Goal: Transaction & Acquisition: Purchase product/service

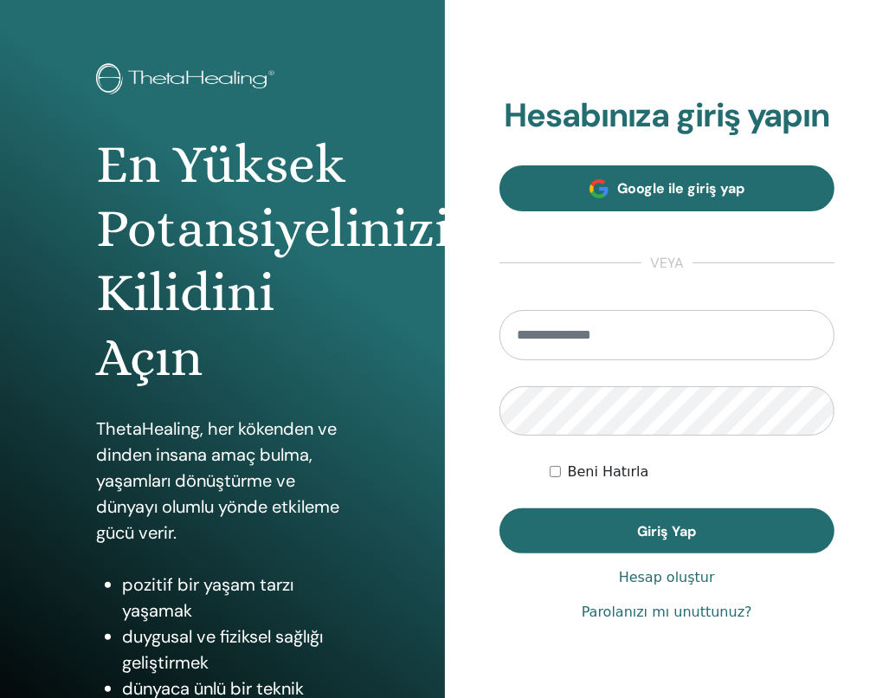
scroll to position [138, 0]
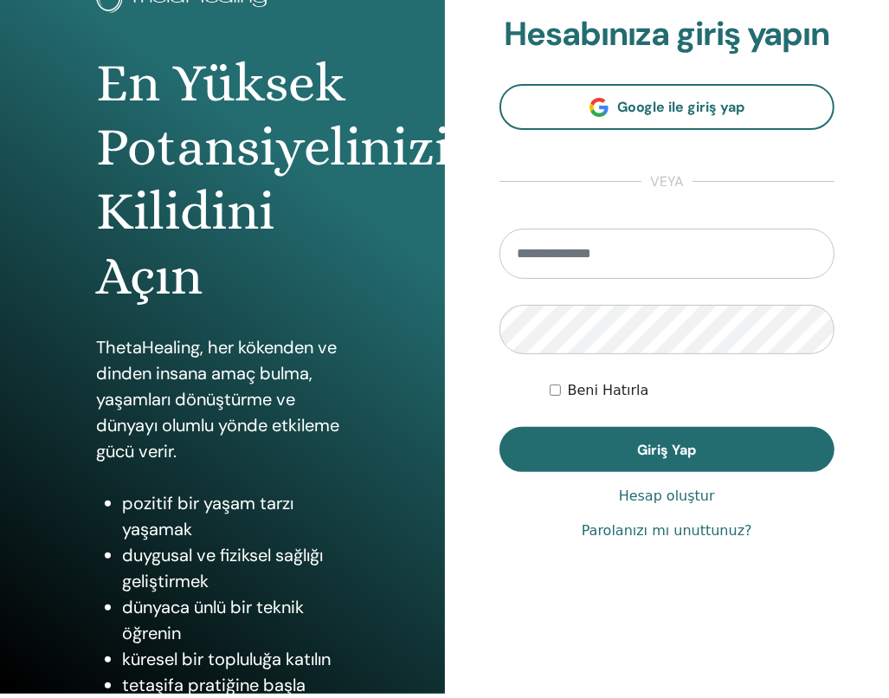
click at [688, 261] on input "email" at bounding box center [668, 254] width 336 height 50
type input "**********"
click at [500, 427] on button "Giriş Yap" at bounding box center [668, 449] width 336 height 45
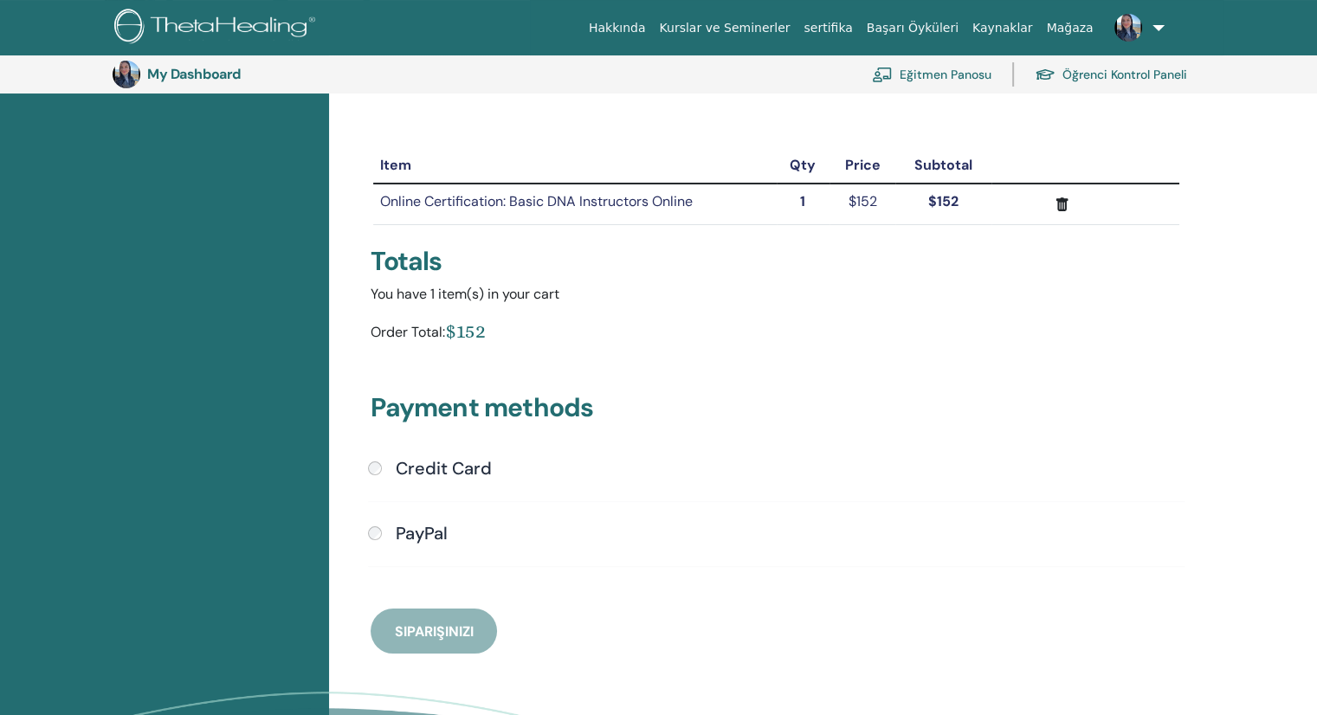
scroll to position [125, 0]
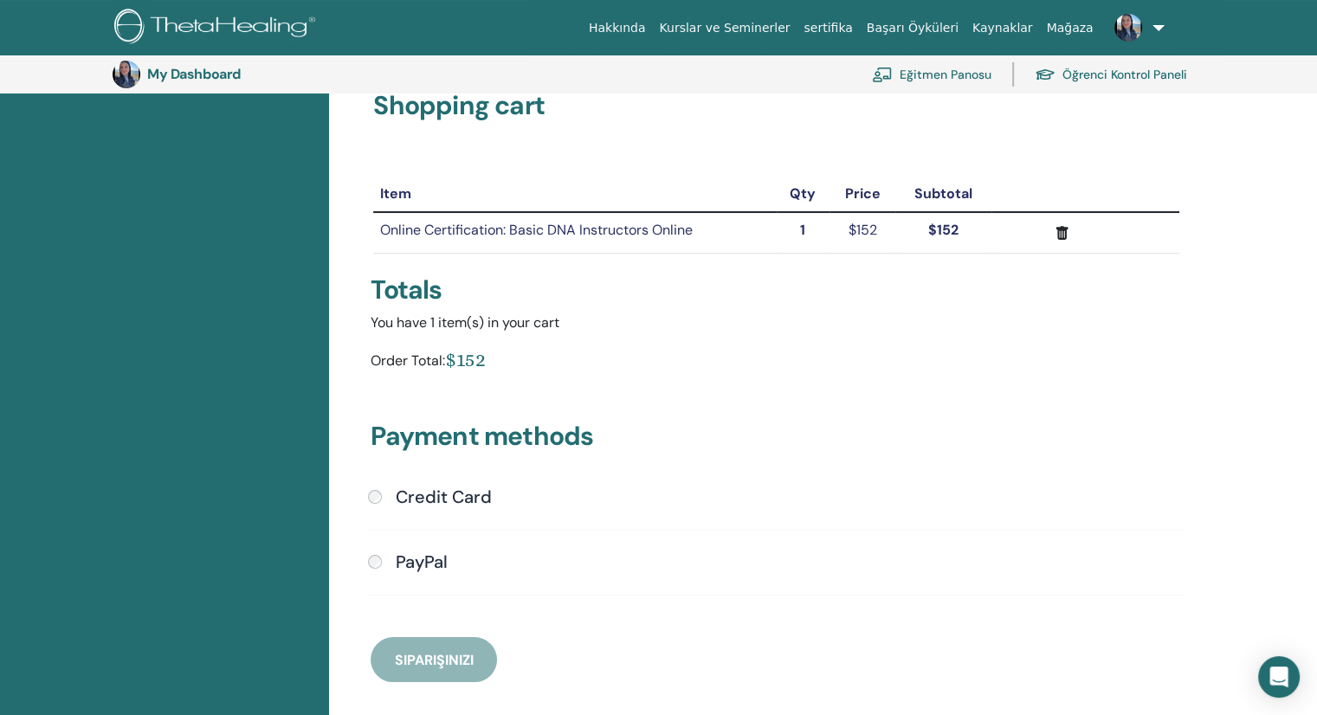
click at [889, 72] on link "Öğrenci Kontrol Paneli" at bounding box center [1111, 74] width 152 height 38
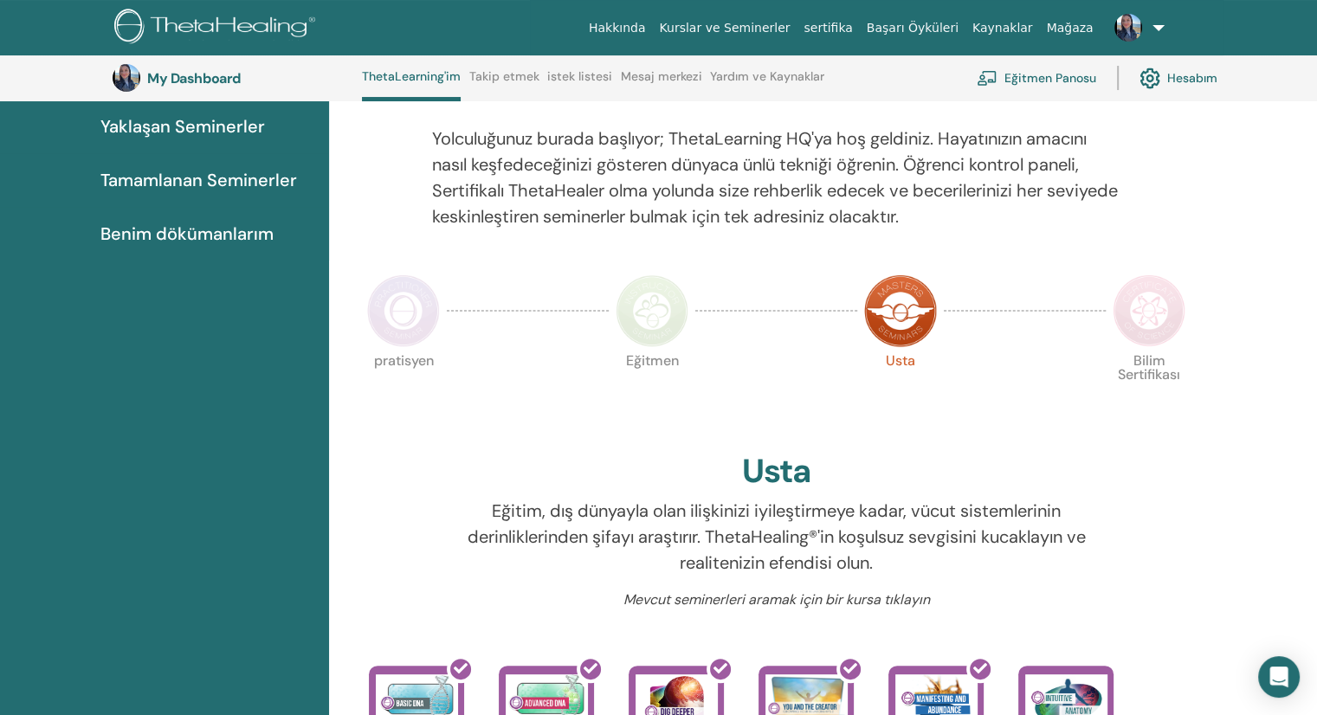
scroll to position [132, 0]
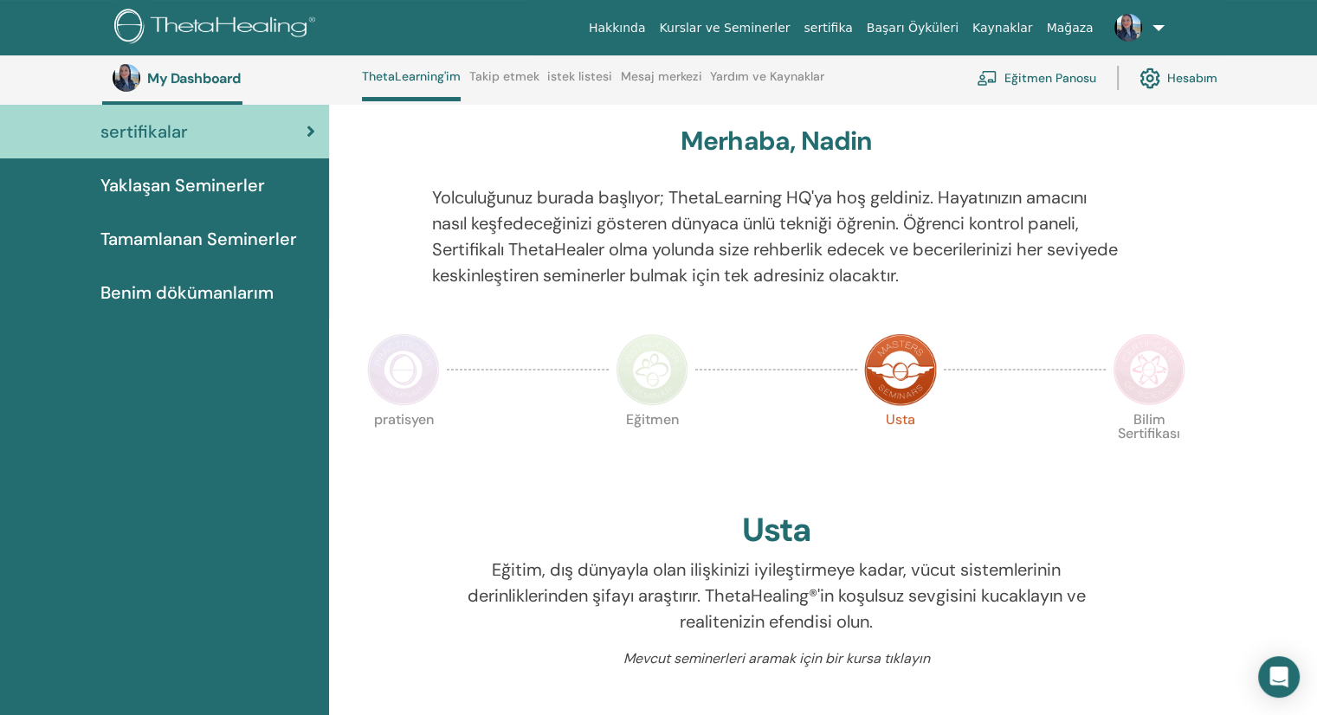
click at [911, 380] on img at bounding box center [900, 369] width 73 height 73
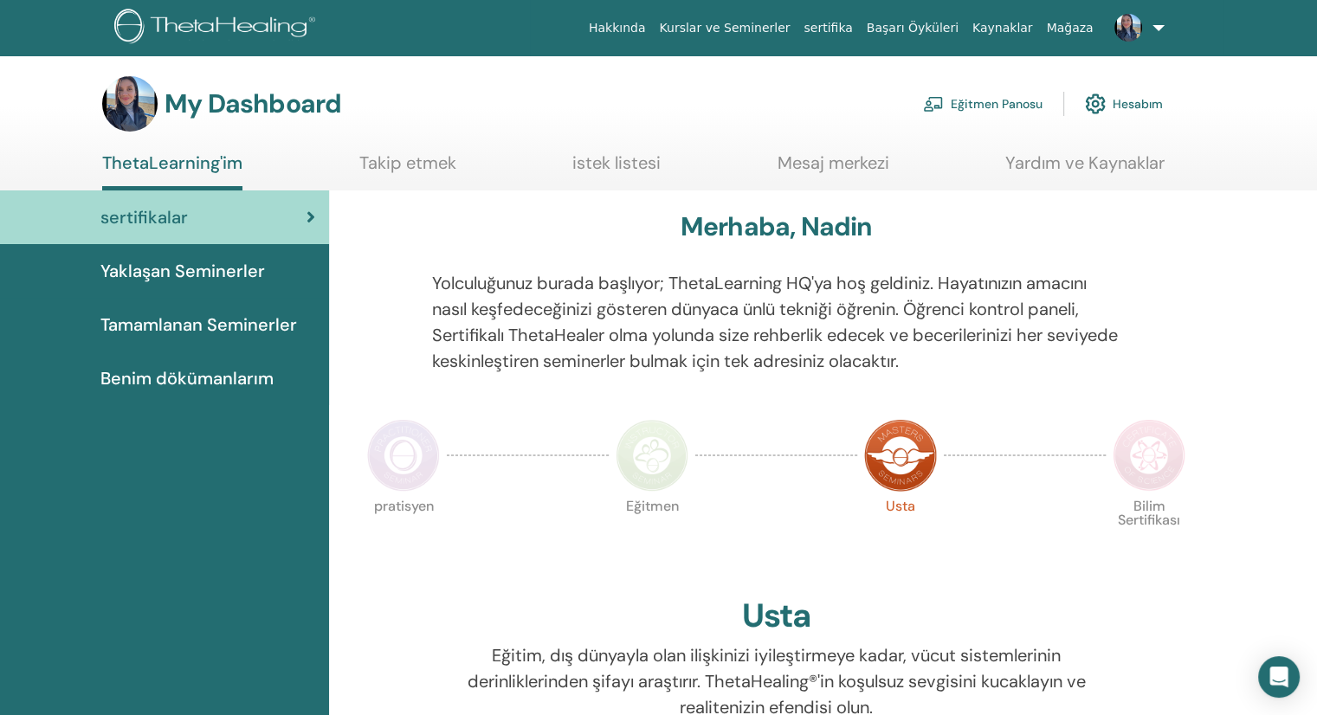
click at [890, 468] on img at bounding box center [900, 455] width 73 height 73
click at [643, 462] on img at bounding box center [652, 455] width 73 height 73
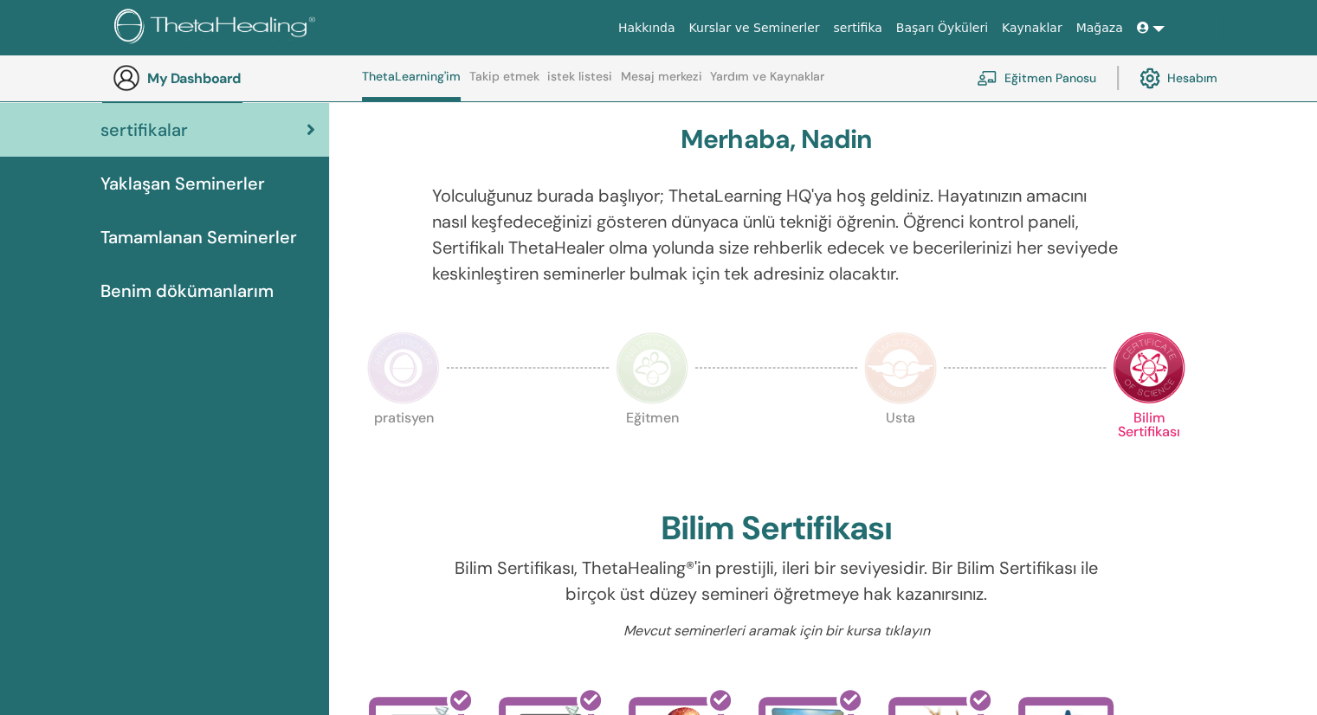
scroll to position [132, 0]
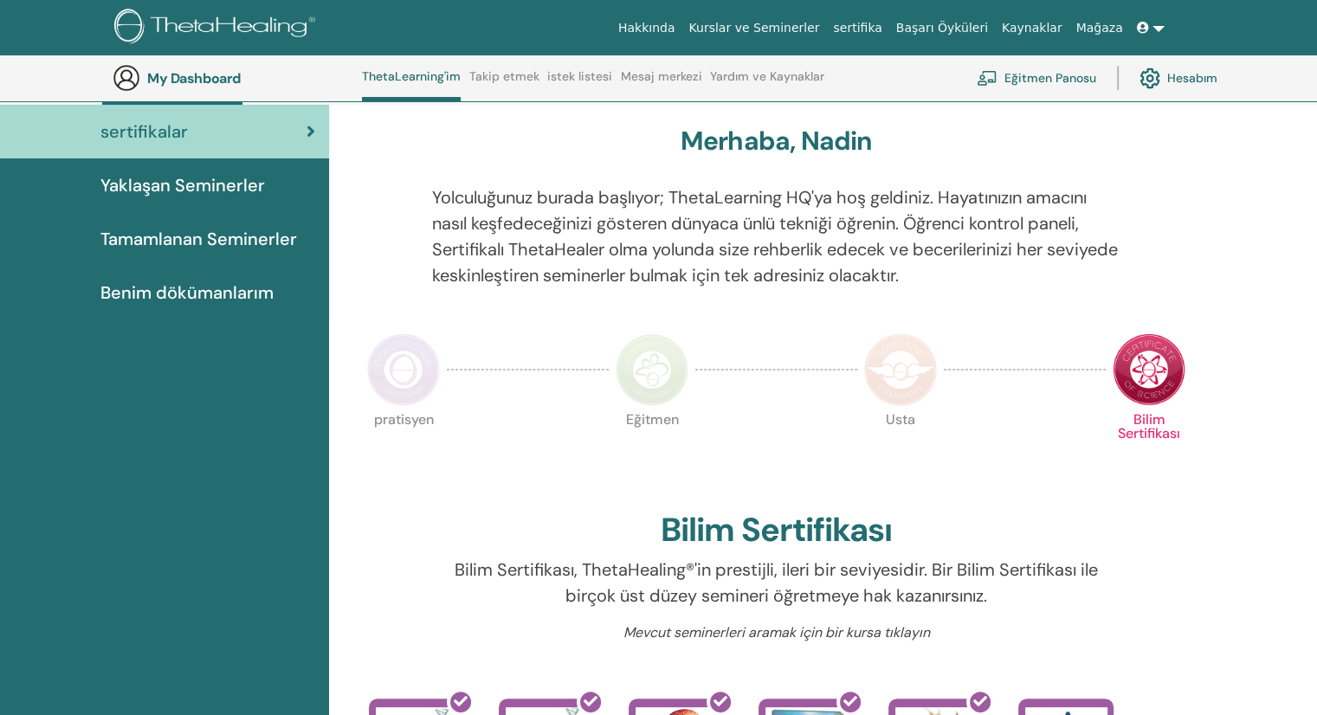
drag, startPoint x: 899, startPoint y: 370, endPoint x: 911, endPoint y: 372, distance: 12.2
click at [900, 370] on img at bounding box center [900, 369] width 73 height 73
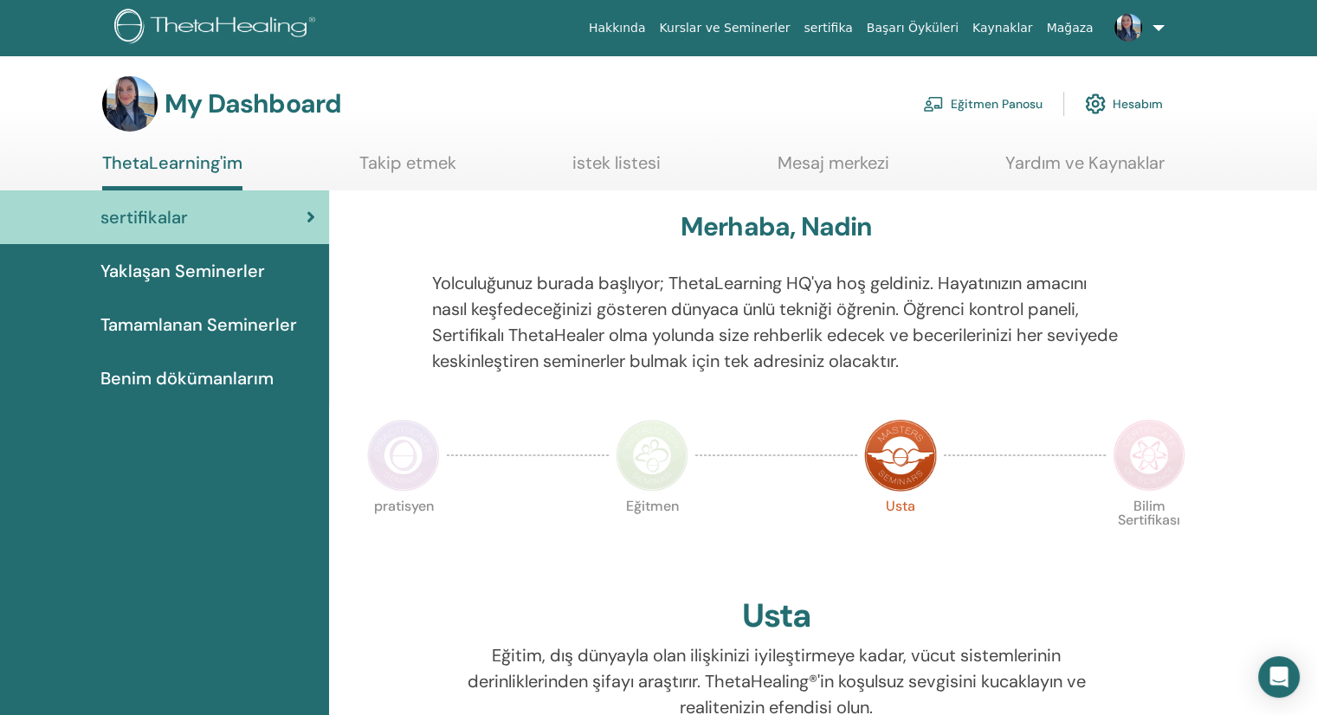
click at [1158, 28] on link at bounding box center [1136, 27] width 71 height 55
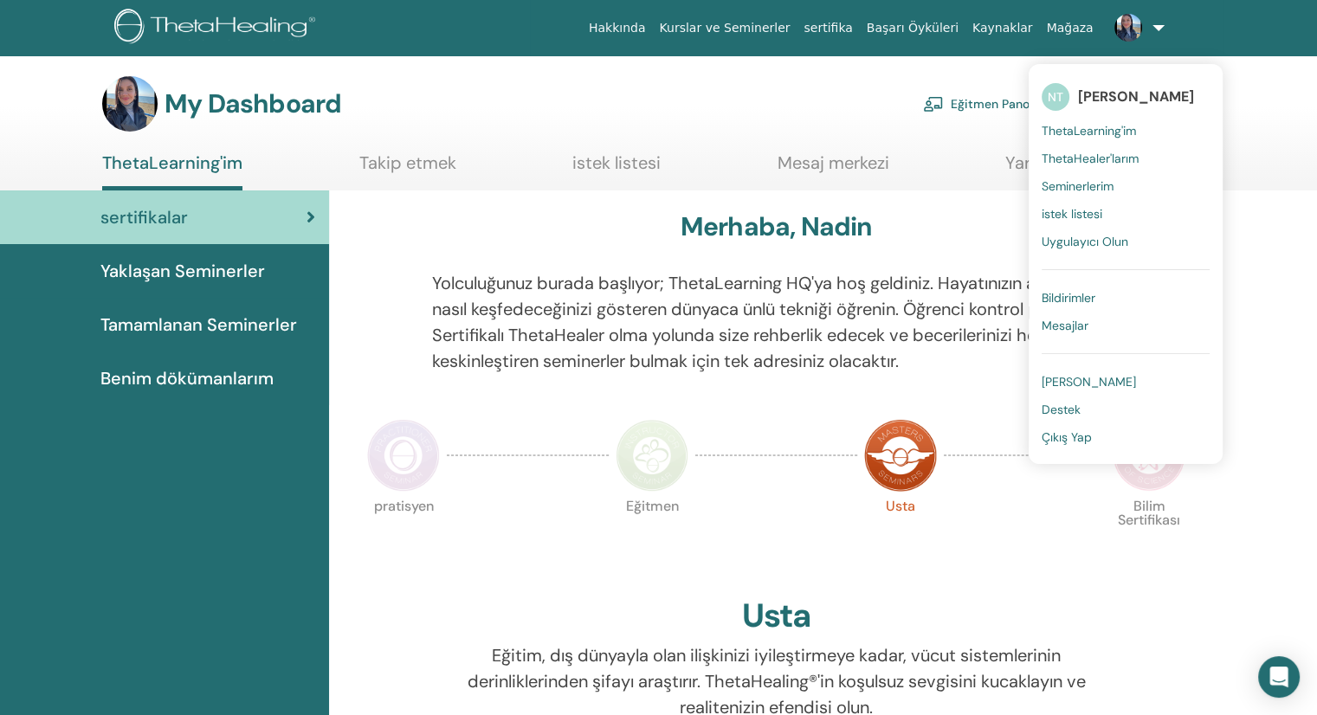
click at [940, 26] on link "Başarı Öyküleri" at bounding box center [913, 28] width 106 height 32
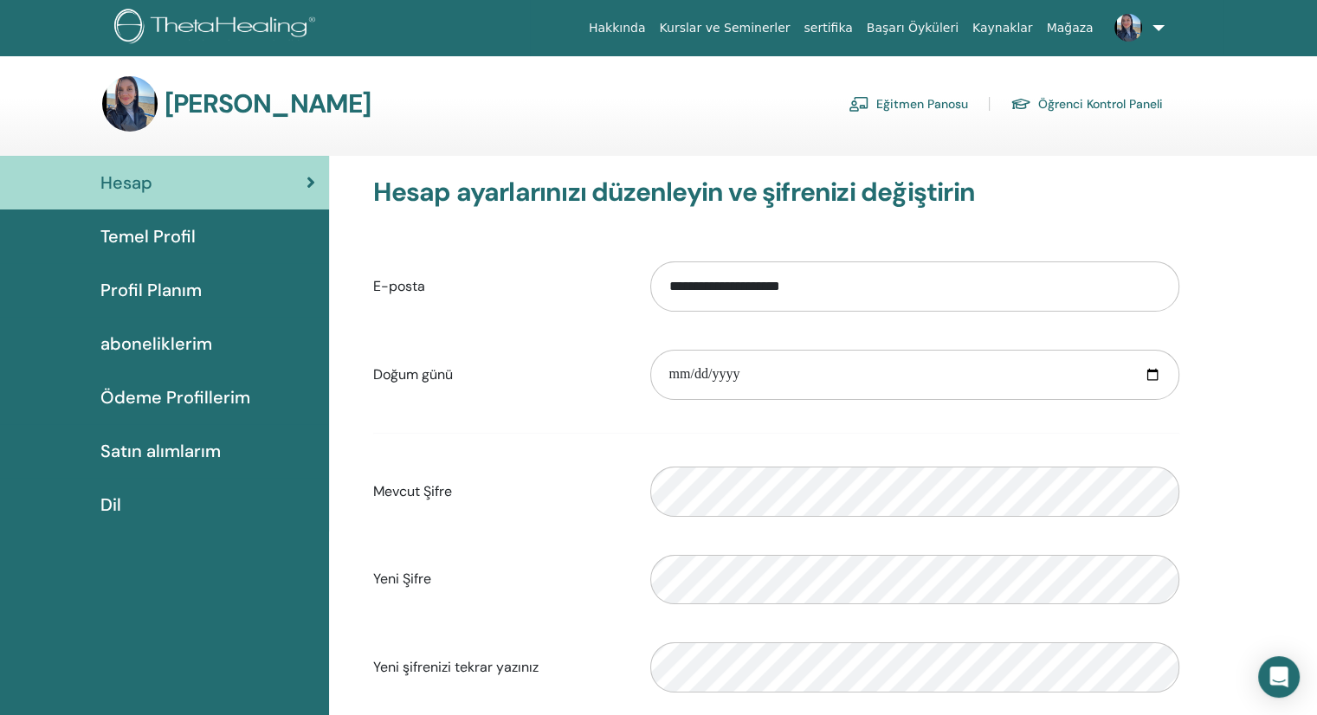
click at [899, 101] on link "Eğitmen Panosu" at bounding box center [909, 104] width 120 height 28
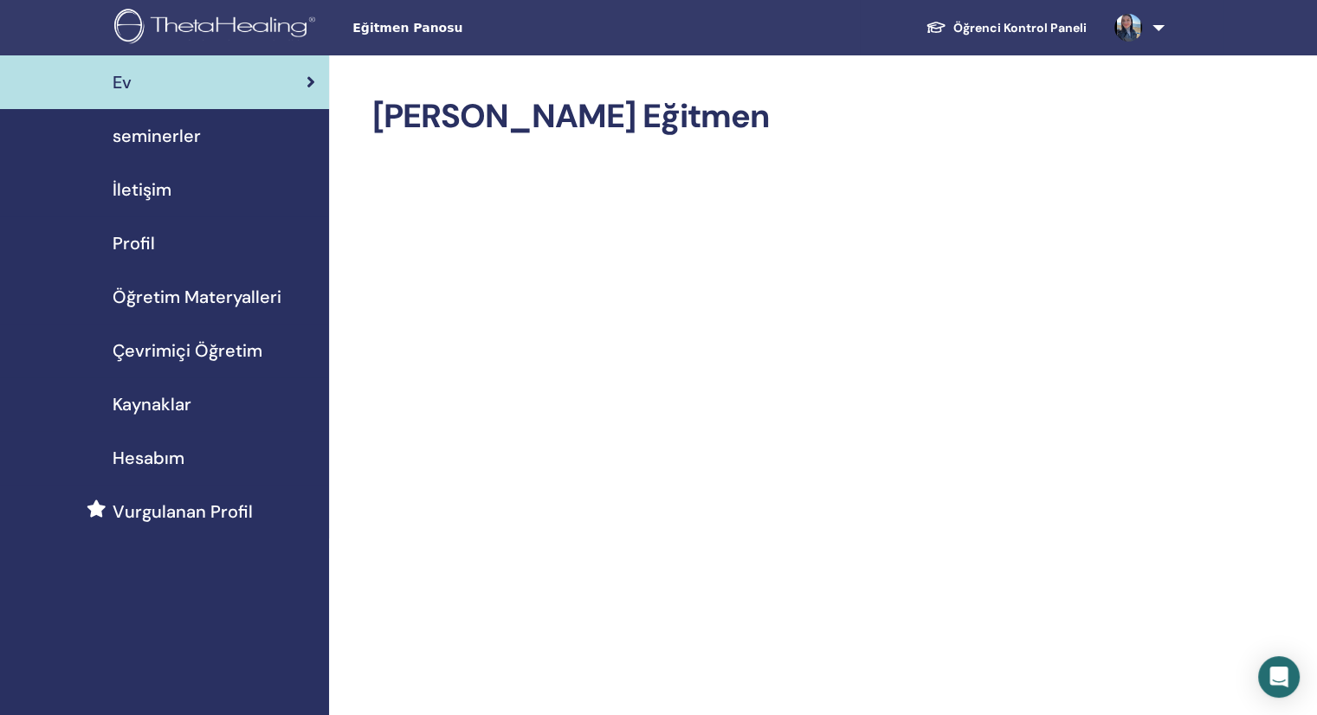
click at [139, 346] on span "Çevrimiçi Öğretim" at bounding box center [188, 351] width 150 height 26
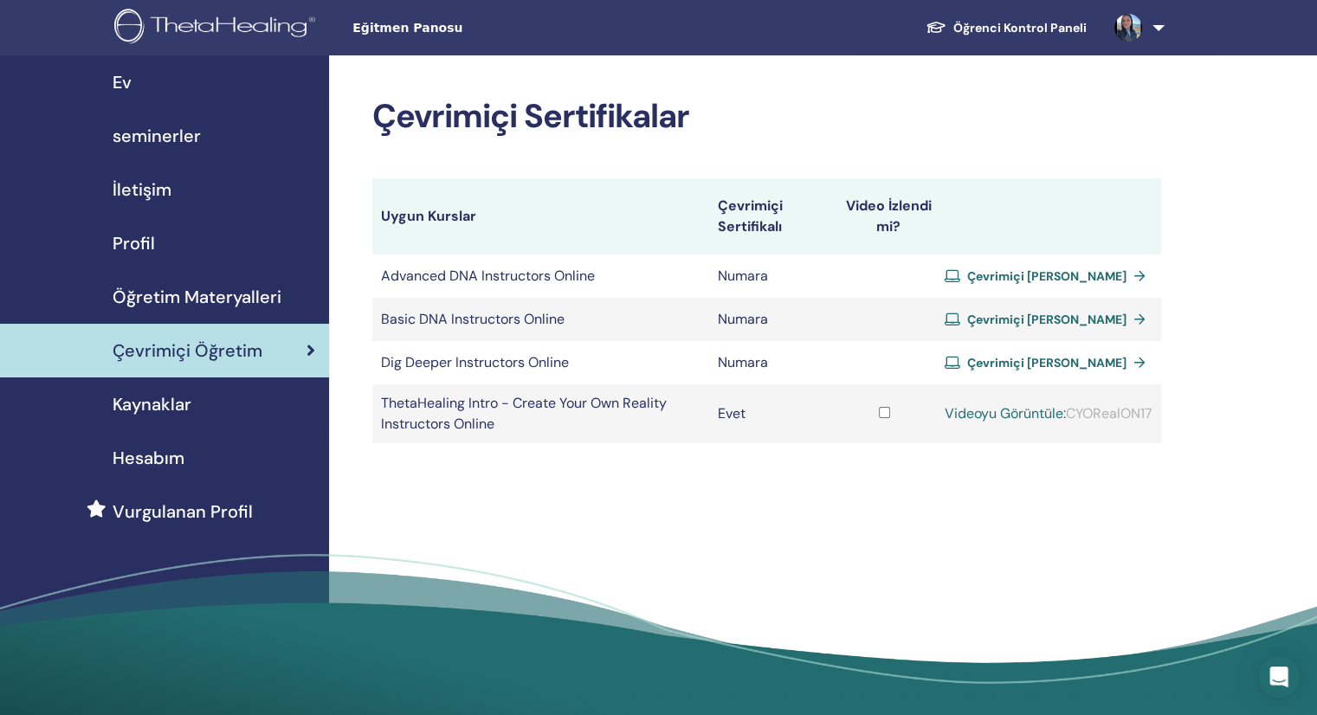
click at [980, 415] on link "Videoyu Görüntüle:" at bounding box center [1005, 413] width 121 height 18
click at [988, 410] on link "Videoyu Görüntüle:" at bounding box center [1005, 413] width 121 height 18
click at [1059, 278] on span "Çevrimiçi Sertifika Alın" at bounding box center [1046, 276] width 159 height 16
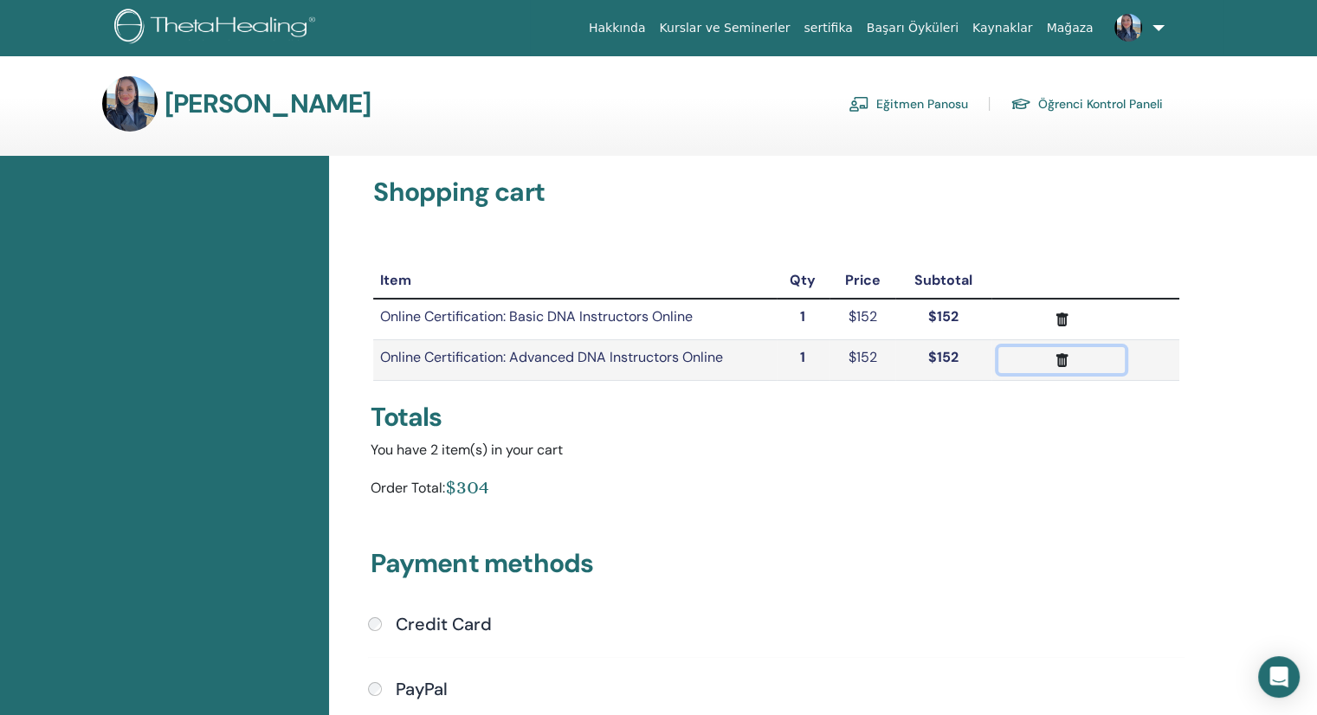
click at [1064, 362] on icon "submit" at bounding box center [1063, 360] width 12 height 14
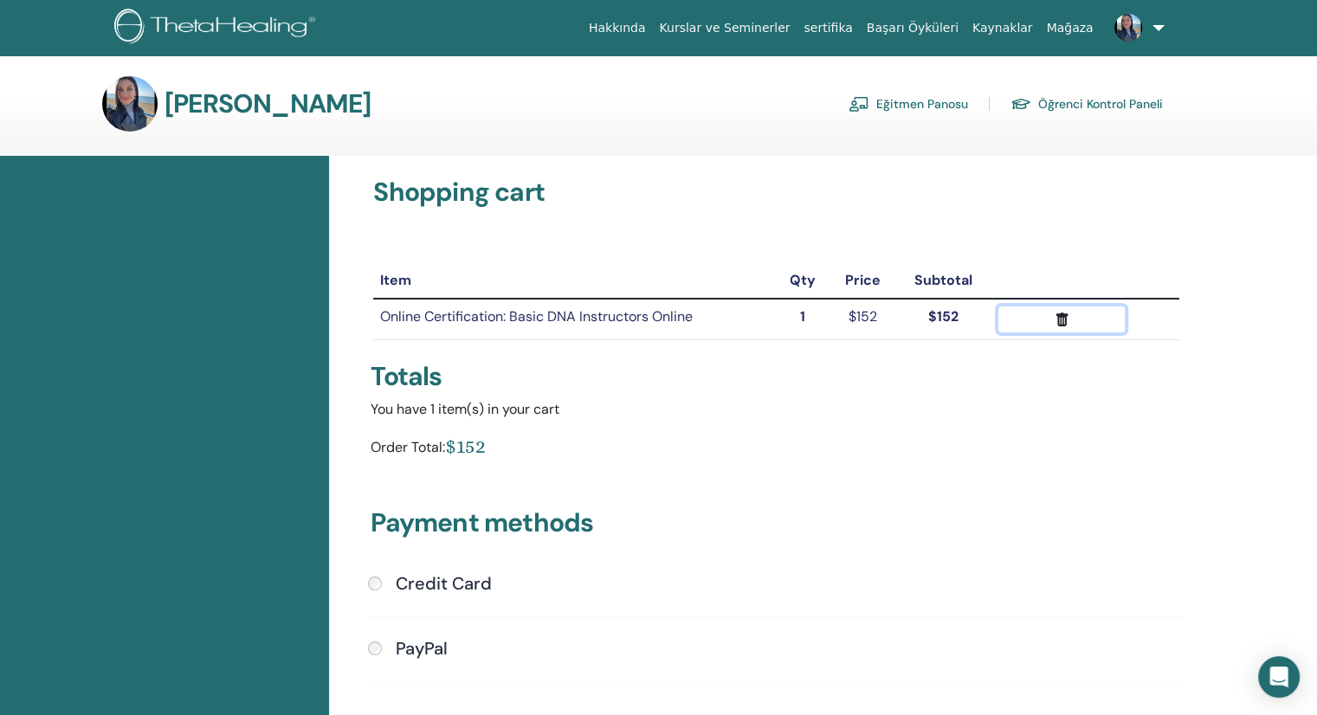
click at [1055, 316] on icon "submit" at bounding box center [1062, 320] width 18 height 18
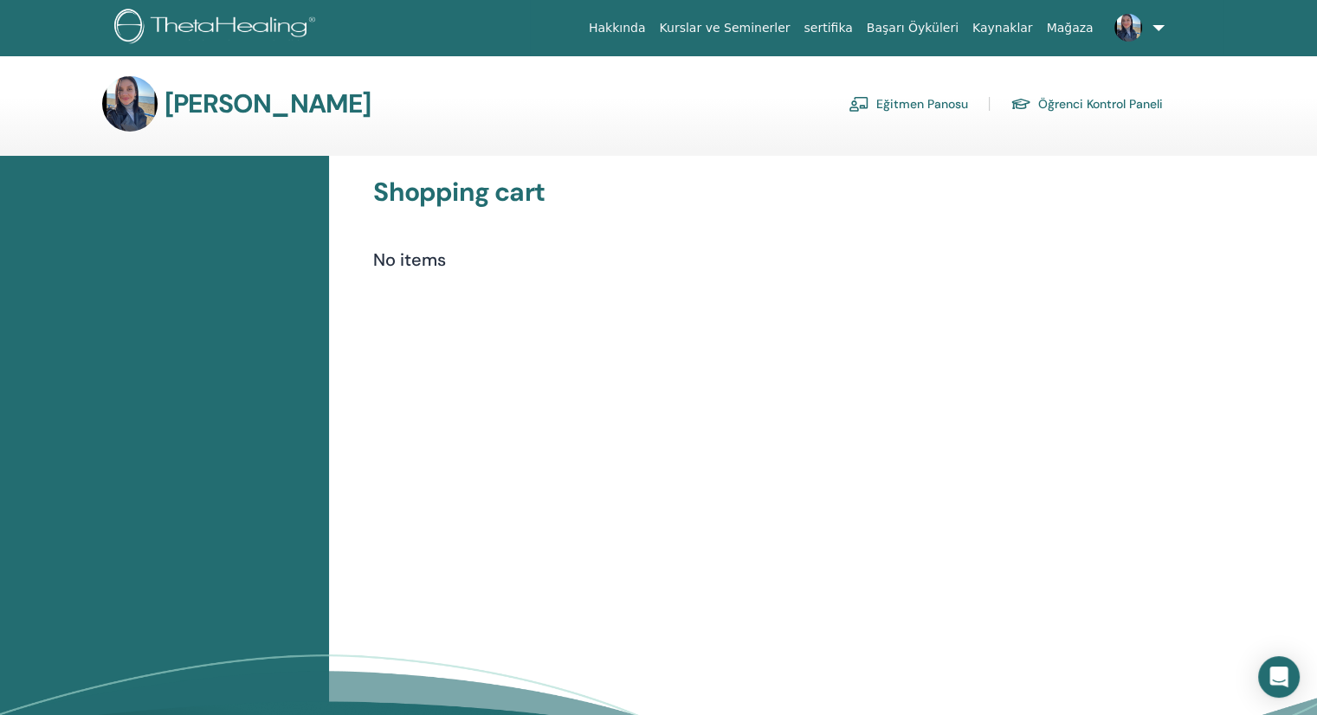
drag, startPoint x: 890, startPoint y: 104, endPoint x: 911, endPoint y: 112, distance: 22.2
click at [890, 104] on link "Eğitmen Panosu" at bounding box center [909, 104] width 120 height 28
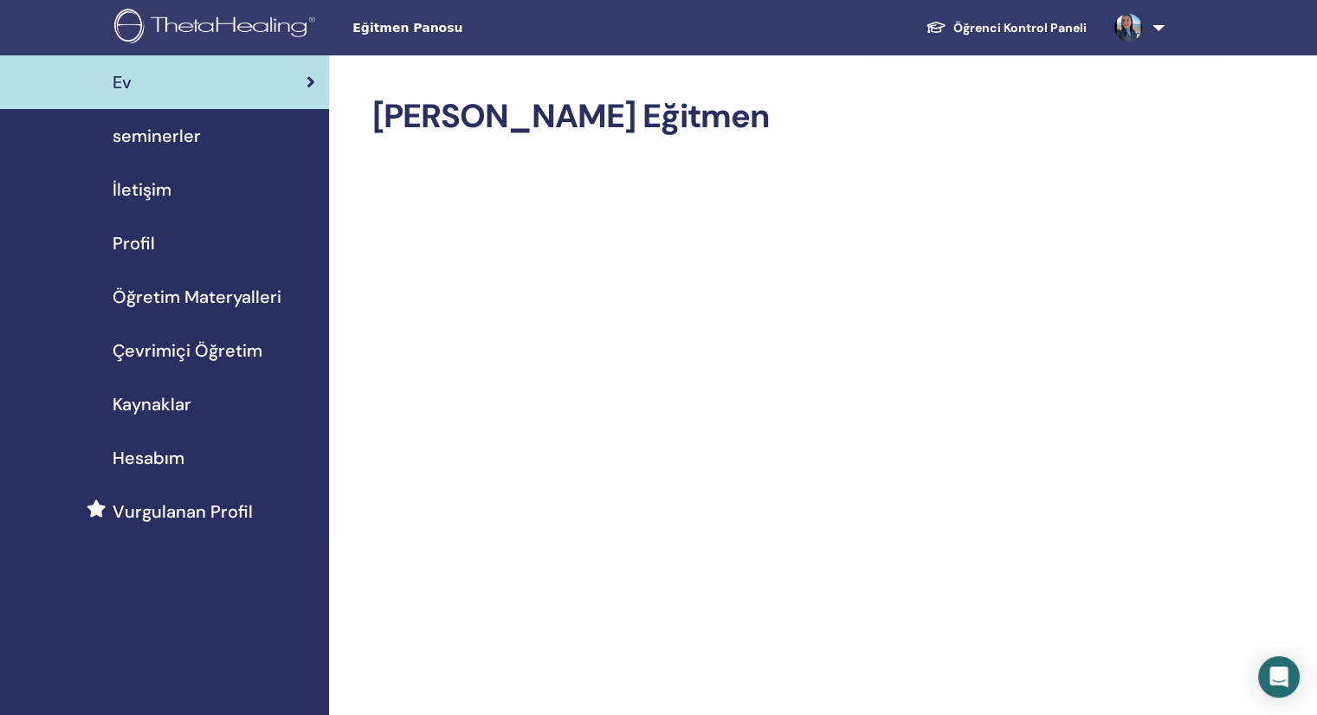
click at [242, 349] on span "Çevrimiçi Öğretim" at bounding box center [188, 351] width 150 height 26
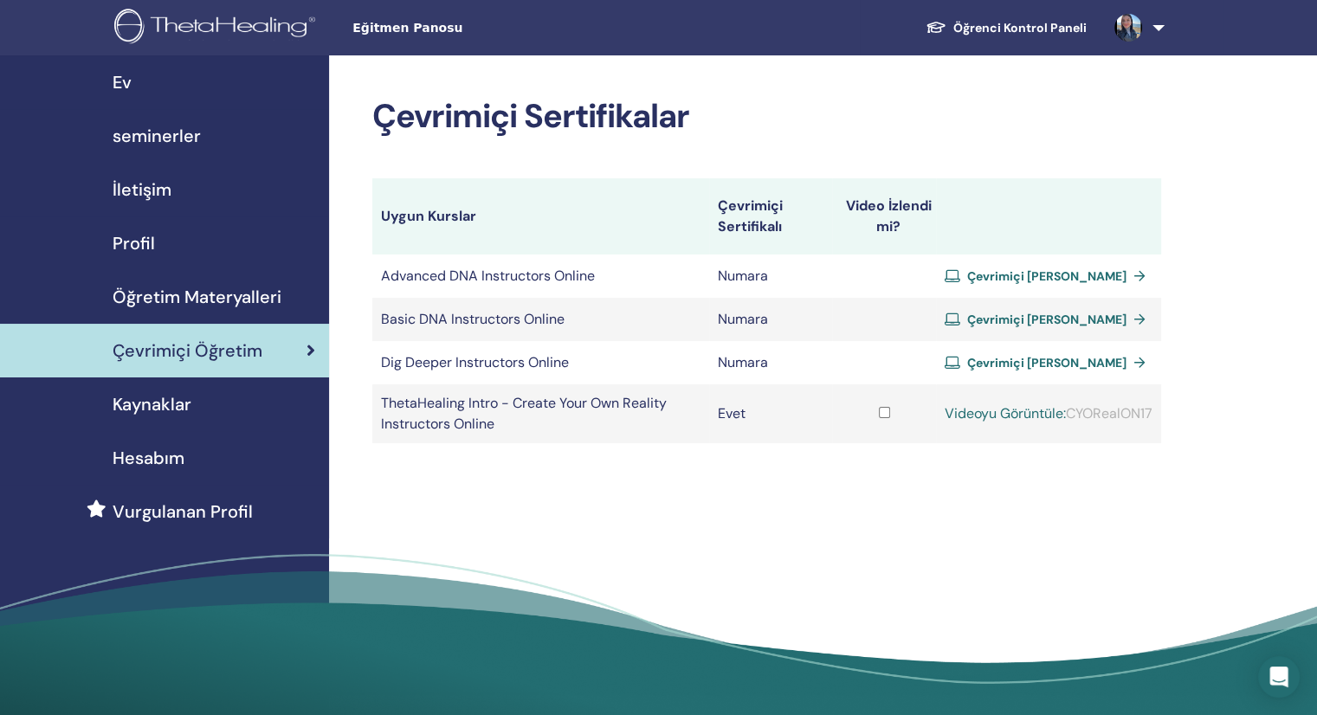
click at [1121, 313] on link "Çevrimiçi [PERSON_NAME]" at bounding box center [1049, 320] width 208 height 26
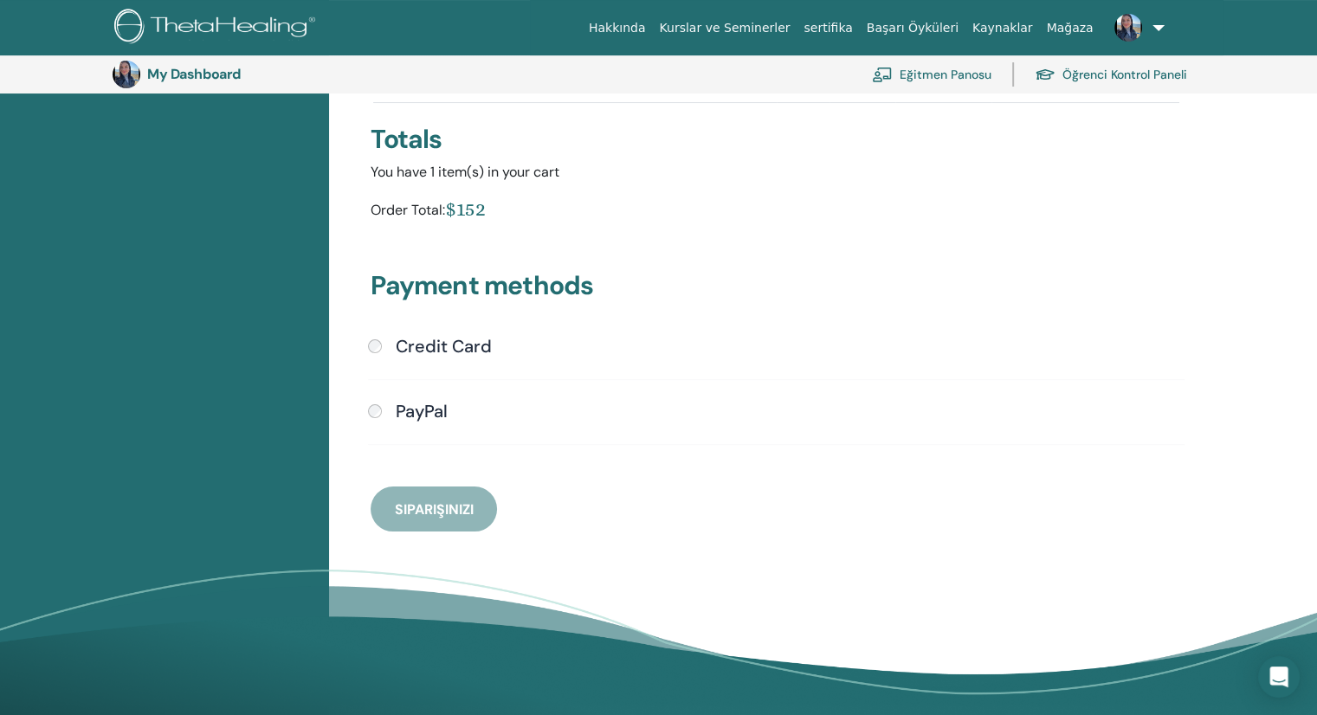
scroll to position [298, 0]
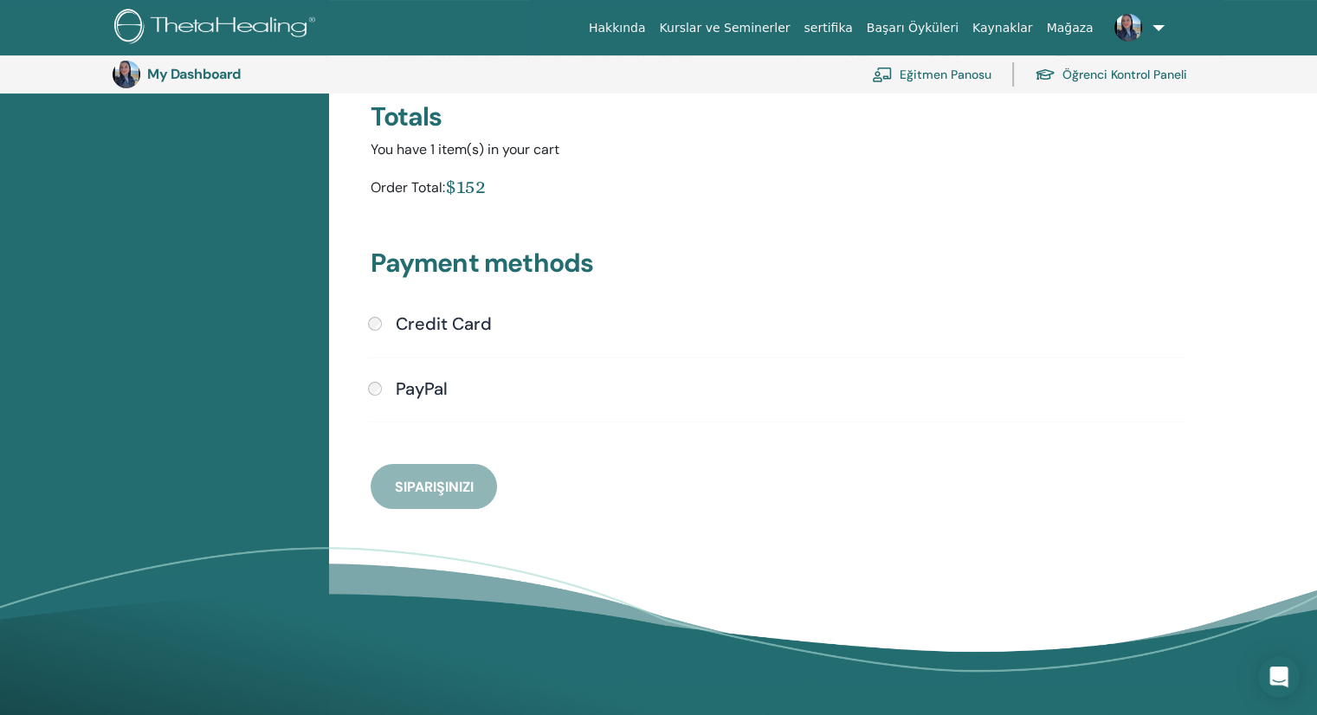
click at [368, 323] on div "Credit Card" at bounding box center [776, 324] width 817 height 23
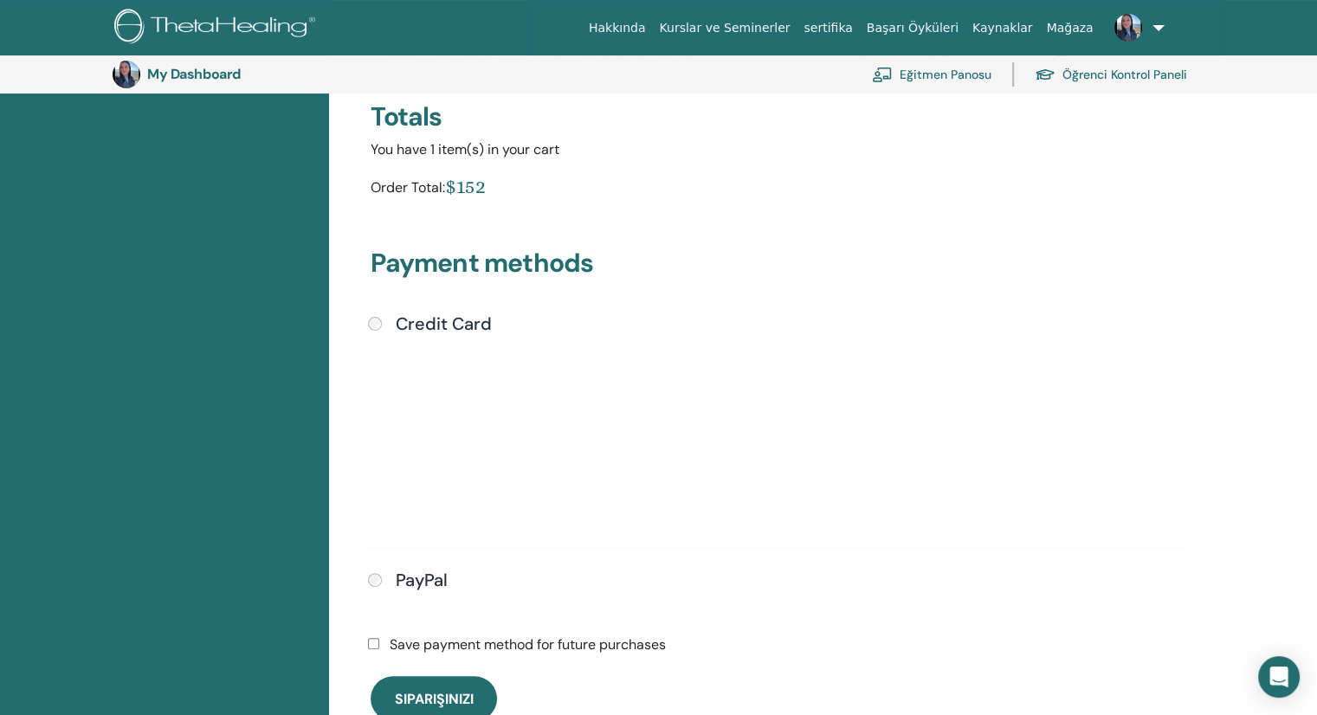
click at [927, 436] on div "Submit" at bounding box center [776, 432] width 817 height 197
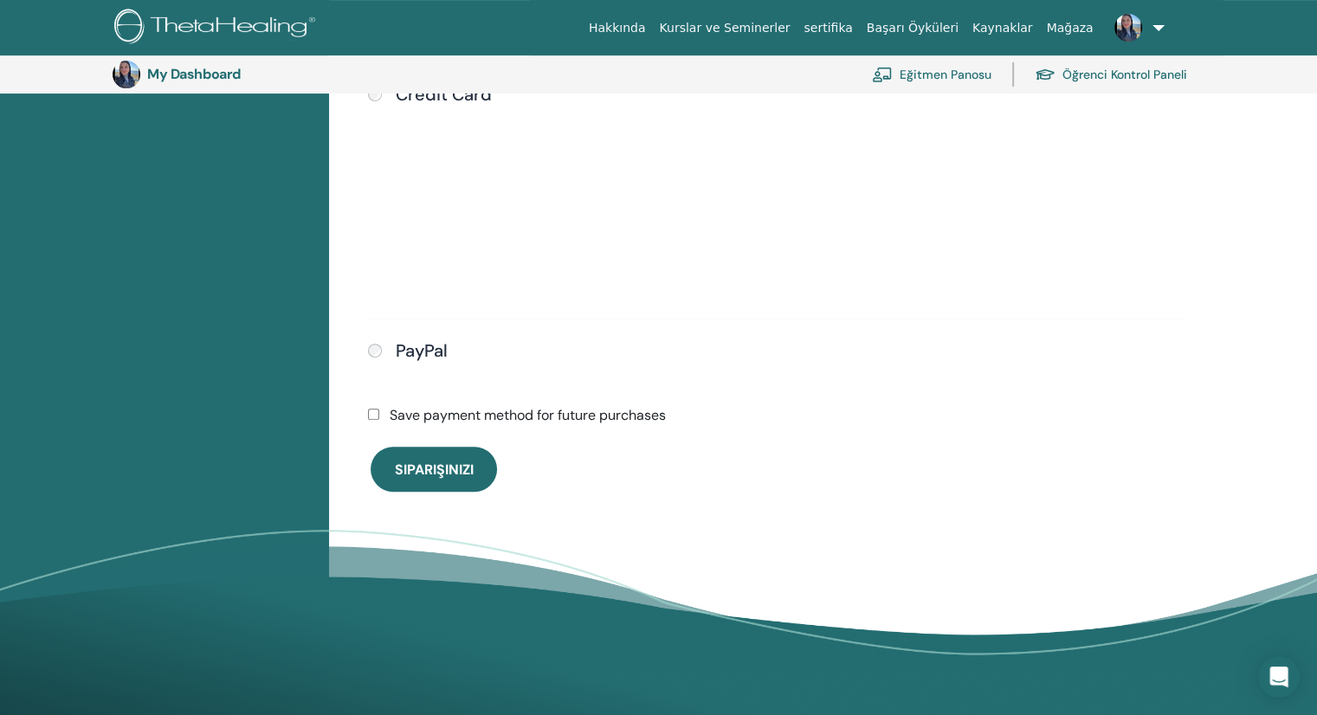
scroll to position [558, 0]
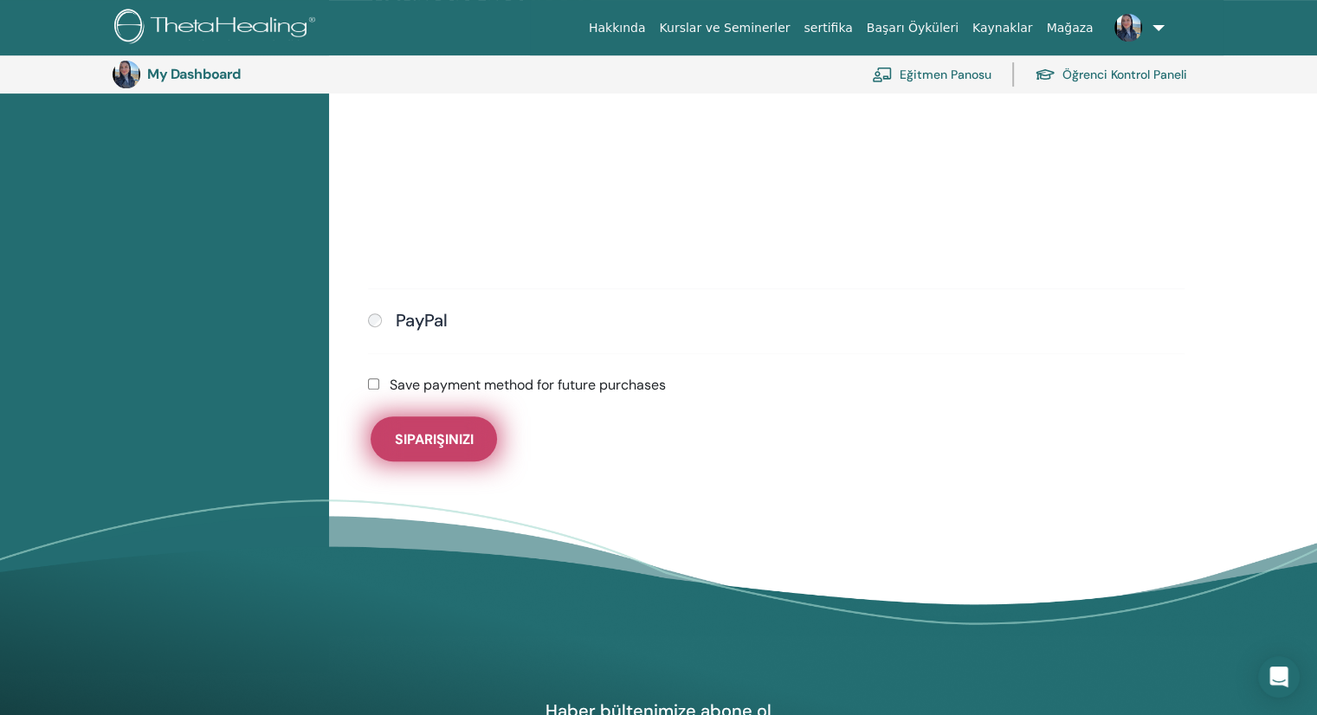
click at [421, 441] on span "Siparişinizi" at bounding box center [434, 439] width 79 height 18
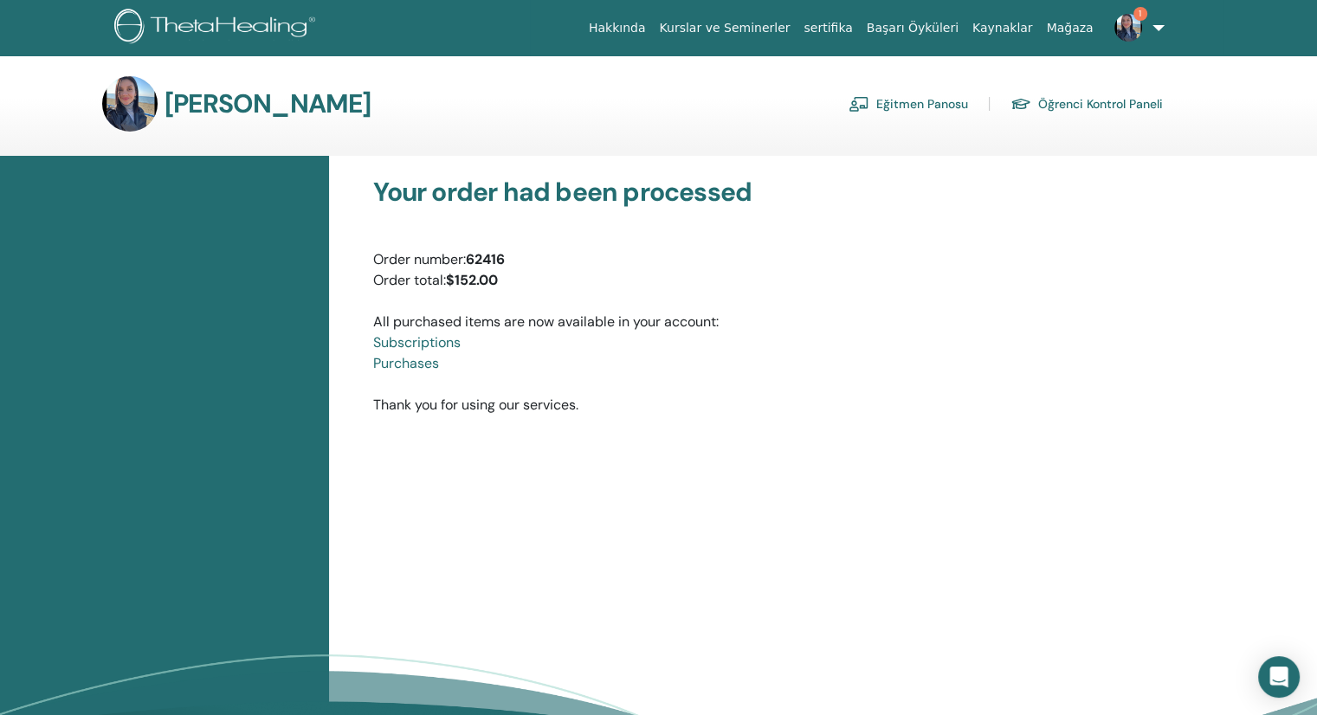
click at [901, 100] on link "Eğitmen Panosu" at bounding box center [909, 104] width 120 height 28
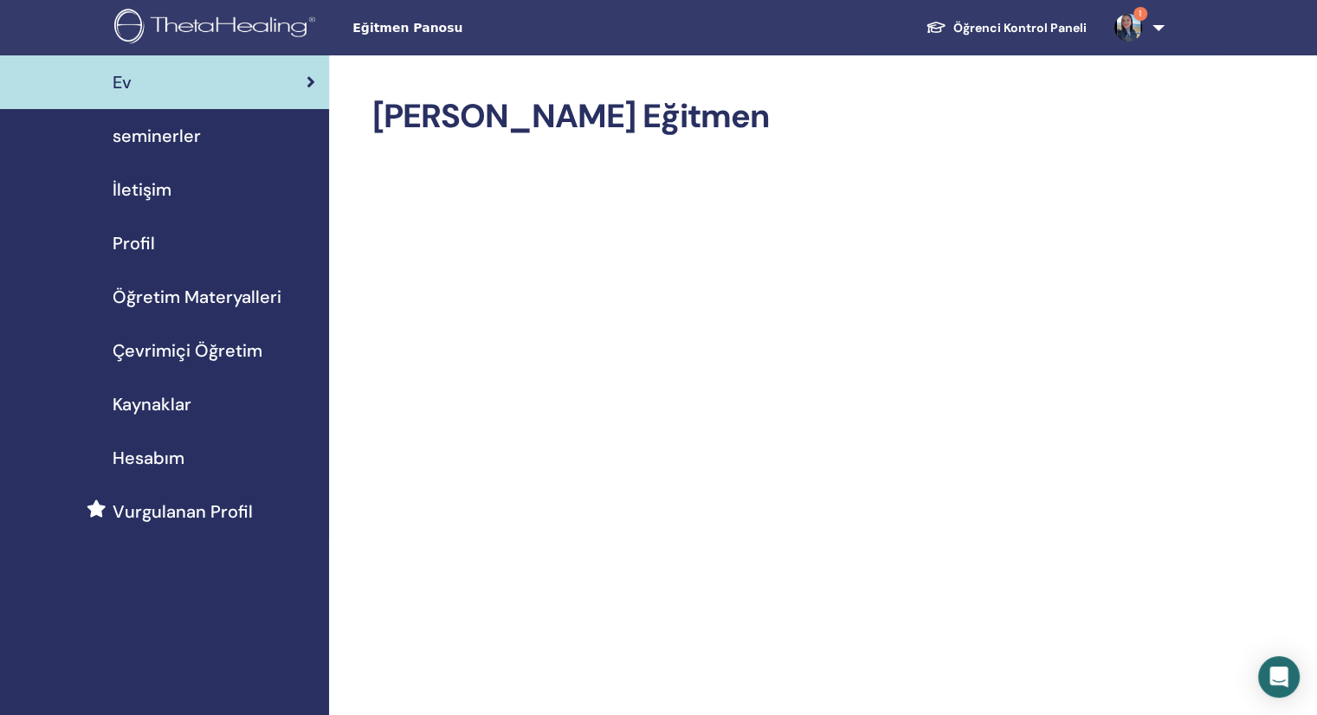
click at [198, 348] on span "Çevrimiçi Öğretim" at bounding box center [188, 351] width 150 height 26
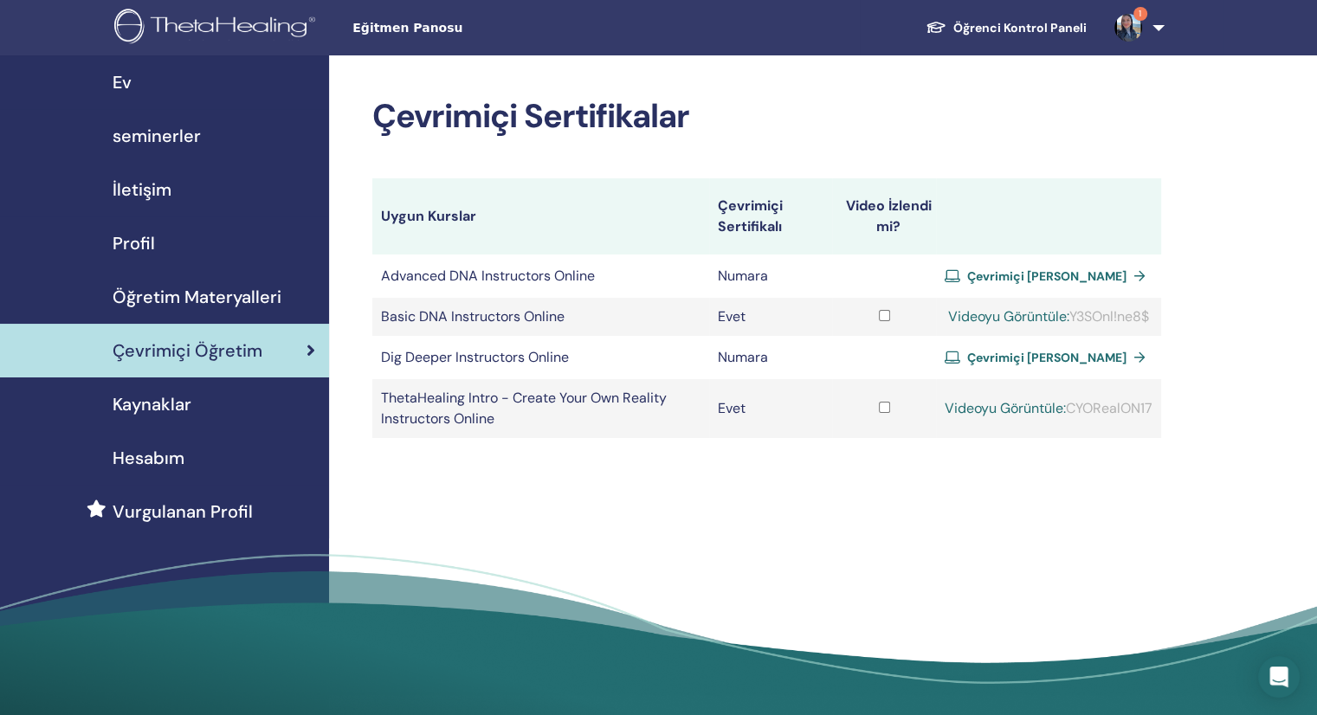
click at [1009, 274] on span "Çevrimiçi [PERSON_NAME]" at bounding box center [1046, 276] width 159 height 16
click at [1012, 315] on link "Videoyu Görüntüle:" at bounding box center [1008, 316] width 121 height 18
drag, startPoint x: 1070, startPoint y: 412, endPoint x: 1164, endPoint y: 408, distance: 93.6
click at [1164, 408] on div "Çevrimiçi Sertifikalar Uygun Kurslar Çevrimiçi Sertifikalı Video İzlendi mi? Ad…" at bounding box center [823, 391] width 988 height 672
copy table "Uygun Kurslar Çevrimiçi Sertifikalı Video İzlendi mi? Advanced DNA Instructors …"
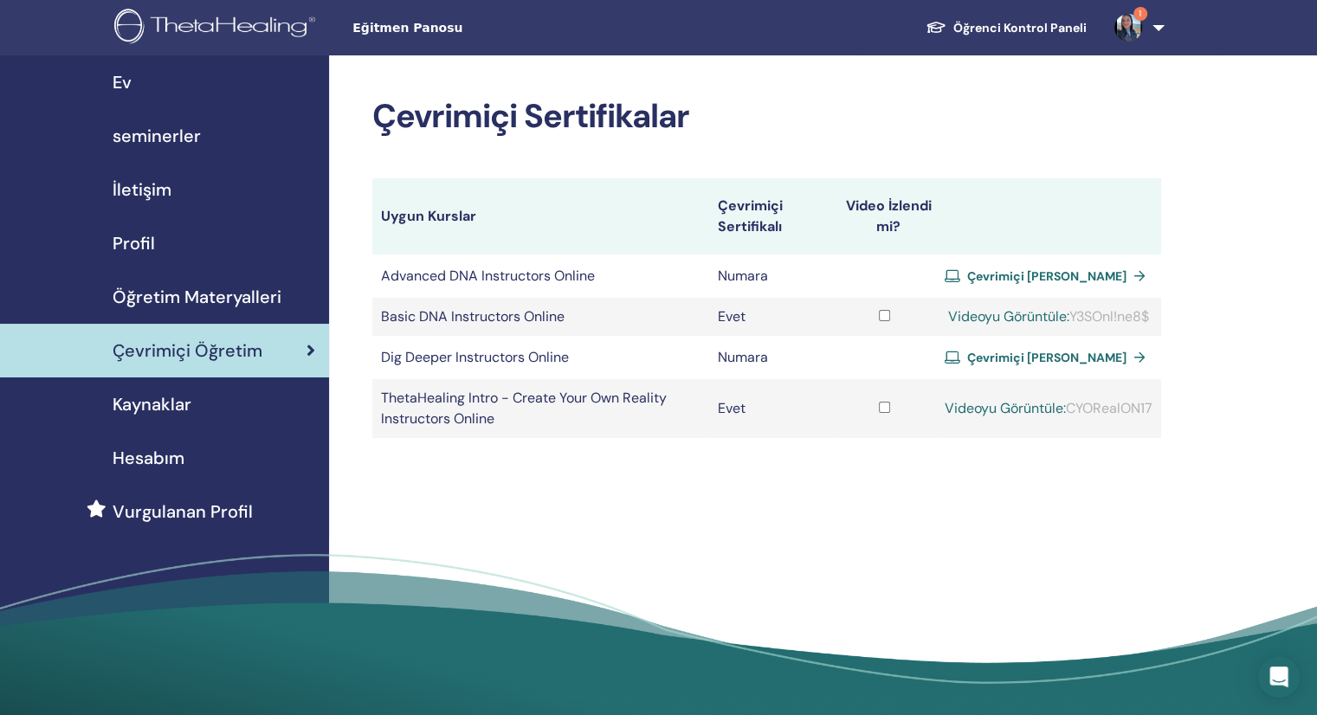
click at [1000, 410] on link "Videoyu Görüntüle:" at bounding box center [1005, 408] width 121 height 18
drag, startPoint x: 1072, startPoint y: 313, endPoint x: 1154, endPoint y: 316, distance: 82.3
click at [1154, 316] on td "Videoyu Görüntüle: Y3SOnl!ne8$" at bounding box center [1048, 317] width 225 height 38
copy div "Y3SOnl!ne8$"
click at [999, 314] on link "Videoyu Görüntüle:" at bounding box center [1008, 316] width 121 height 18
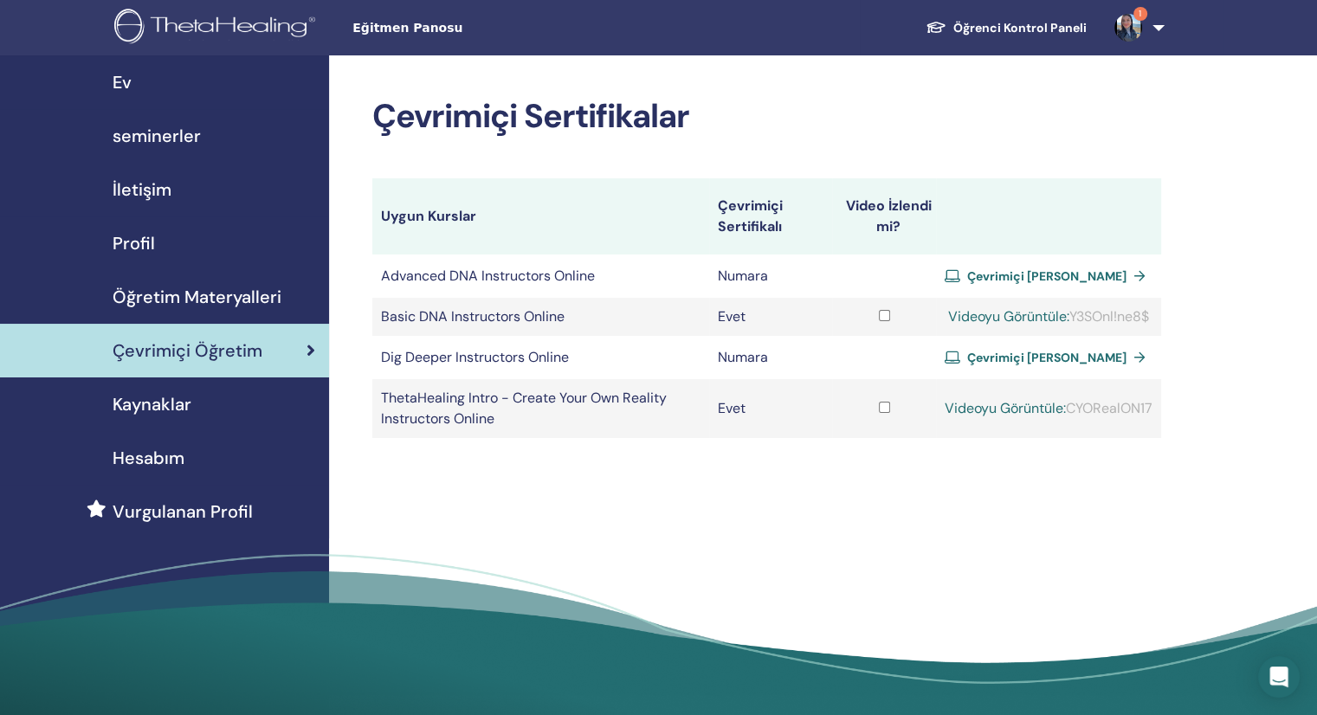
click at [988, 320] on link "Videoyu Görüntüle:" at bounding box center [1008, 316] width 121 height 18
click at [969, 315] on link "Videoyu Görüntüle:" at bounding box center [1008, 316] width 121 height 18
click at [1139, 19] on span "1" at bounding box center [1141, 14] width 14 height 14
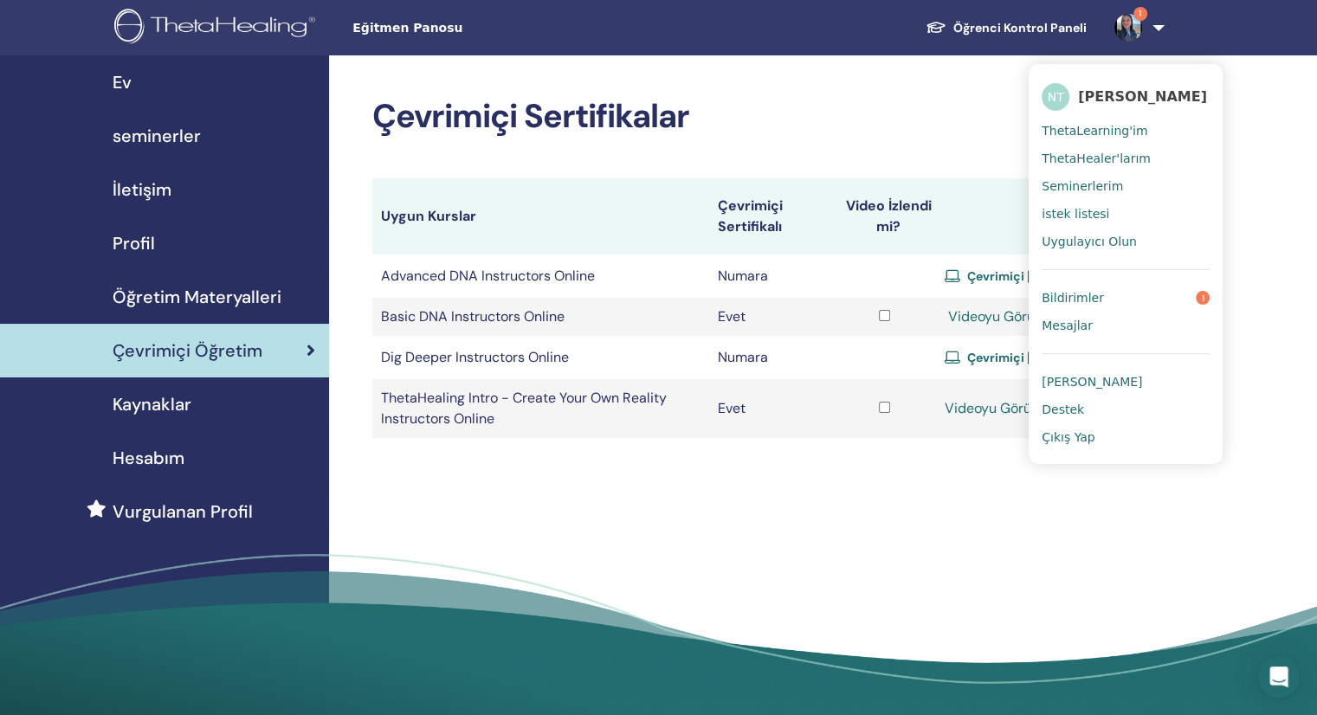
click at [1255, 200] on div "Çevrimiçi Sertifikalar Uygun Kurslar Çevrimiçi Sertifikalı Video İzlendi mi? Ad…" at bounding box center [823, 391] width 988 height 672
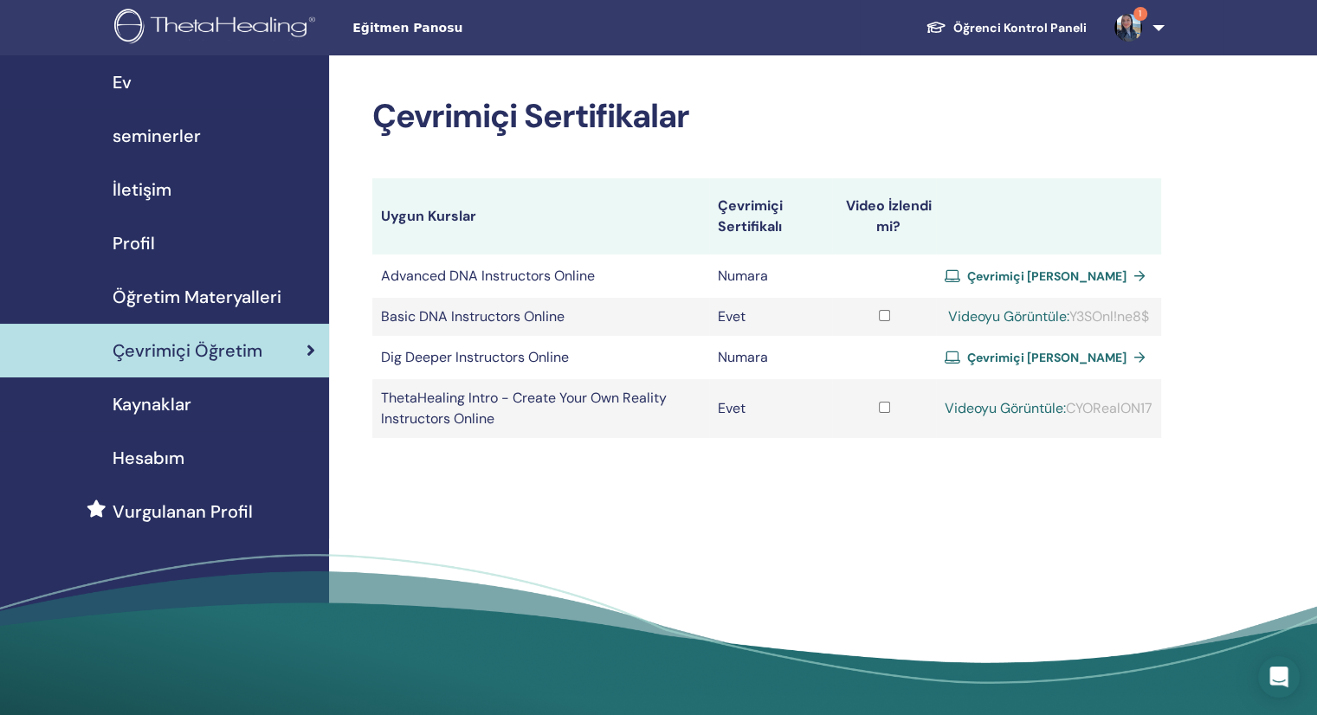
click at [1004, 314] on link "Videoyu Görüntüle:" at bounding box center [1008, 316] width 121 height 18
click at [311, 361] on div "Çevrimiçi Öğretim" at bounding box center [164, 351] width 301 height 26
click at [975, 310] on link "Videoyu Görüntüle:" at bounding box center [1008, 316] width 121 height 18
click at [1284, 675] on icon "Open Intercom Messenger" at bounding box center [1279, 677] width 20 height 23
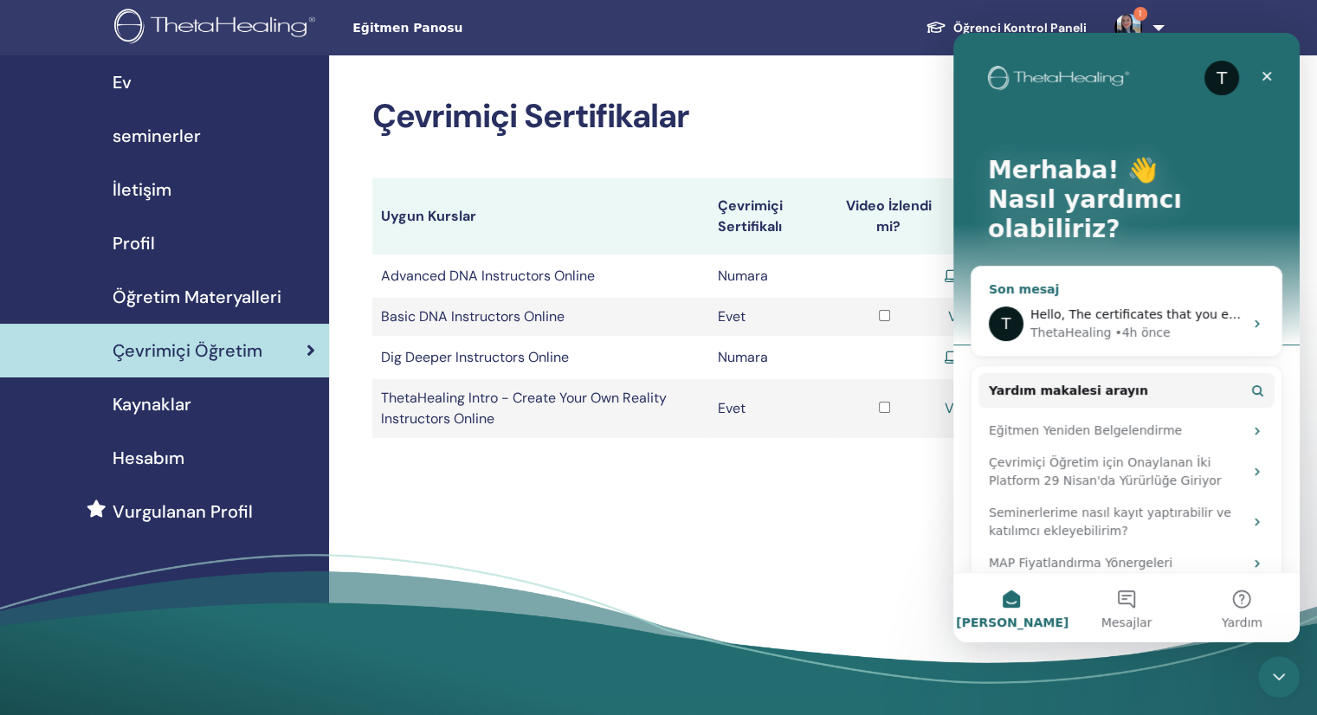
click at [1231, 324] on div "ThetaHealing • 4h önce" at bounding box center [1137, 333] width 213 height 18
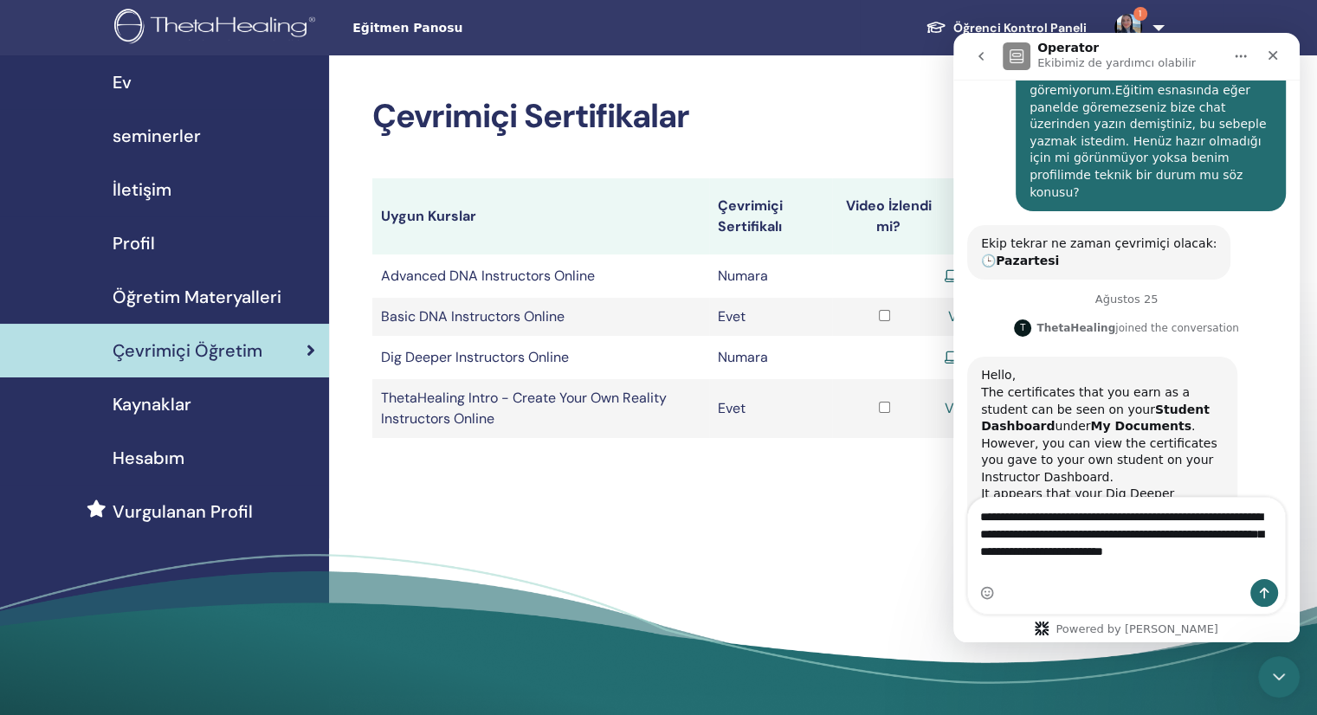
scroll to position [355, 0]
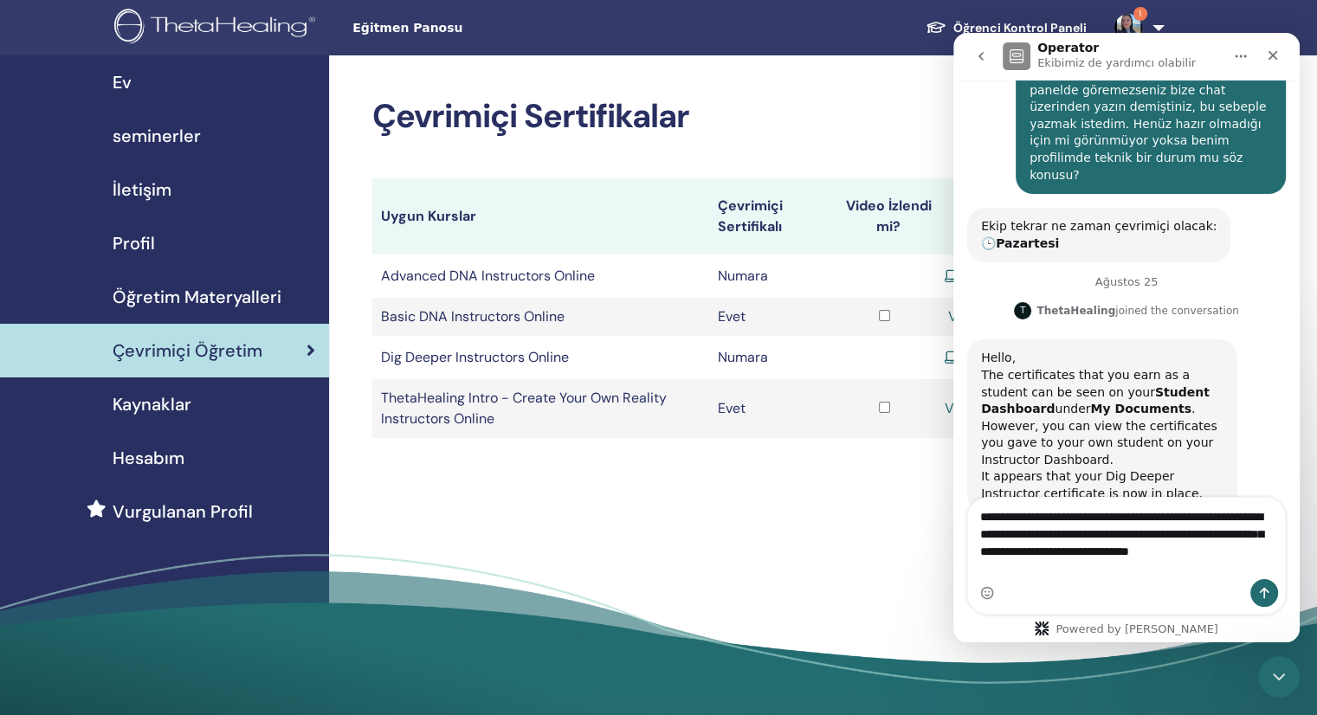
drag, startPoint x: 1199, startPoint y: 553, endPoint x: 1153, endPoint y: 556, distance: 46.8
click at [1153, 556] on textarea "**********" at bounding box center [1126, 538] width 317 height 81
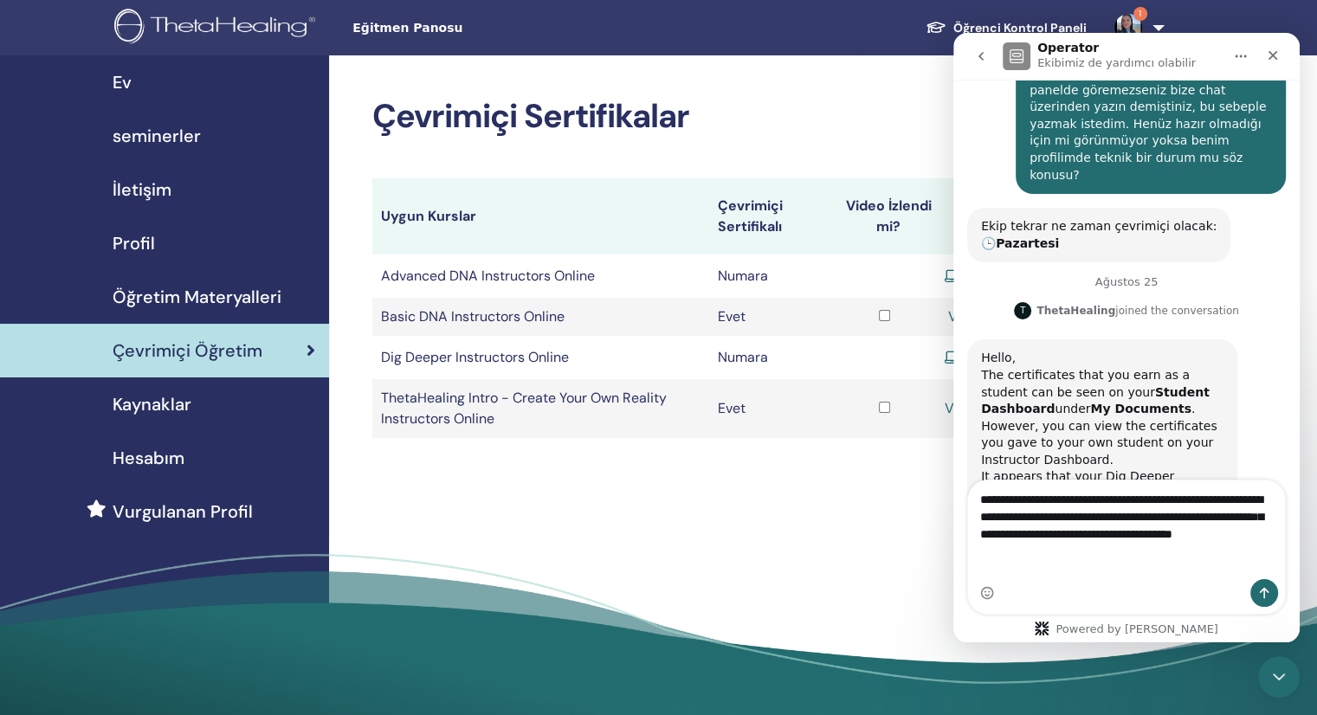
click at [1096, 562] on textarea "**********" at bounding box center [1126, 521] width 317 height 81
type textarea "**********"
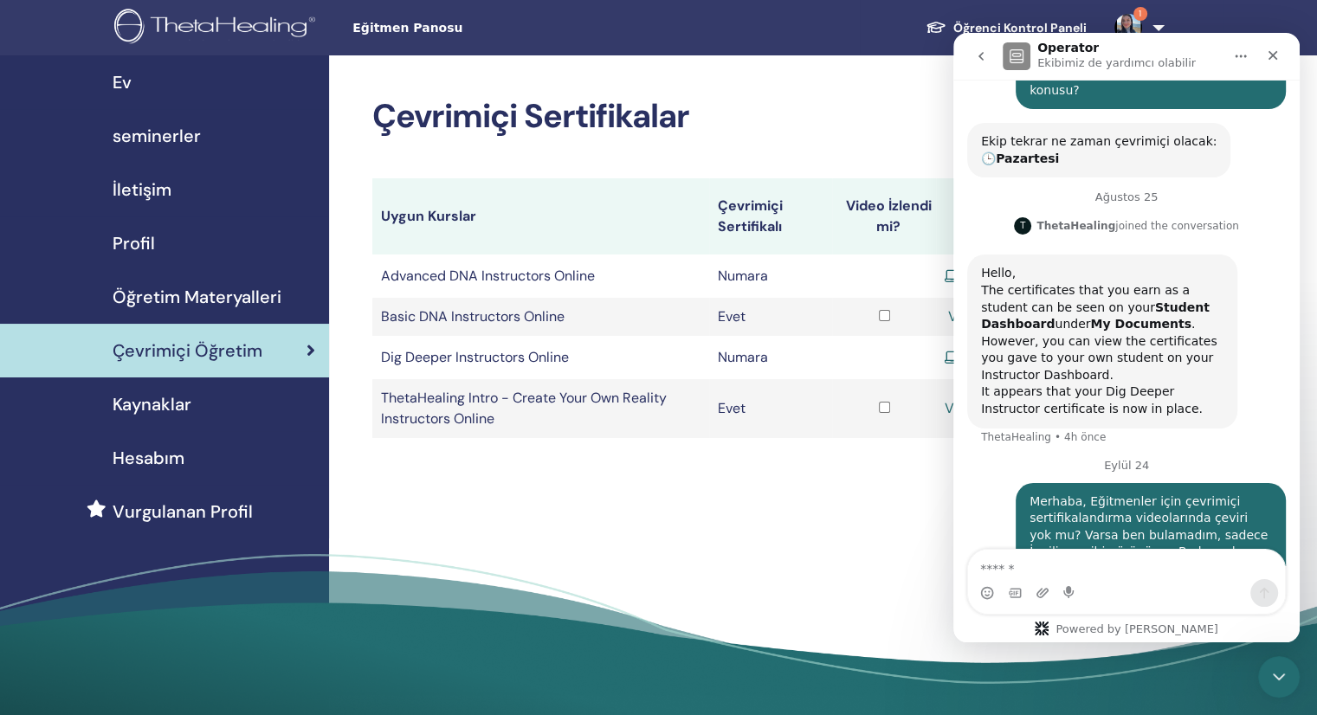
scroll to position [446, 0]
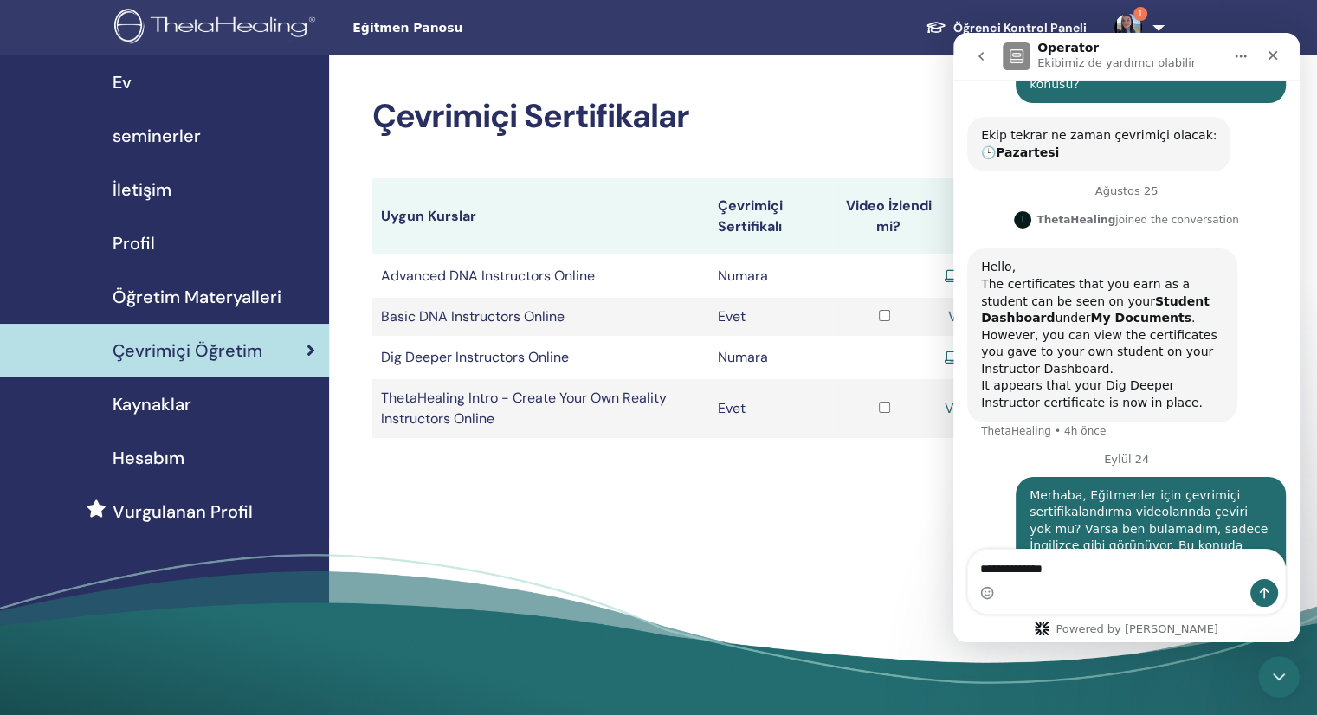
type textarea "**********"
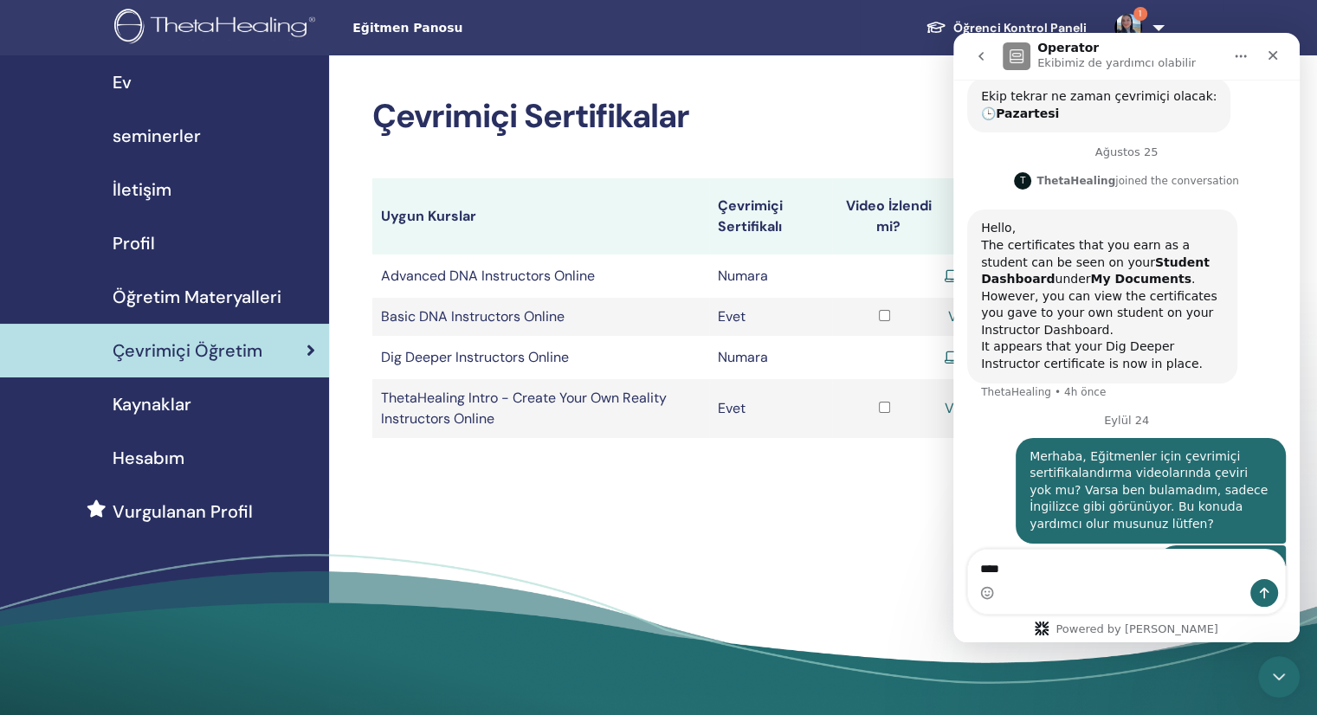
type textarea "*****"
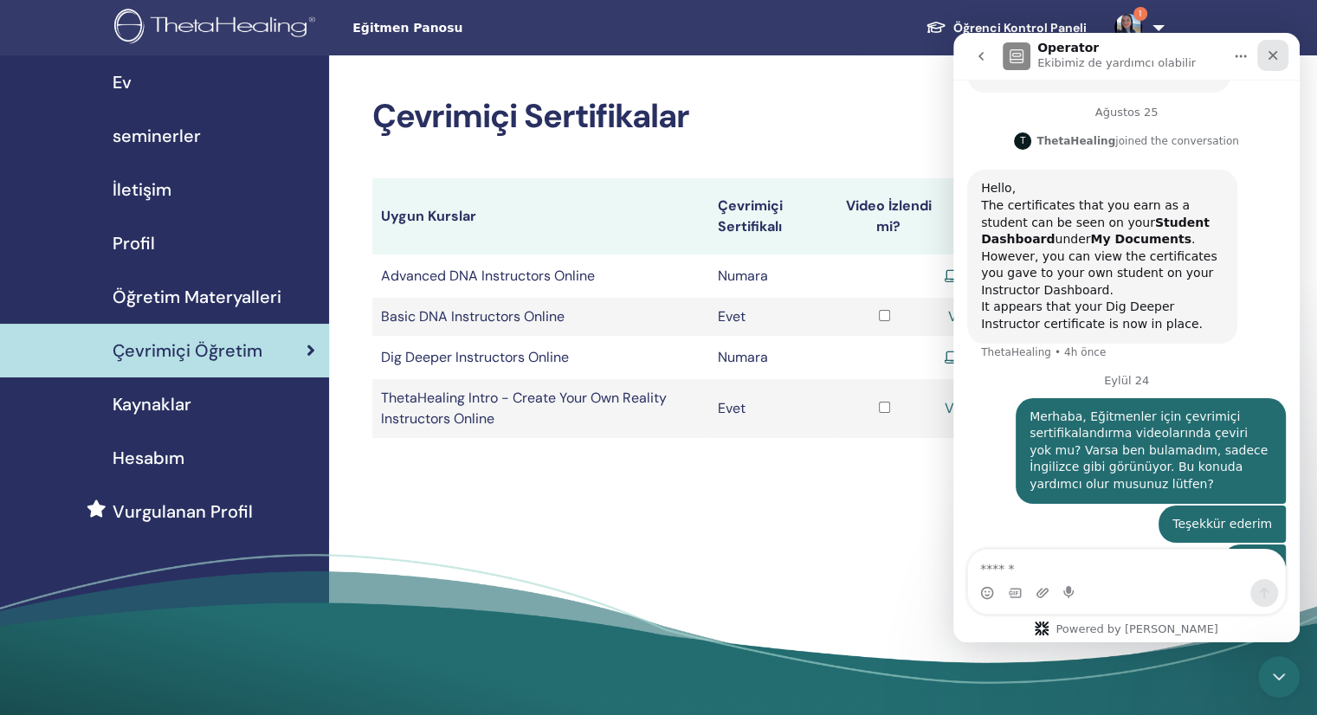
click at [1282, 62] on div "Kapat" at bounding box center [1272, 55] width 31 height 31
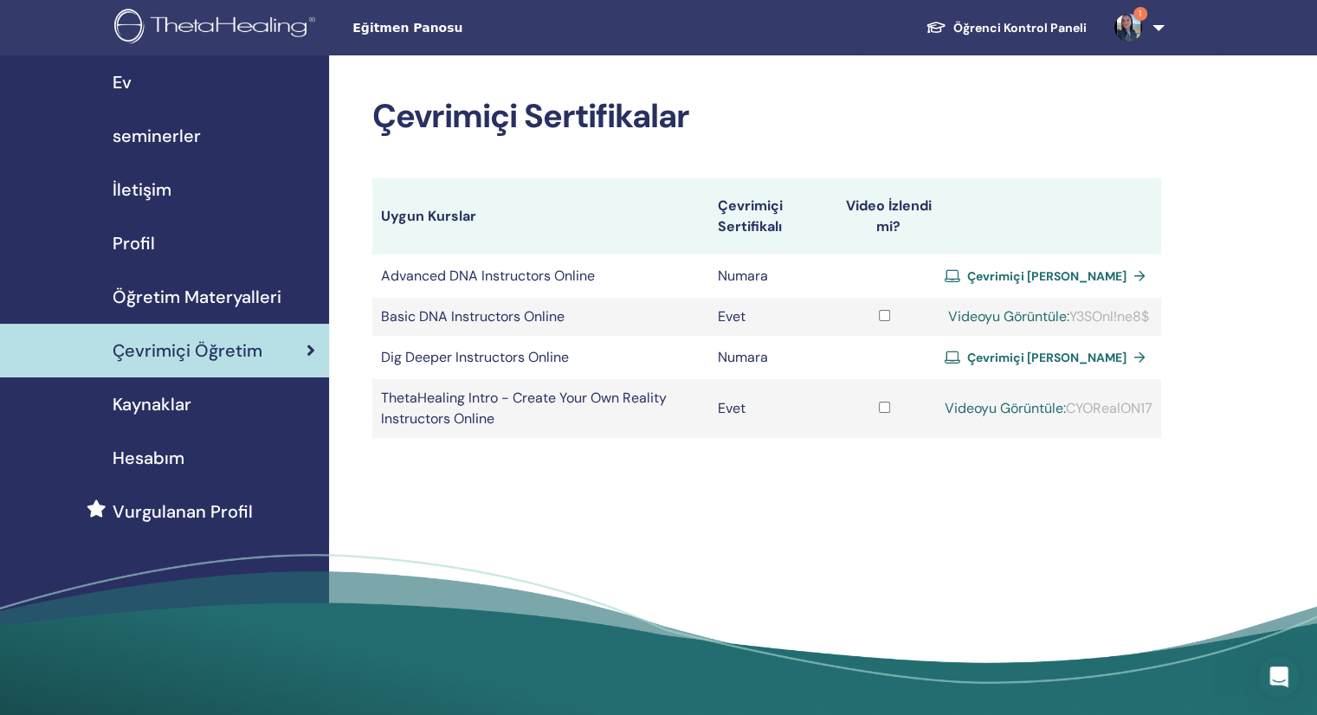
click at [1136, 19] on img at bounding box center [1129, 28] width 28 height 28
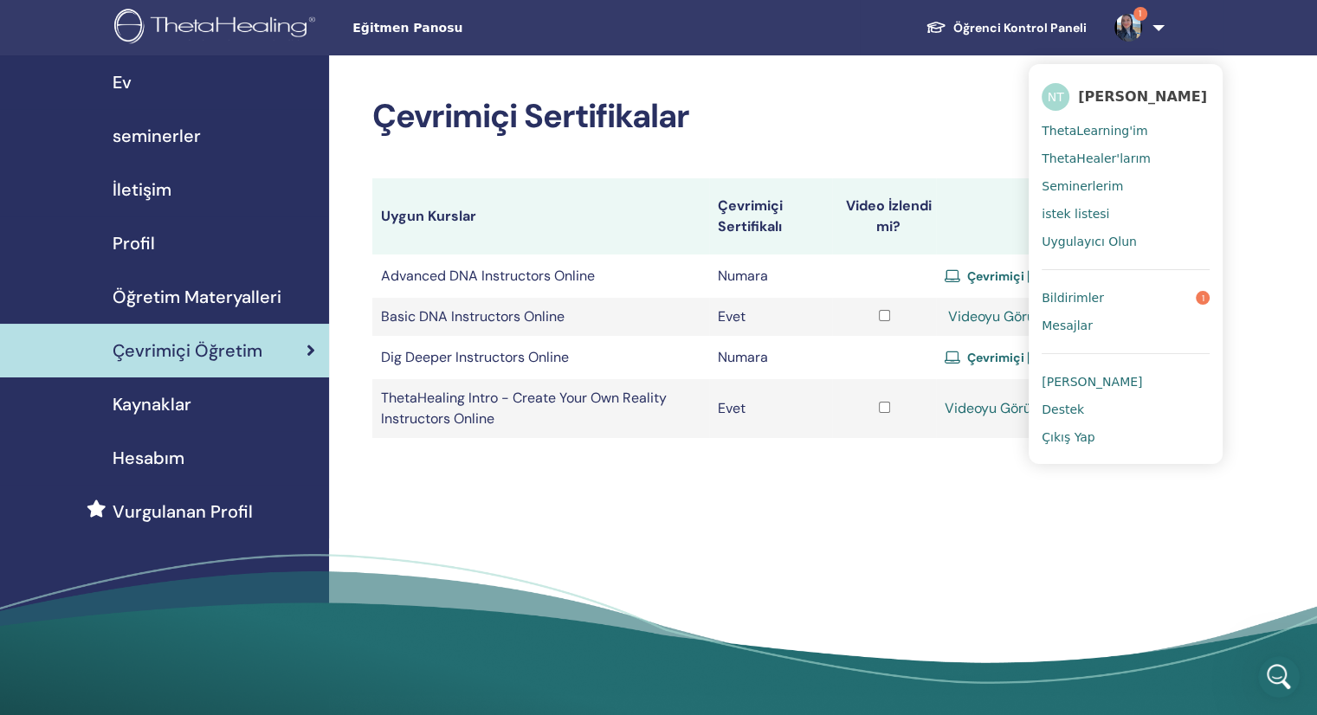
click at [1075, 408] on span "Destek" at bounding box center [1063, 410] width 42 height 16
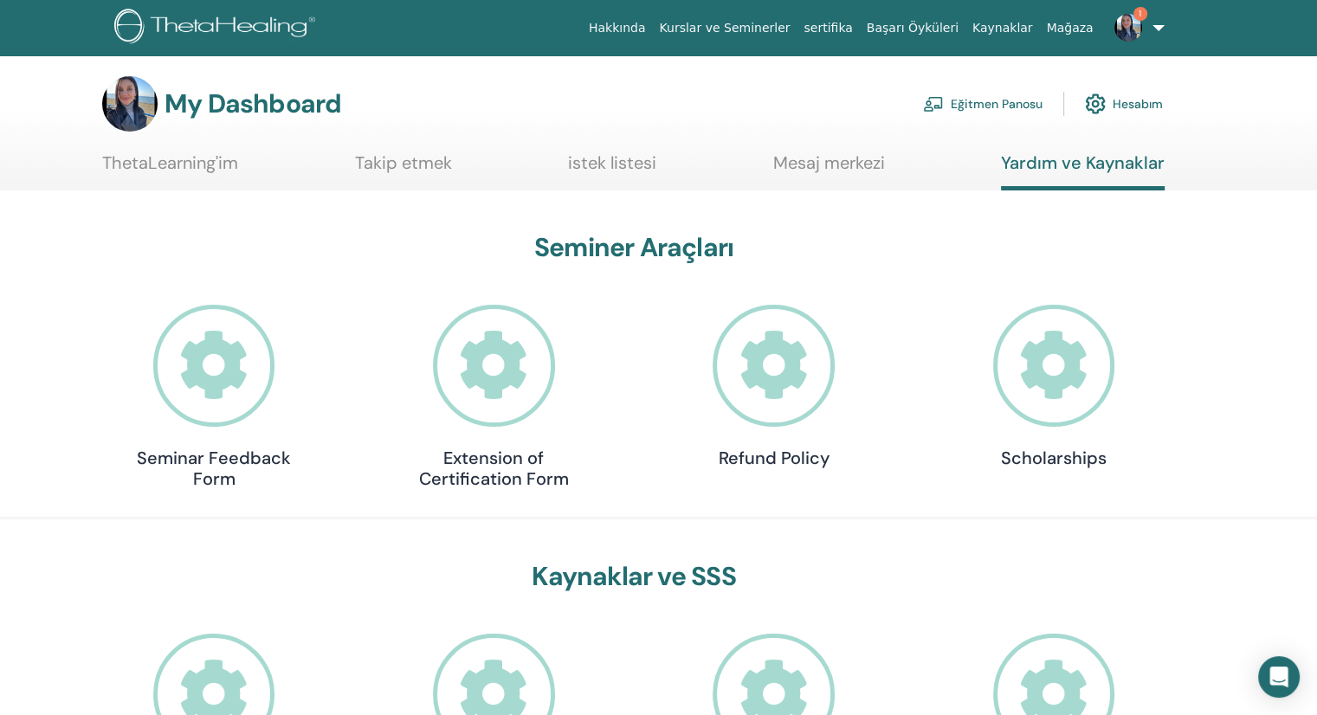
click at [1066, 375] on icon at bounding box center [1054, 366] width 122 height 122
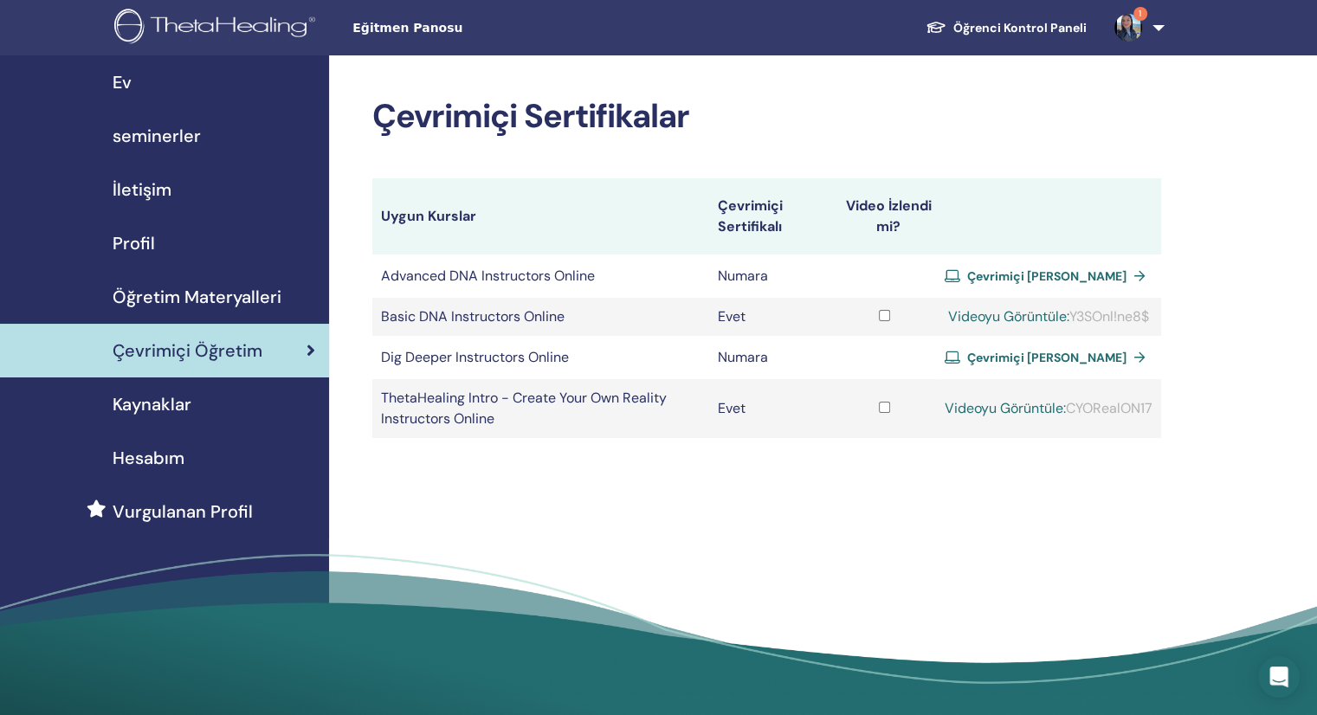
click at [194, 137] on span "seminerler" at bounding box center [157, 136] width 88 height 26
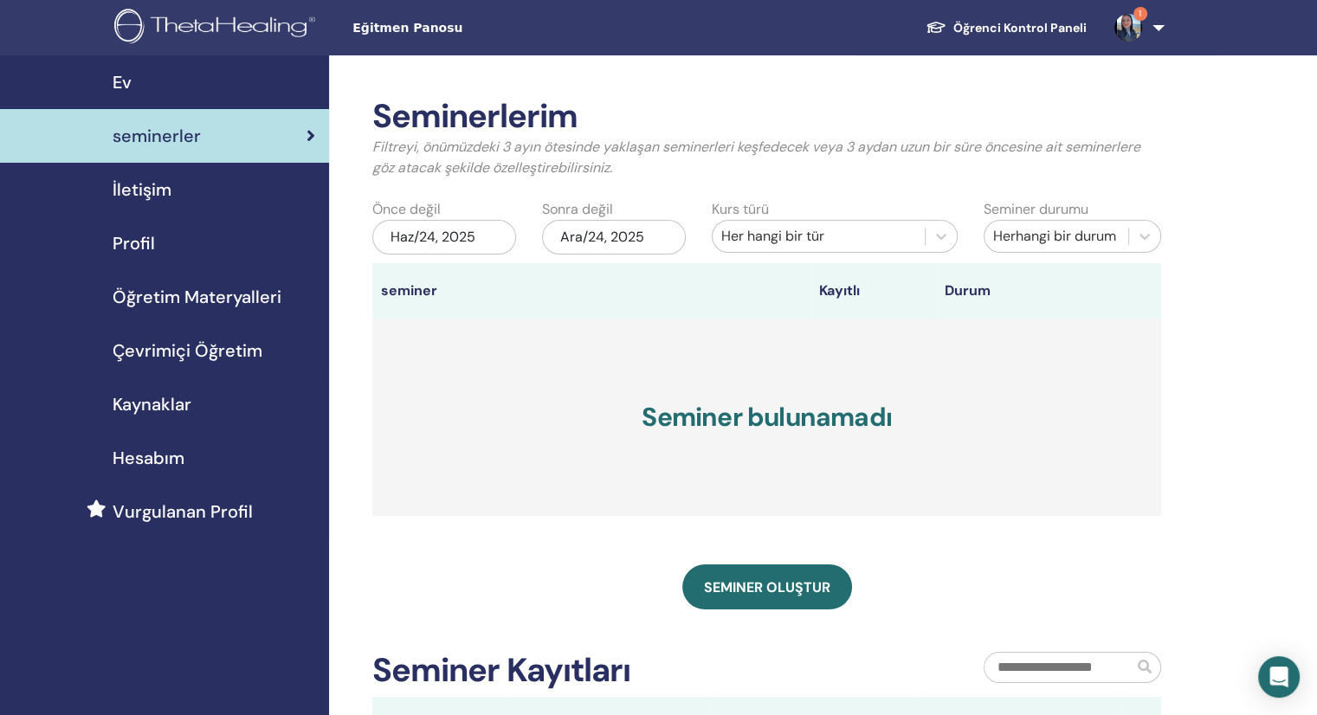
click at [1001, 32] on link "Öğrenci Kontrol Paneli" at bounding box center [1006, 28] width 189 height 32
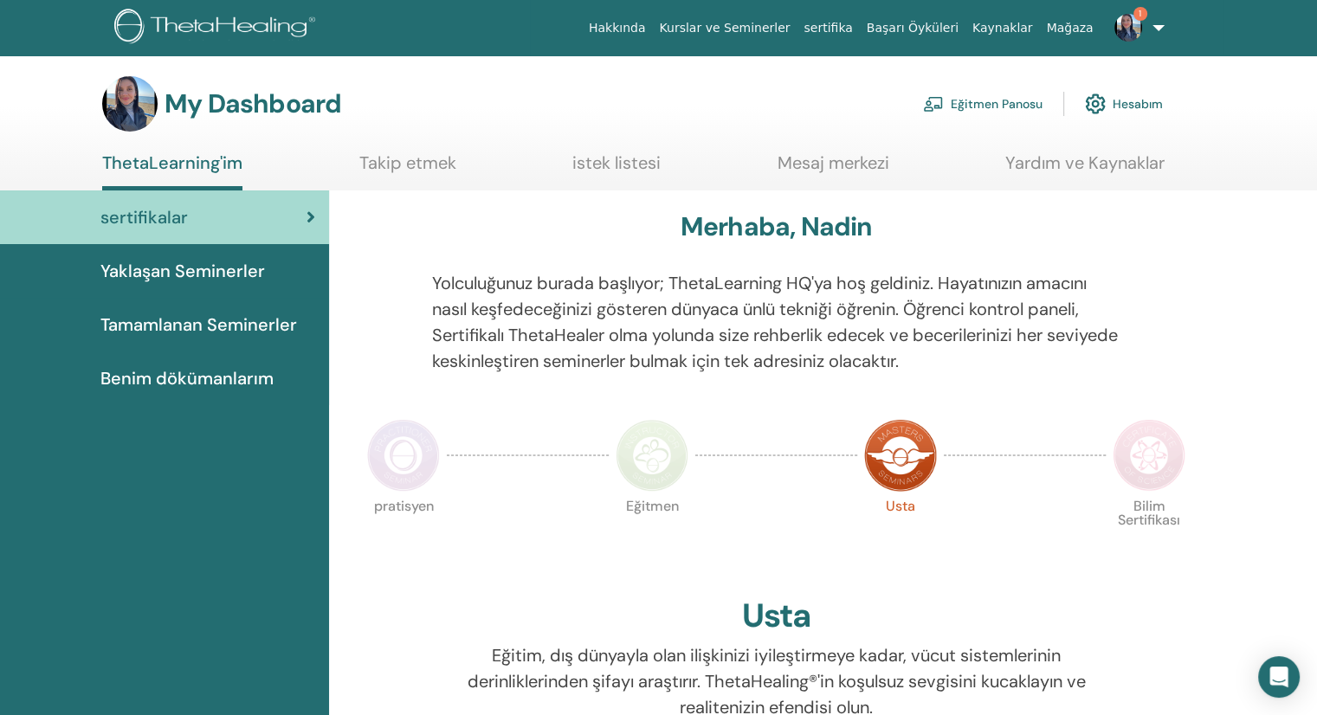
click at [794, 24] on link "Kurslar ve Seminerler" at bounding box center [724, 28] width 145 height 32
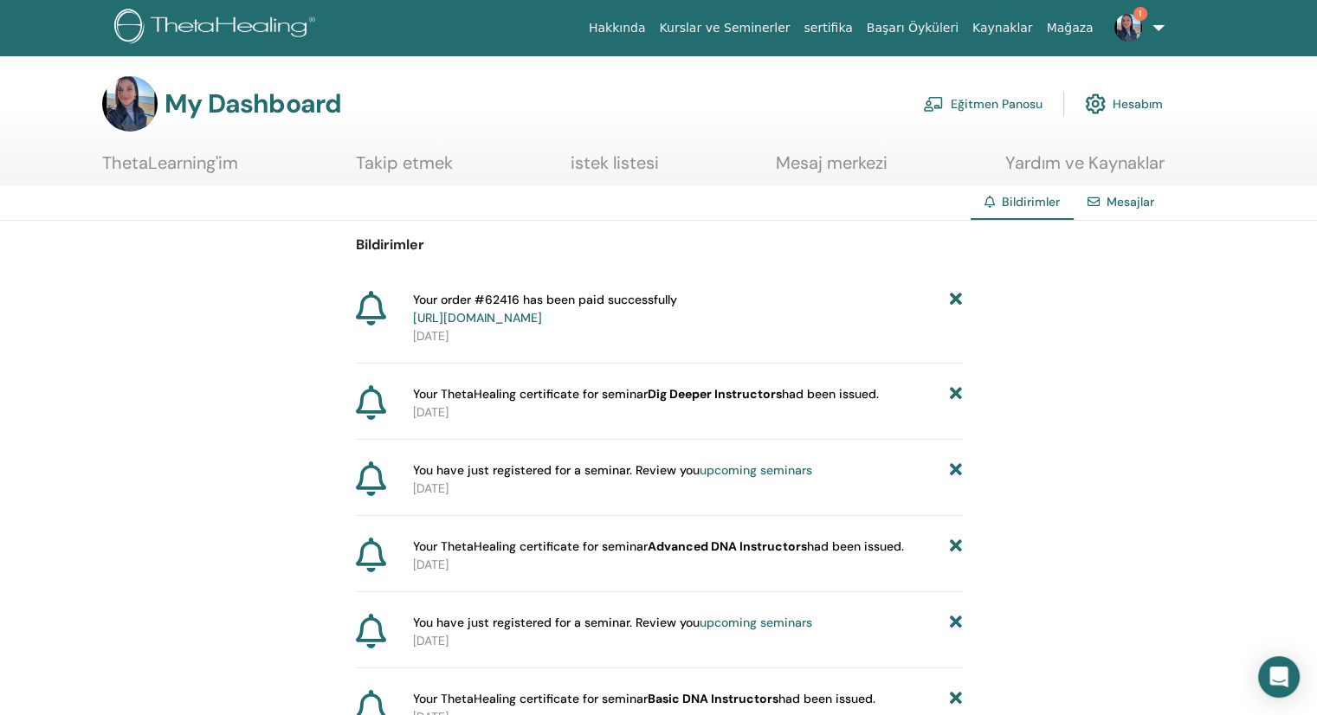
drag, startPoint x: 1037, startPoint y: 430, endPoint x: 1100, endPoint y: 496, distance: 91.3
click at [1129, 26] on img at bounding box center [1129, 28] width 28 height 28
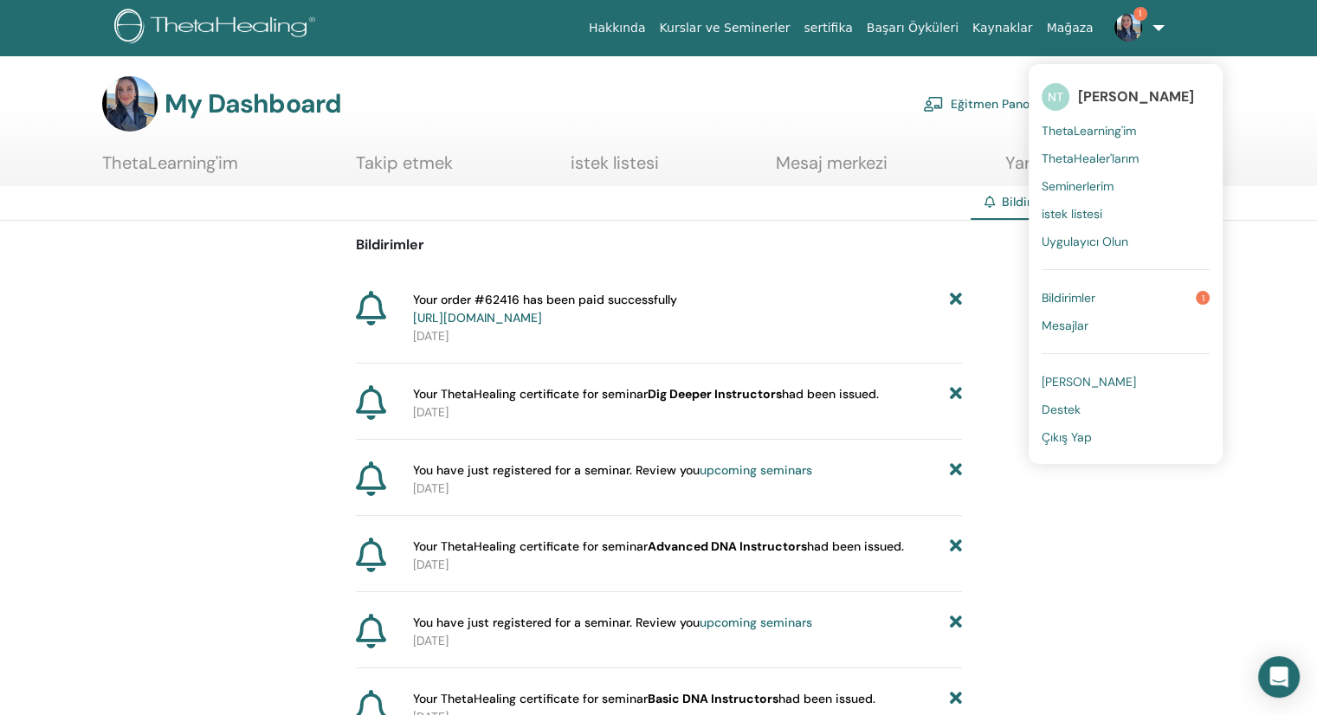
click at [1074, 295] on span "Bildirimler" at bounding box center [1069, 298] width 54 height 16
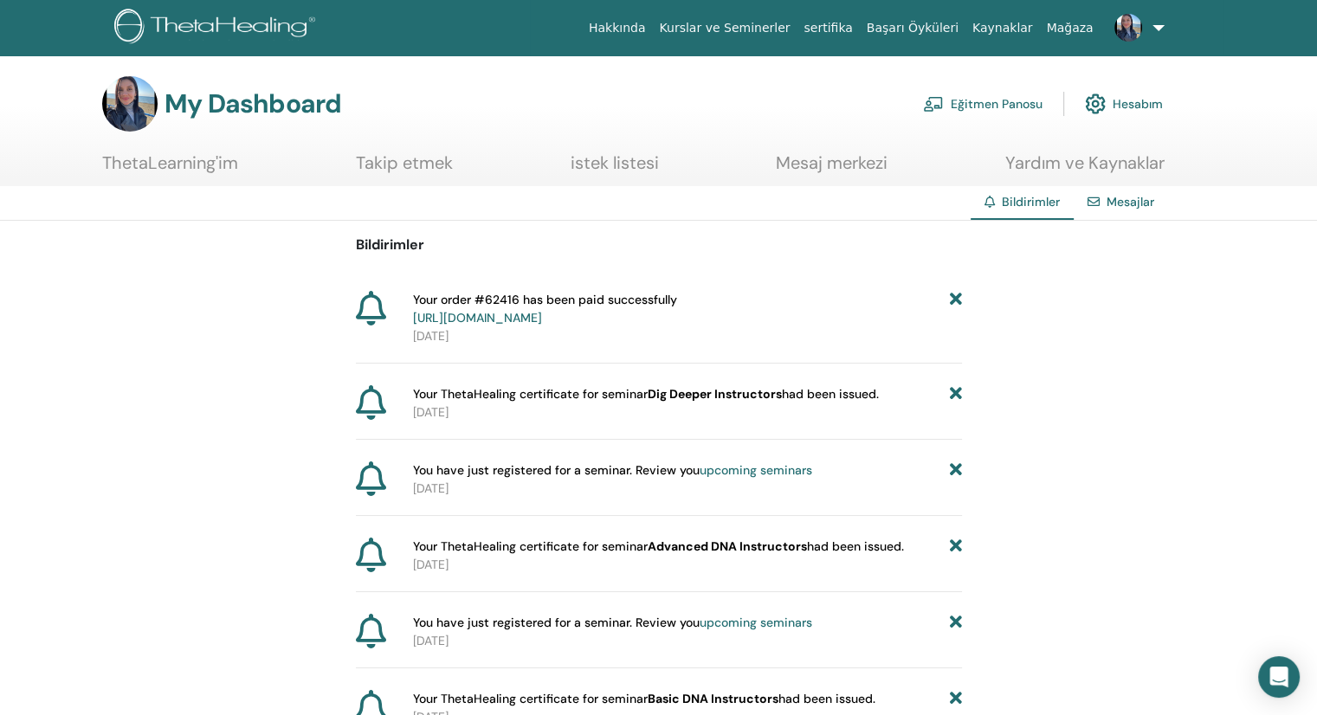
click at [1011, 100] on link "Eğitmen Panosu" at bounding box center [983, 104] width 120 height 38
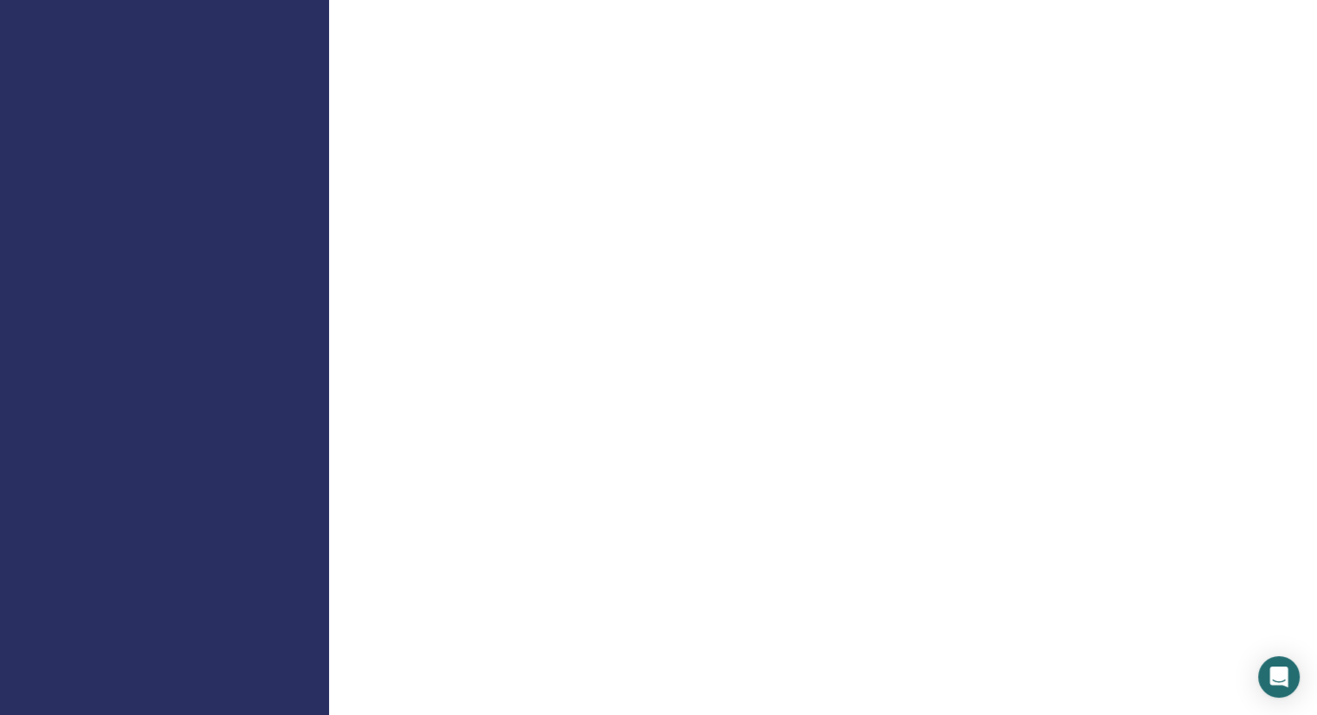
scroll to position [866, 0]
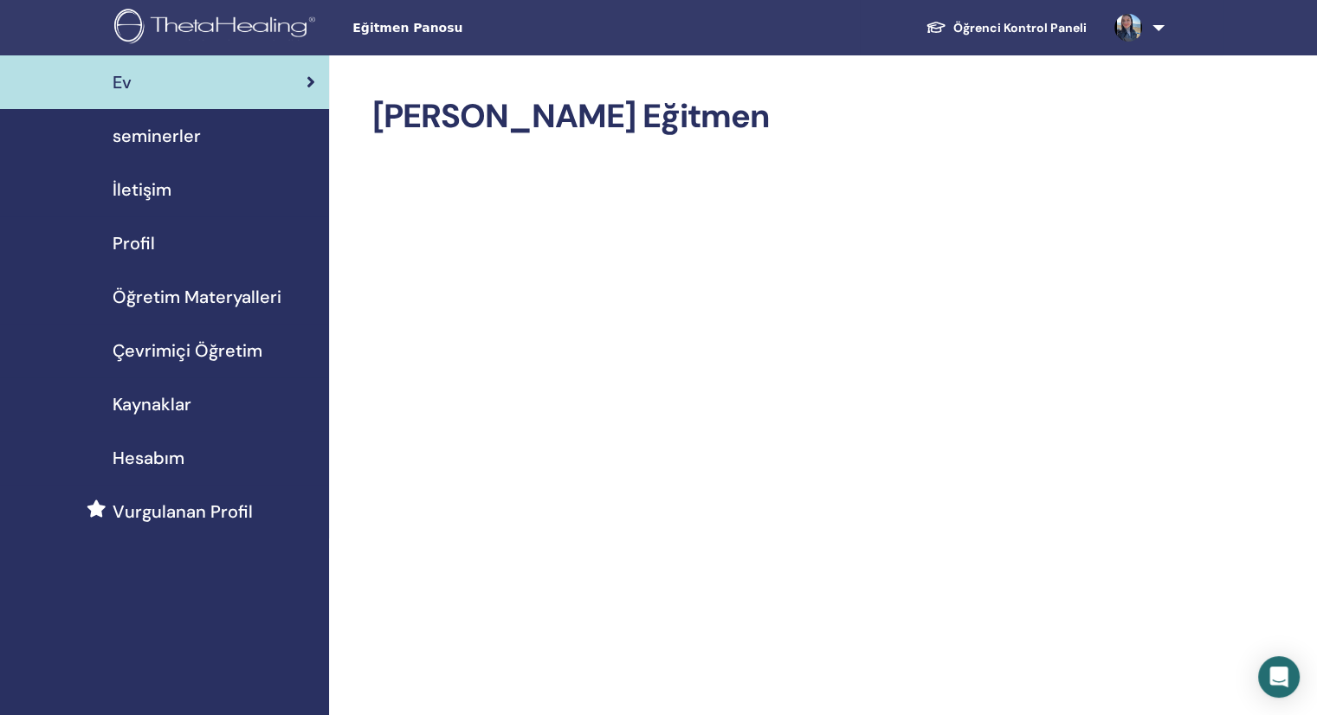
click at [225, 300] on span "Öğretim Materyalleri" at bounding box center [197, 297] width 169 height 26
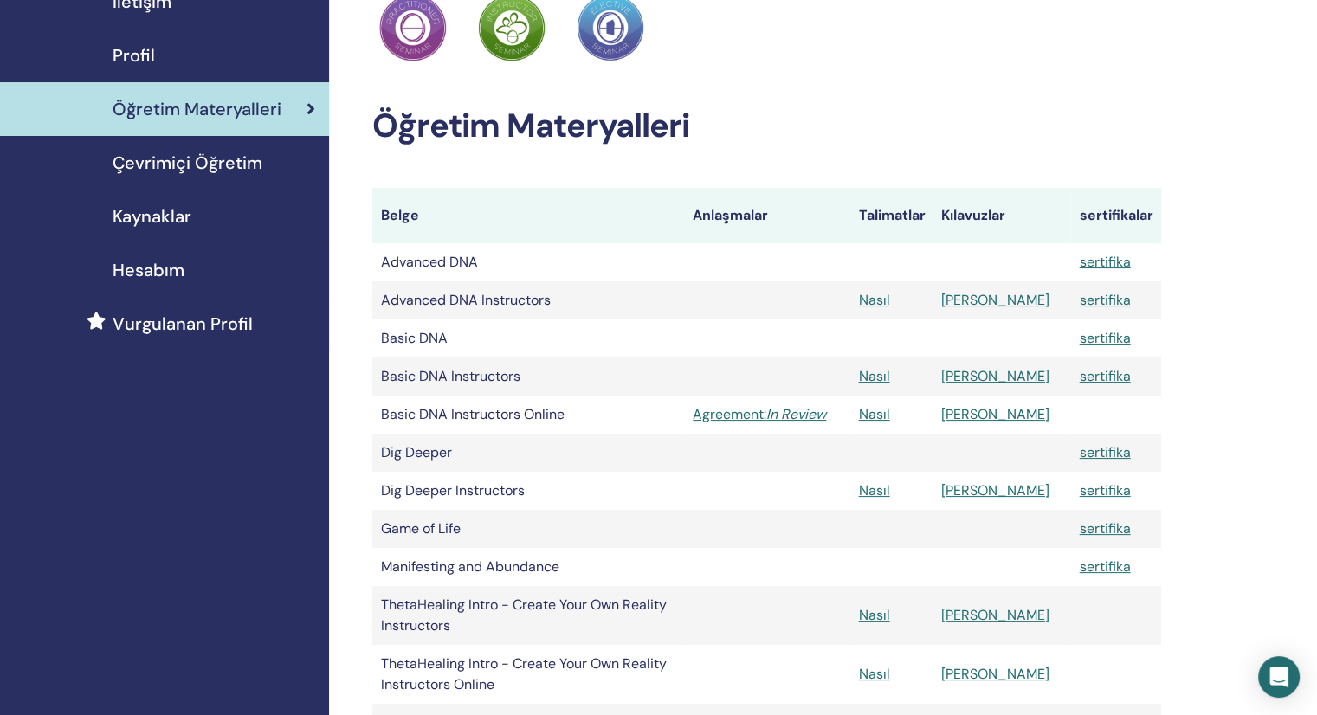
scroll to position [346, 0]
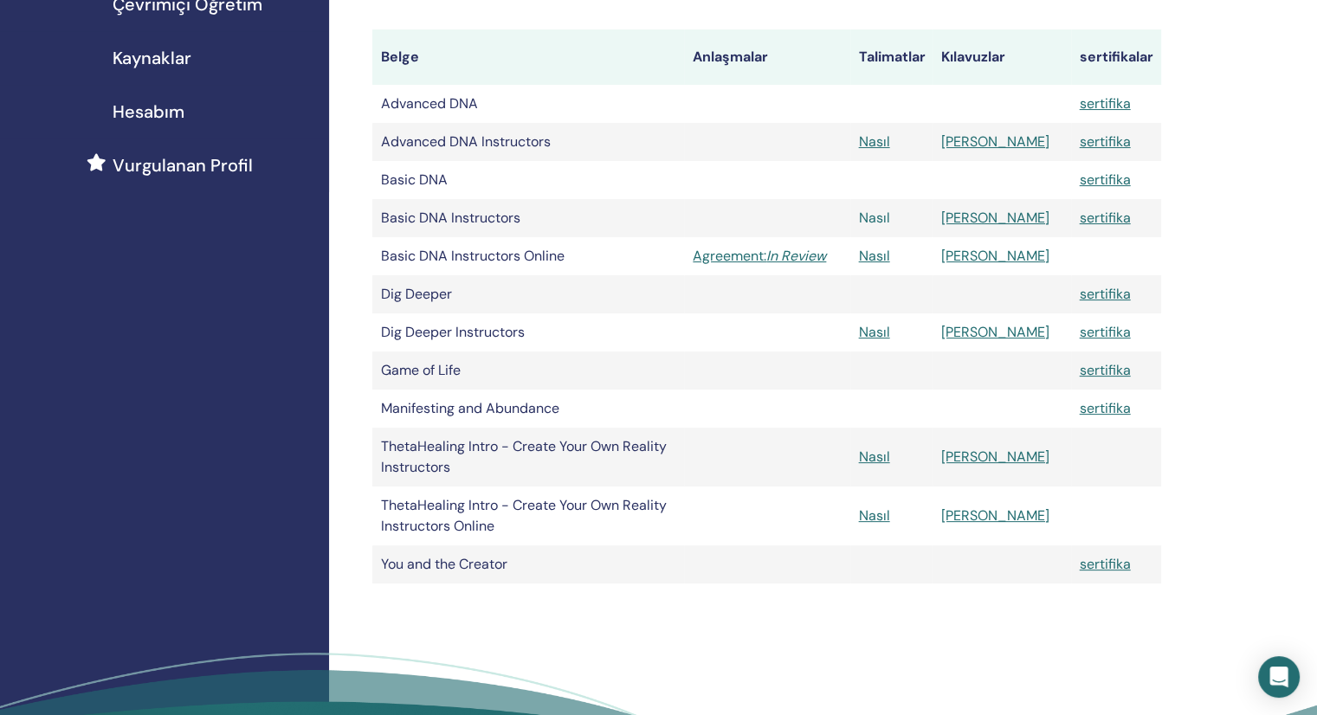
click at [890, 216] on link "Nasıl" at bounding box center [874, 218] width 31 height 18
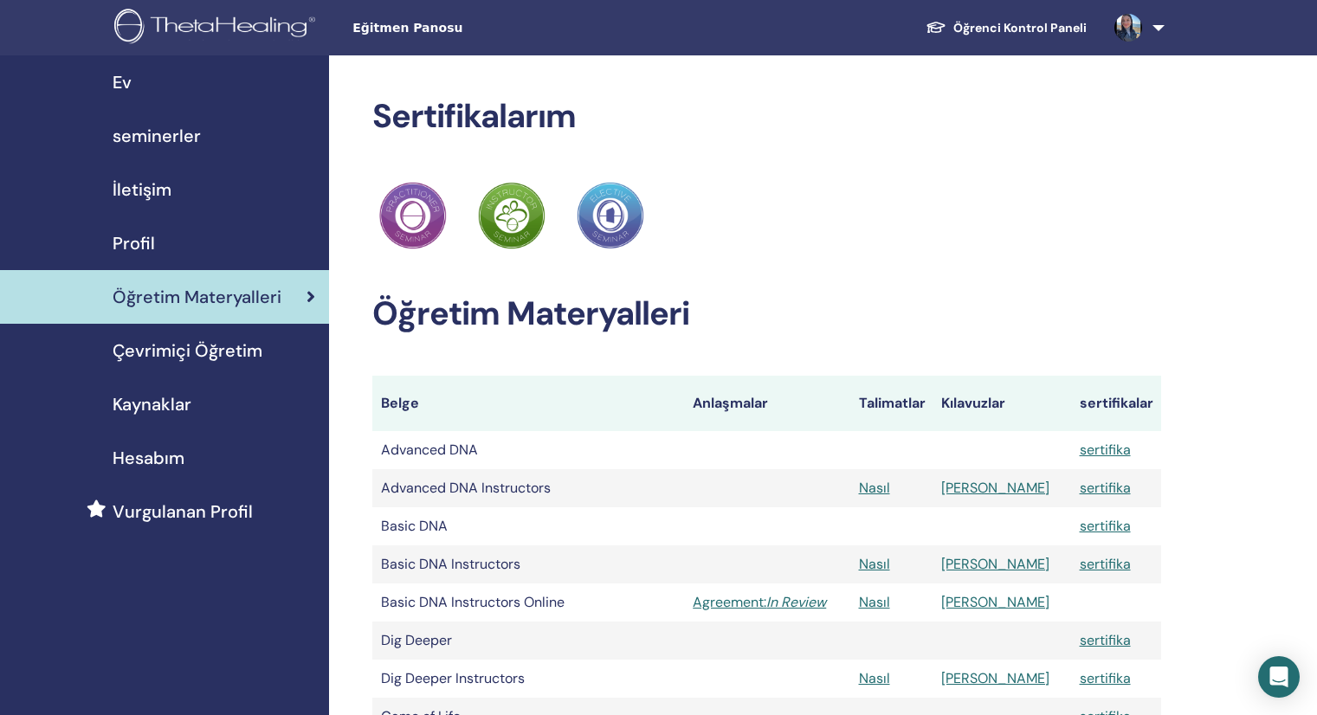
scroll to position [345, 0]
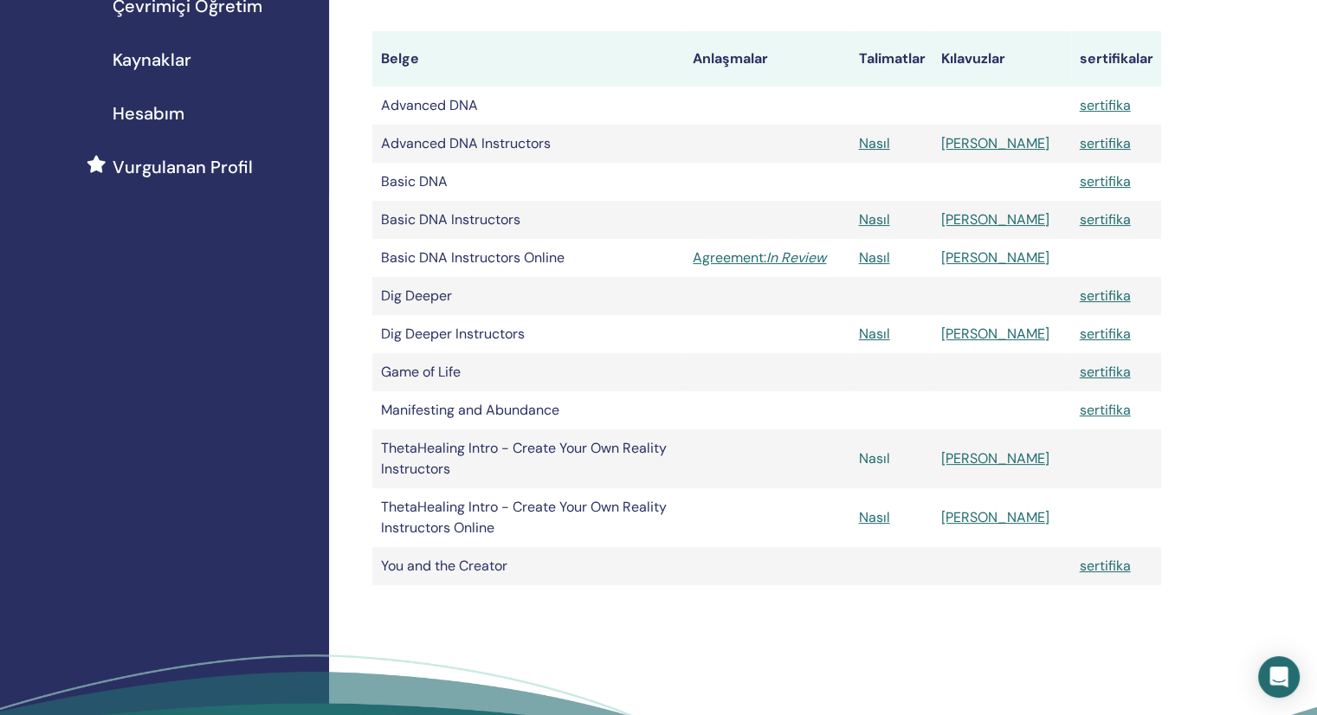
click at [890, 461] on link "Nasıl" at bounding box center [874, 458] width 31 height 18
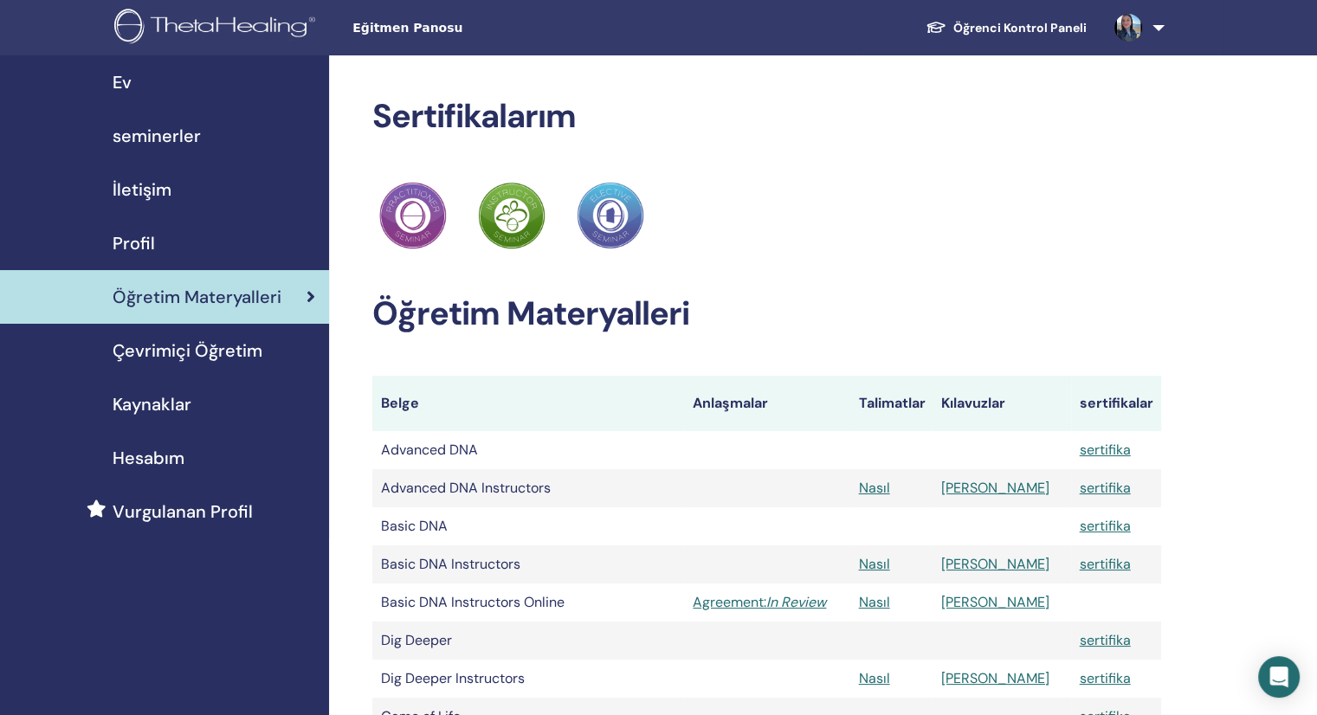
click at [218, 339] on span "Çevrimiçi Öğretim" at bounding box center [188, 351] width 150 height 26
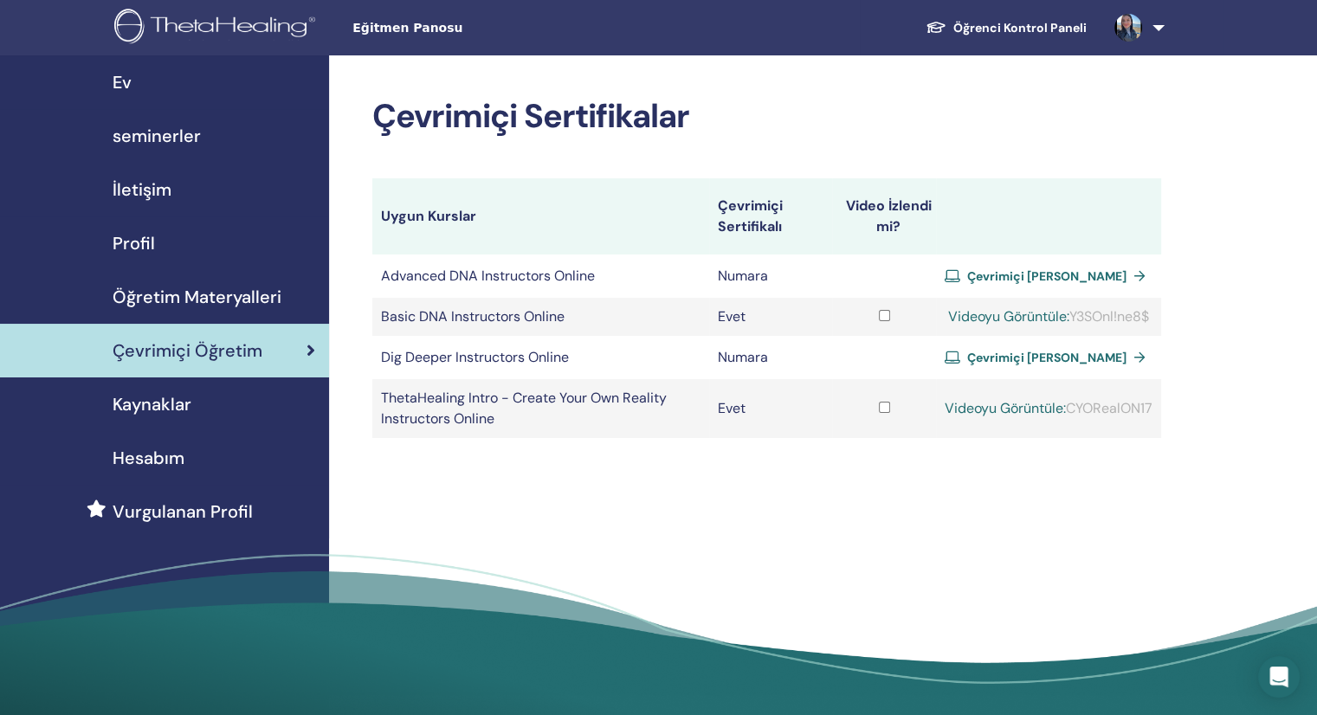
click at [255, 301] on span "Öğretim Materyalleri" at bounding box center [197, 297] width 169 height 26
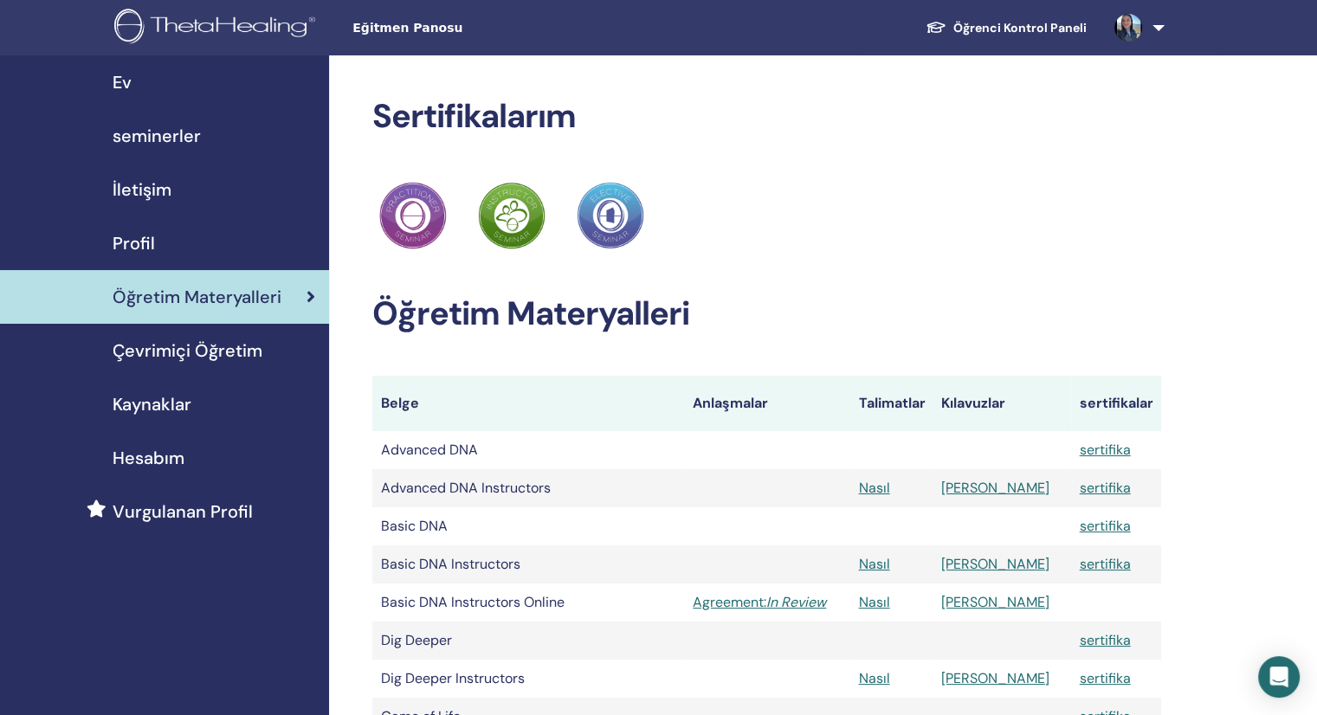
click at [198, 351] on span "Çevrimiçi Öğretim" at bounding box center [188, 351] width 150 height 26
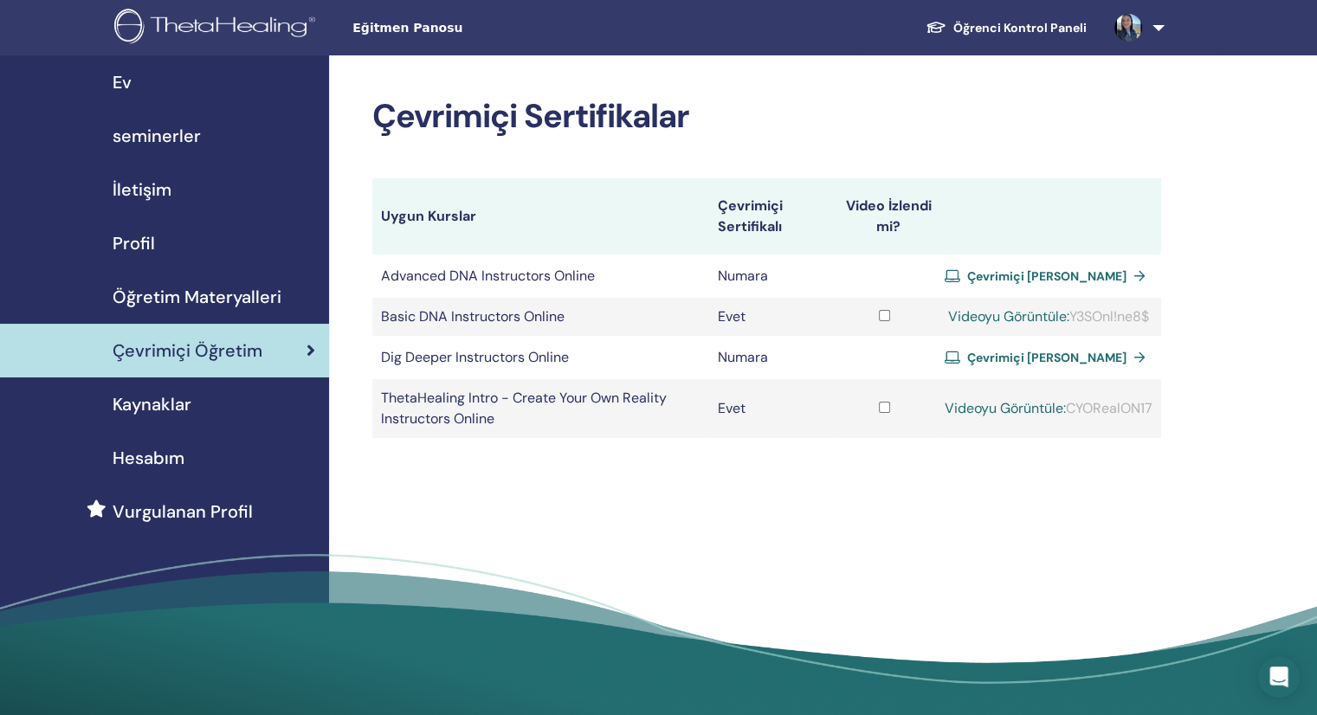
click at [1155, 29] on link at bounding box center [1136, 27] width 71 height 55
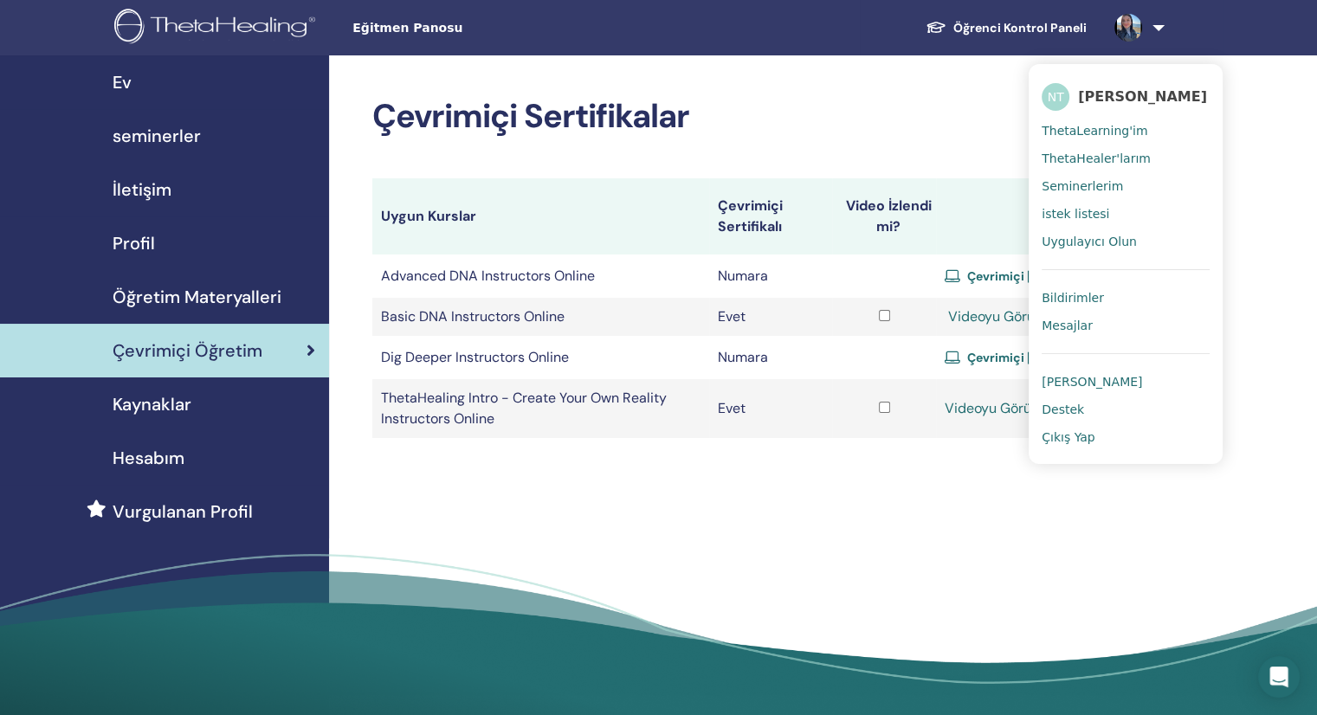
click at [1080, 242] on span "Uygulayıcı Olun" at bounding box center [1089, 242] width 95 height 16
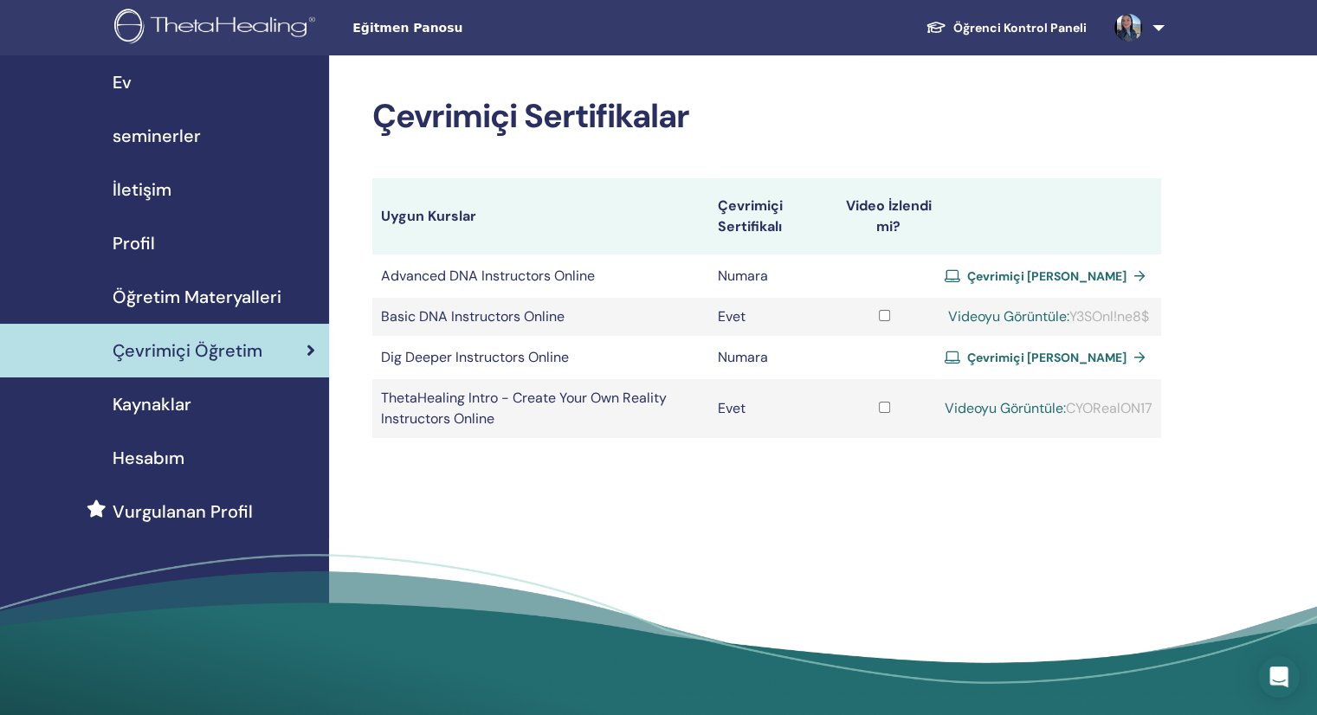
click at [985, 403] on link "Videoyu Görüntüle:" at bounding box center [1005, 408] width 121 height 18
drag, startPoint x: 1068, startPoint y: 402, endPoint x: 1167, endPoint y: 385, distance: 100.9
click at [1167, 385] on div "Çevrimiçi Sertifikalar Uygun Kurslar Çevrimiçi Sertifikalı Video İzlendi mi? Ad…" at bounding box center [823, 391] width 988 height 672
drag, startPoint x: 1069, startPoint y: 408, endPoint x: 1177, endPoint y: 397, distance: 107.9
click at [1195, 410] on div "Çevrimiçi Sertifikalar Uygun Kurslar Çevrimiçi Sertifikalı Video İzlendi mi? Ad…" at bounding box center [823, 391] width 988 height 672
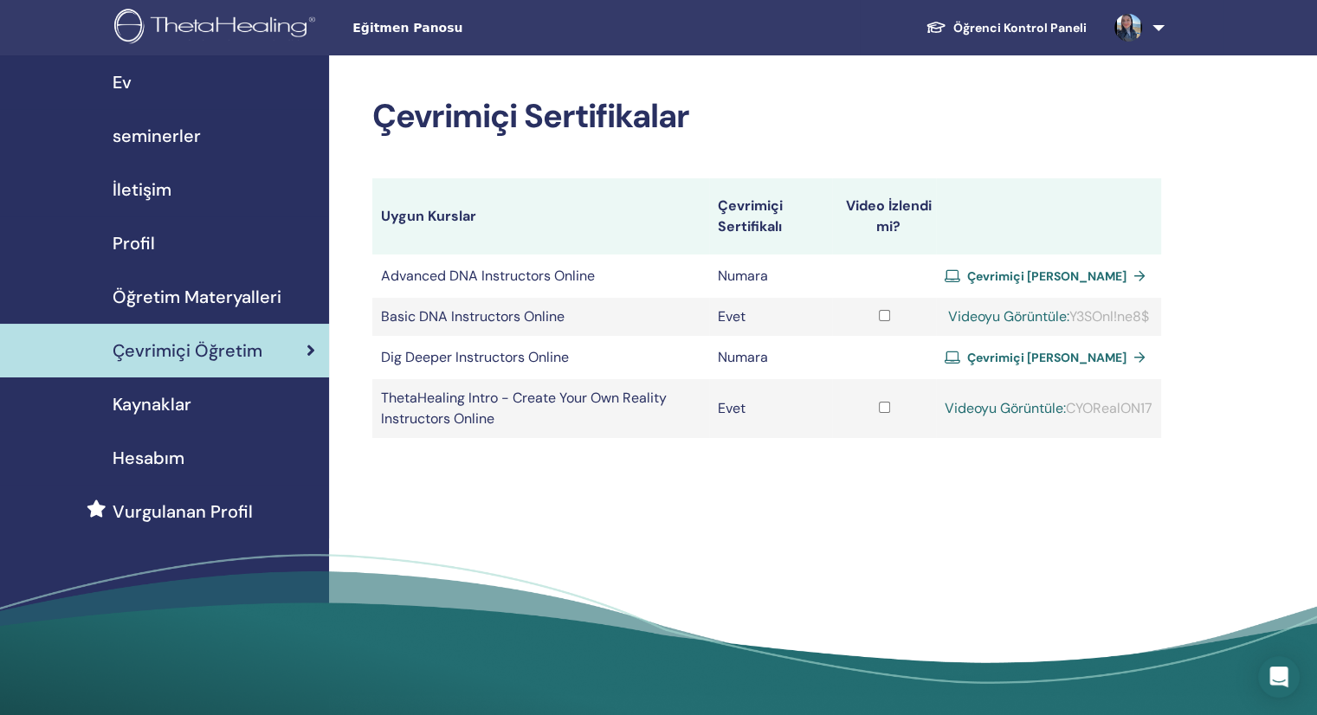
copy table "Uygun Kurslar Çevrimiçi Sertifikalı Video İzlendi mi? Advanced DNA Instructors …"
click at [998, 410] on link "Videoyu Görüntüle:" at bounding box center [1005, 408] width 121 height 18
click at [1247, 413] on div "Çevrimiçi Sertifikalar Uygun Kurslar Çevrimiçi Sertifikalı Video İzlendi mi? Ad…" at bounding box center [823, 391] width 988 height 672
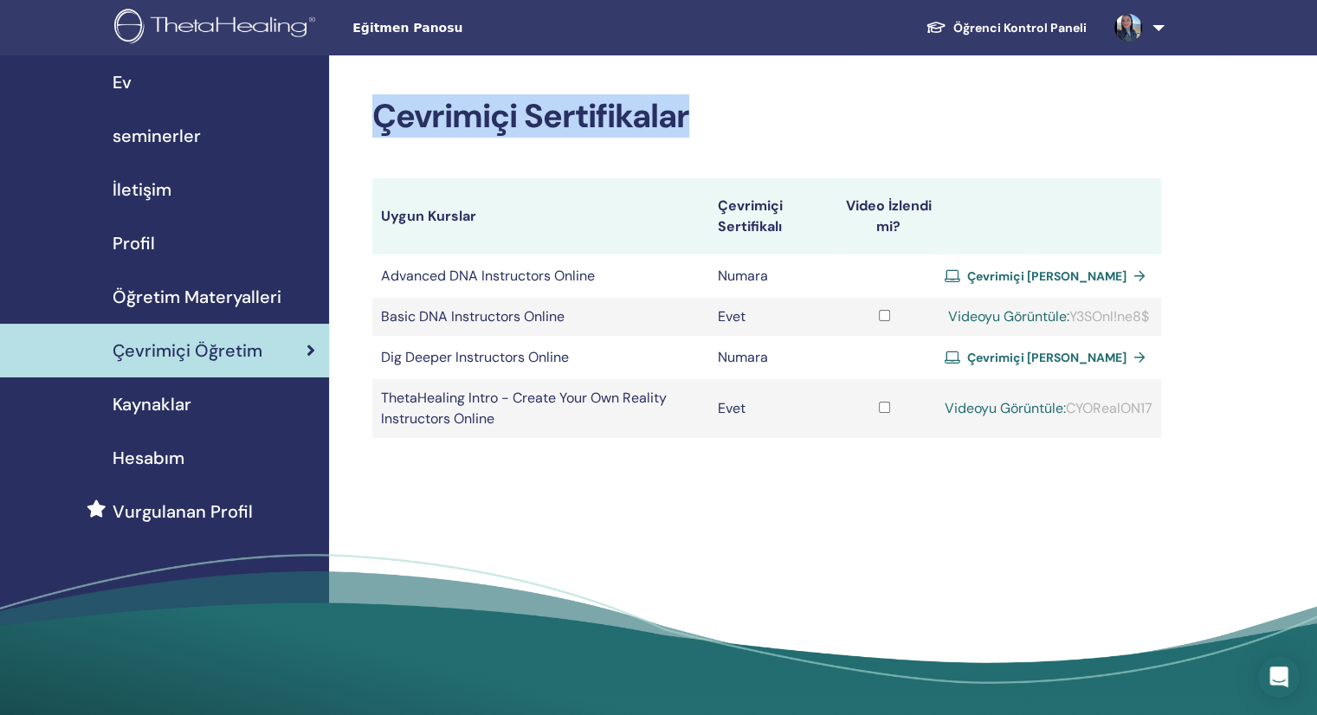
drag, startPoint x: 688, startPoint y: 114, endPoint x: 376, endPoint y: 116, distance: 312.6
click at [376, 116] on h2 "Çevrimiçi Sertifikalar" at bounding box center [766, 117] width 789 height 40
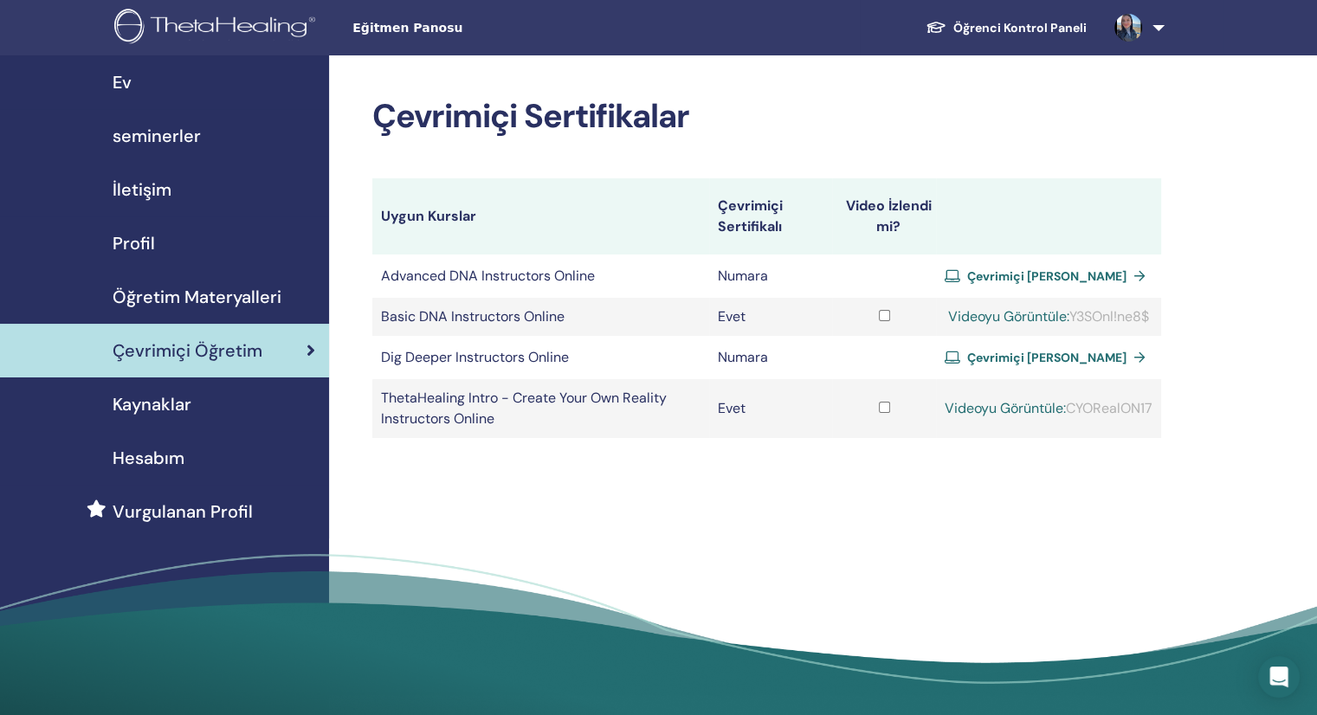
click at [1246, 160] on div "Çevrimiçi Sertifikalar Uygun Kurslar Çevrimiçi Sertifikalı Video İzlendi mi? Ad…" at bounding box center [823, 391] width 988 height 672
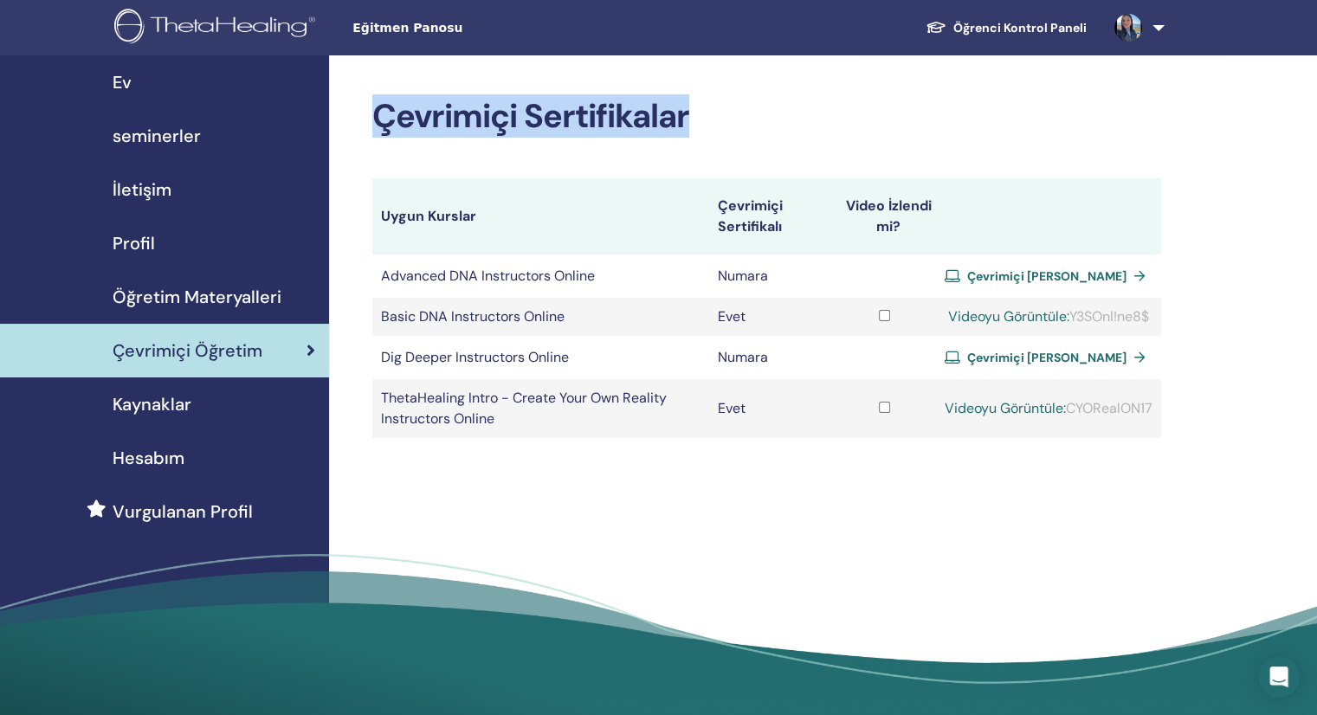
drag, startPoint x: 376, startPoint y: 119, endPoint x: 959, endPoint y: 133, distance: 583.0
click at [740, 111] on h2 "Çevrimiçi Sertifikalar" at bounding box center [766, 117] width 789 height 40
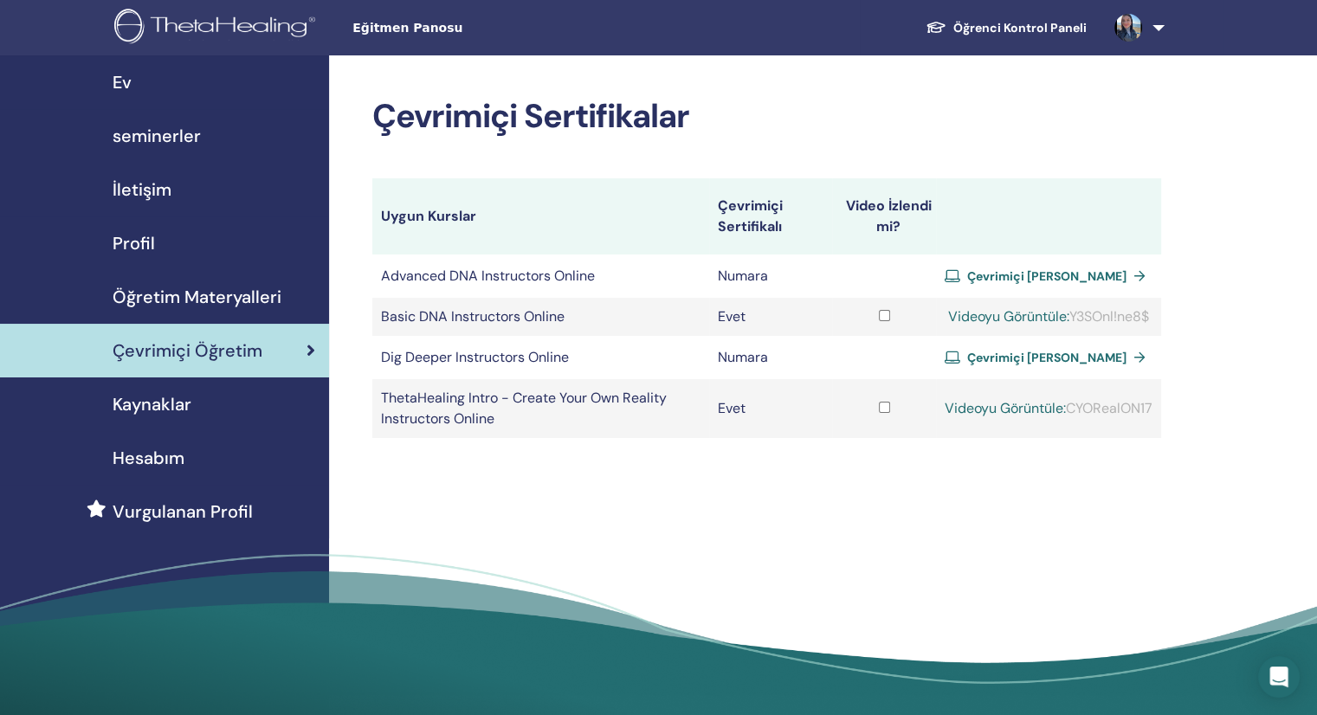
click at [1289, 139] on div "Çevrimiçi Sertifikalar Uygun Kurslar Çevrimiçi Sertifikalı Video İzlendi mi? Ad…" at bounding box center [823, 391] width 988 height 672
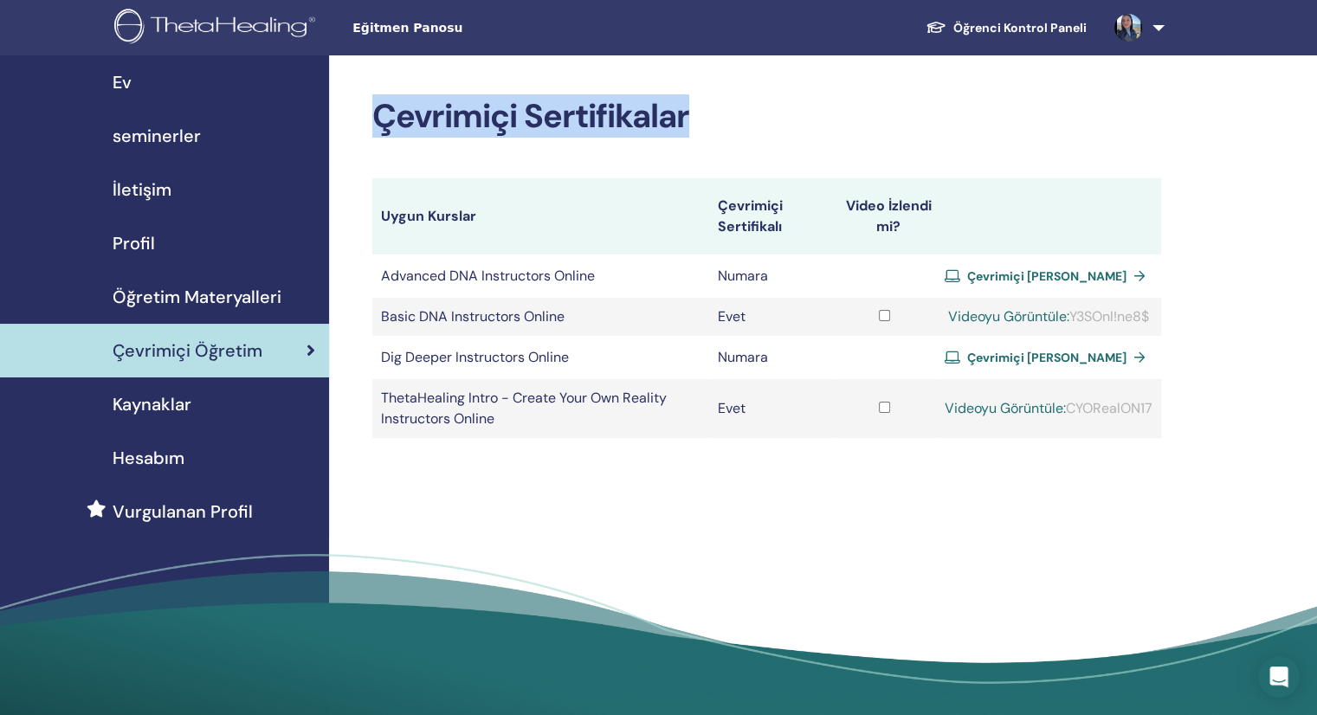
drag, startPoint x: 376, startPoint y: 117, endPoint x: 705, endPoint y: 132, distance: 329.4
click at [705, 132] on h2 "Çevrimiçi Sertifikalar" at bounding box center [766, 117] width 789 height 40
click at [755, 131] on h2 "Çevrimiçi Sertifikalar" at bounding box center [766, 117] width 789 height 40
drag, startPoint x: 690, startPoint y: 114, endPoint x: 368, endPoint y: 109, distance: 322.2
click at [368, 109] on div "Çevrimiçi Sertifikalar Uygun Kurslar Çevrimiçi Sertifikalı Video İzlendi mi? Ad…" at bounding box center [823, 391] width 988 height 672
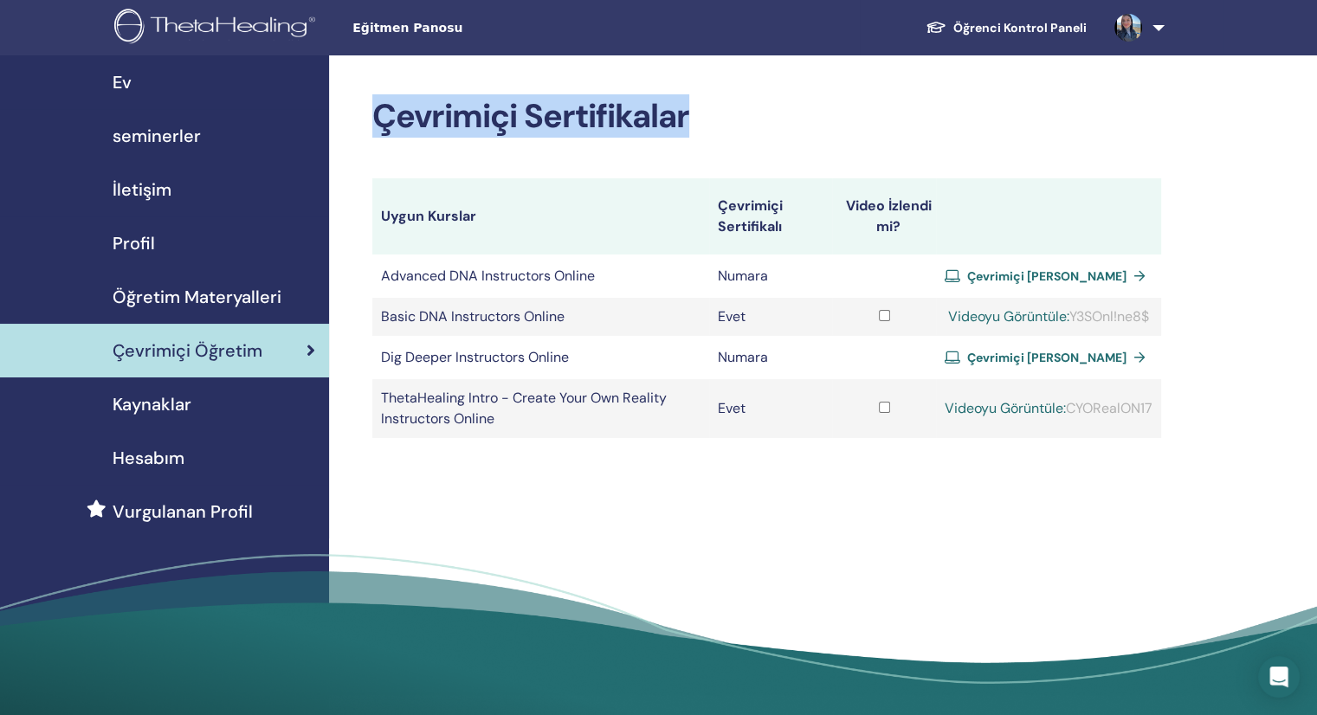
click at [740, 120] on h2 "Çevrimiçi Sertifikalar" at bounding box center [766, 117] width 789 height 40
click at [701, 118] on h2 "Çevrimiçi Sertifikalar" at bounding box center [766, 117] width 789 height 40
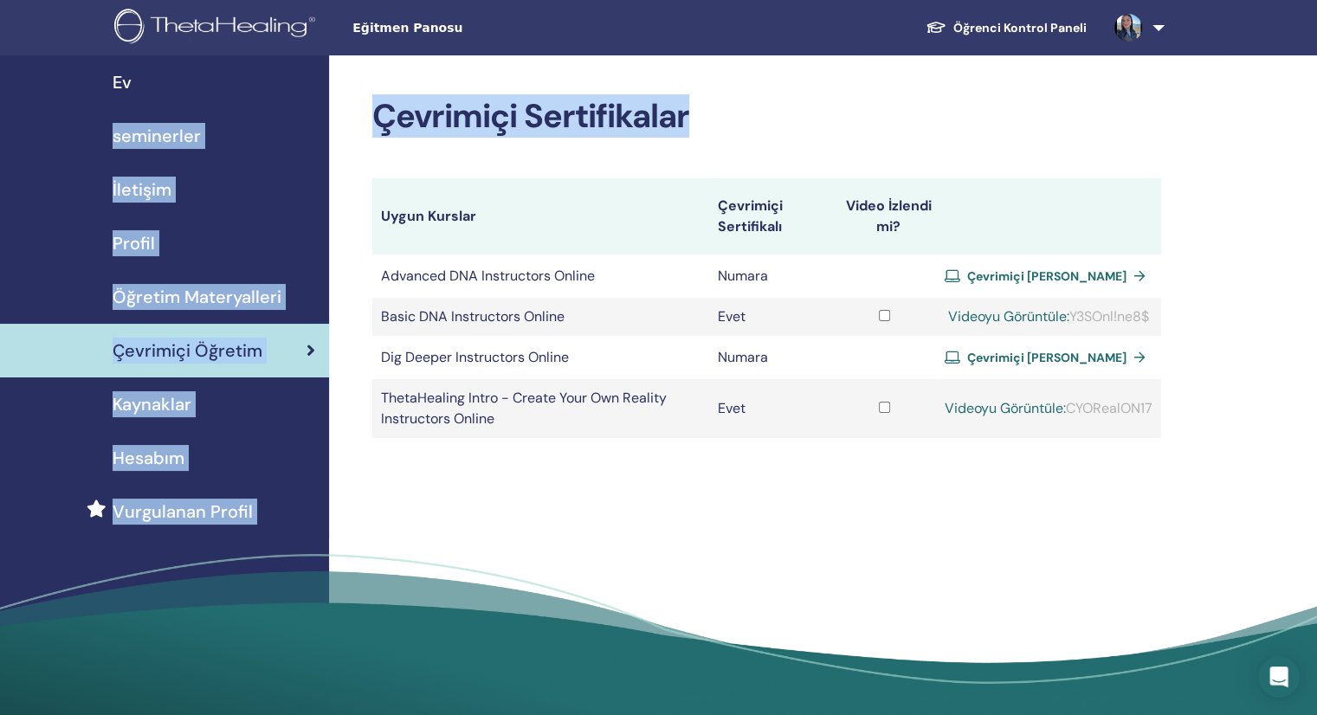
drag, startPoint x: 690, startPoint y: 113, endPoint x: 329, endPoint y: 106, distance: 361.2
click at [329, 106] on div "Ev seminerler İletişim Profil Öğretim Materyalleri Çevrimiçi Öğretim" at bounding box center [658, 391] width 1317 height 672
click at [813, 115] on h2 "Çevrimiçi Sertifikalar" at bounding box center [766, 117] width 789 height 40
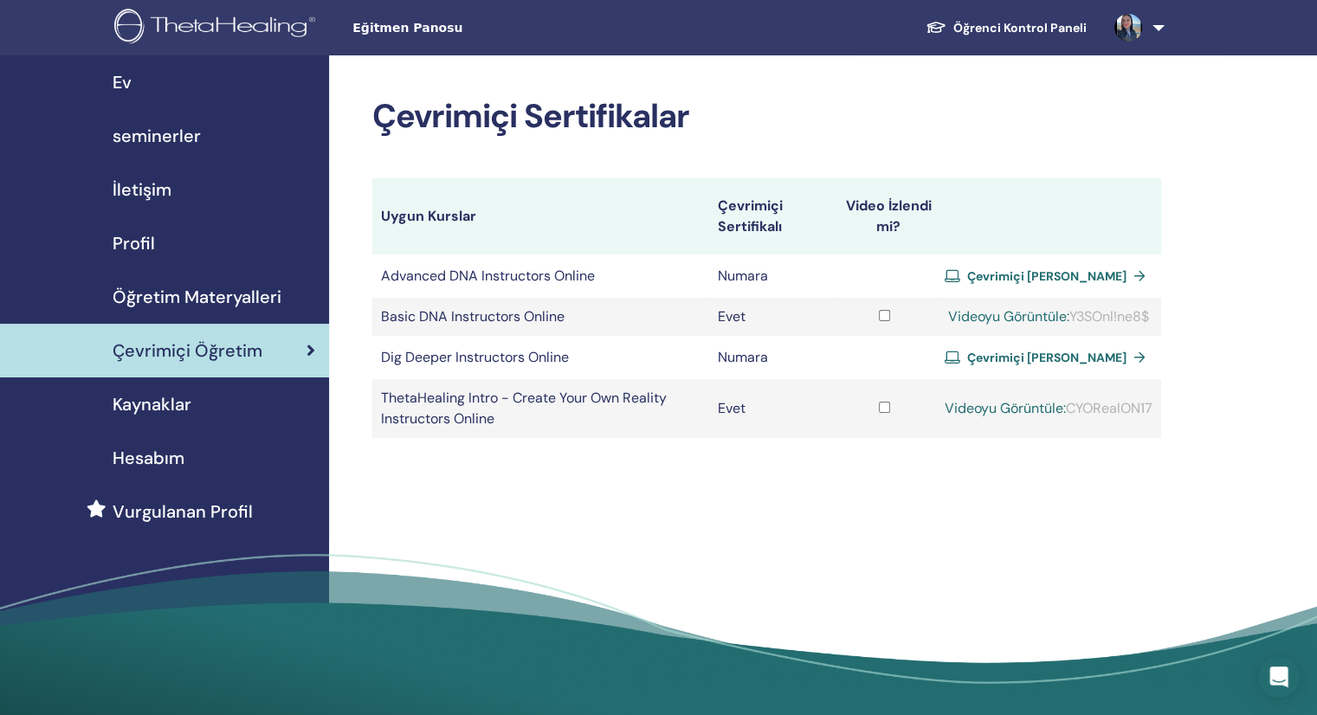
click at [1203, 147] on div "Çevrimiçi Sertifikalar Uygun Kurslar Çevrimiçi Sertifikalı Video İzlendi mi? Ad…" at bounding box center [823, 391] width 988 height 672
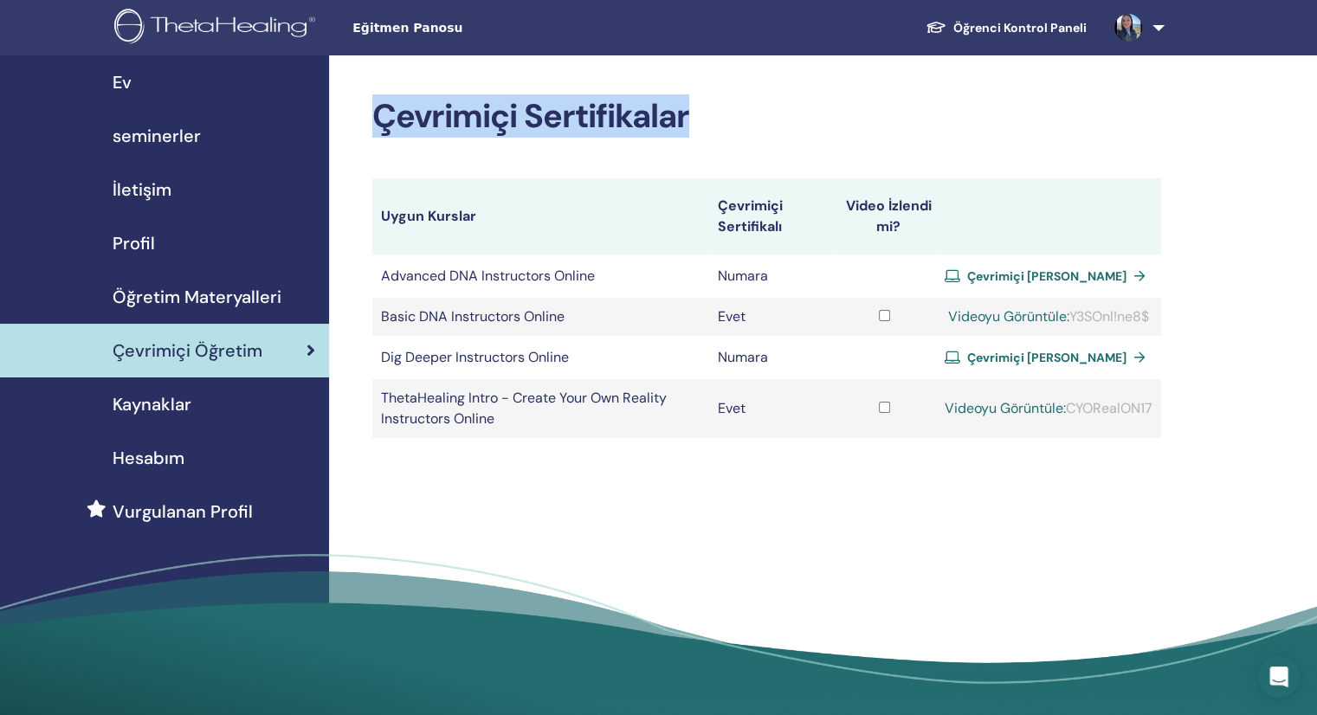
drag, startPoint x: 378, startPoint y: 114, endPoint x: 695, endPoint y: 123, distance: 317.1
click at [695, 123] on h2 "Çevrimiçi Sertifikalar" at bounding box center [766, 117] width 789 height 40
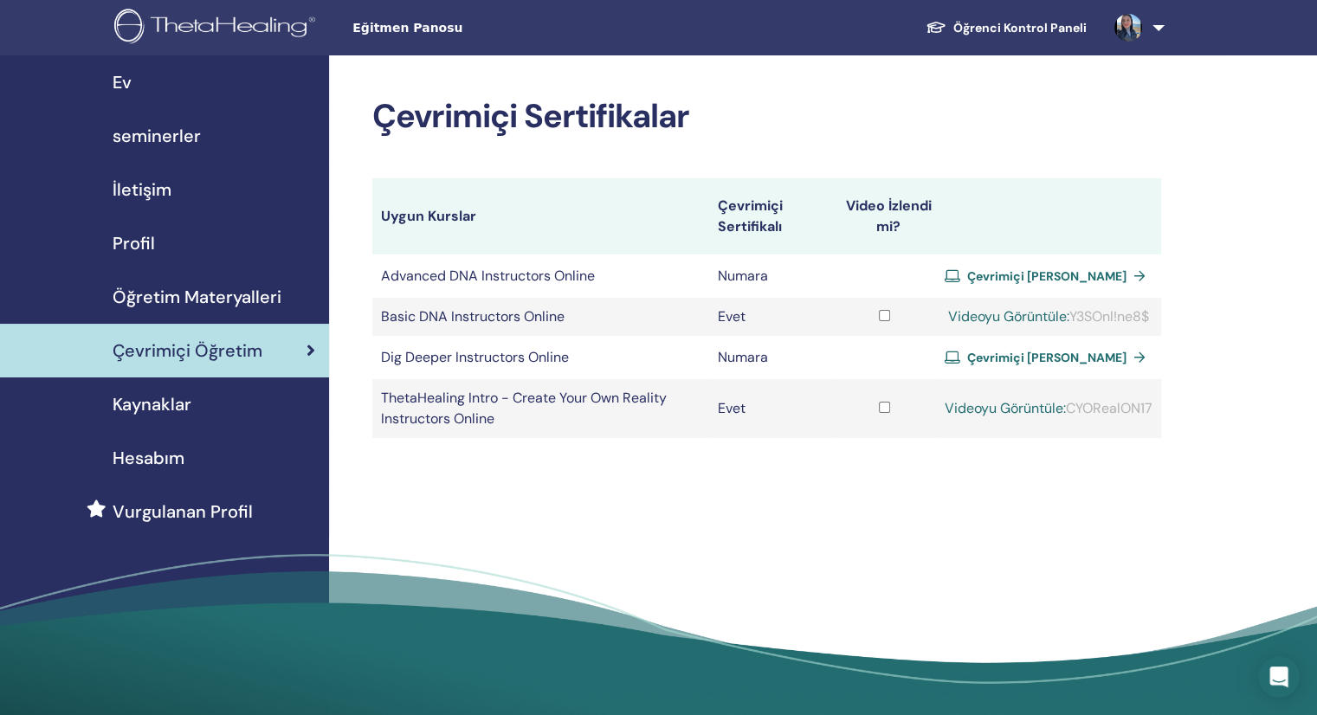
click at [1265, 202] on div "Çevrimiçi Sertifikalar Uygun Kurslar Çevrimiçi Sertifikalı Video İzlendi mi? Ad…" at bounding box center [823, 391] width 988 height 672
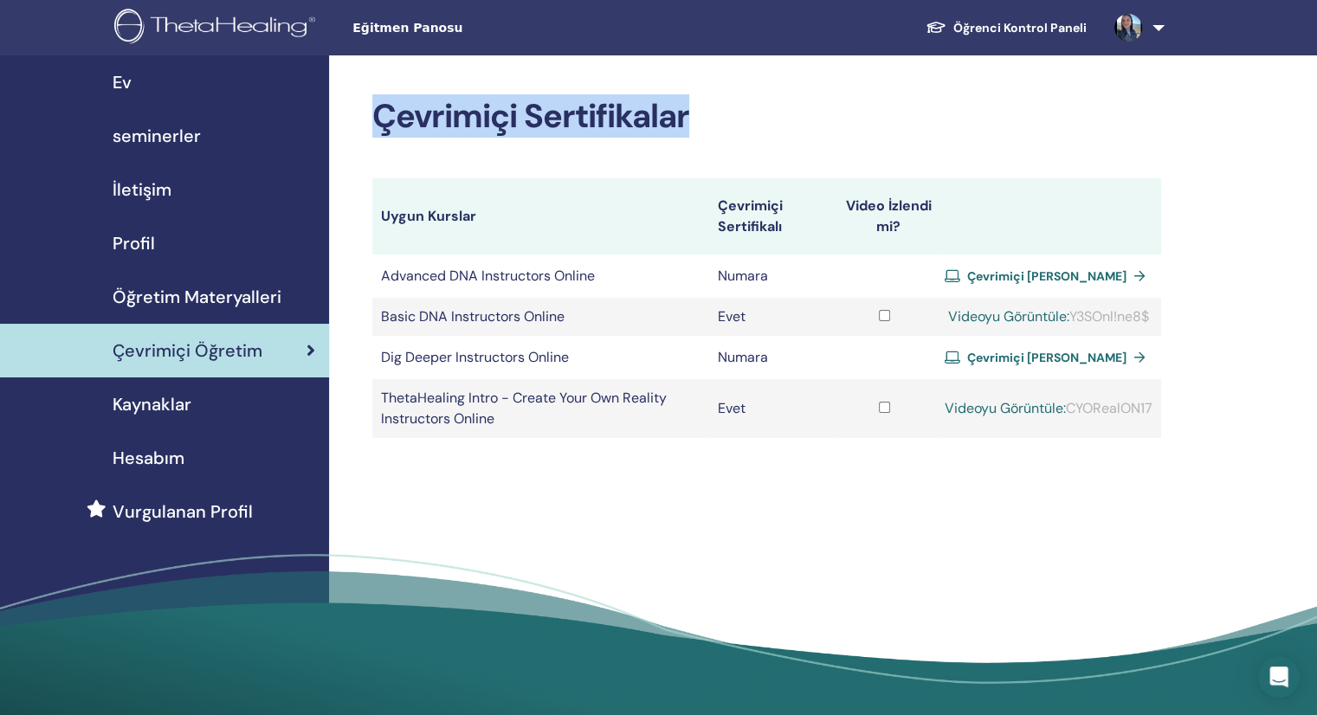
drag, startPoint x: 376, startPoint y: 119, endPoint x: 698, endPoint y: 119, distance: 322.1
click at [698, 119] on h2 "Çevrimiçi Sertifikalar" at bounding box center [766, 117] width 789 height 40
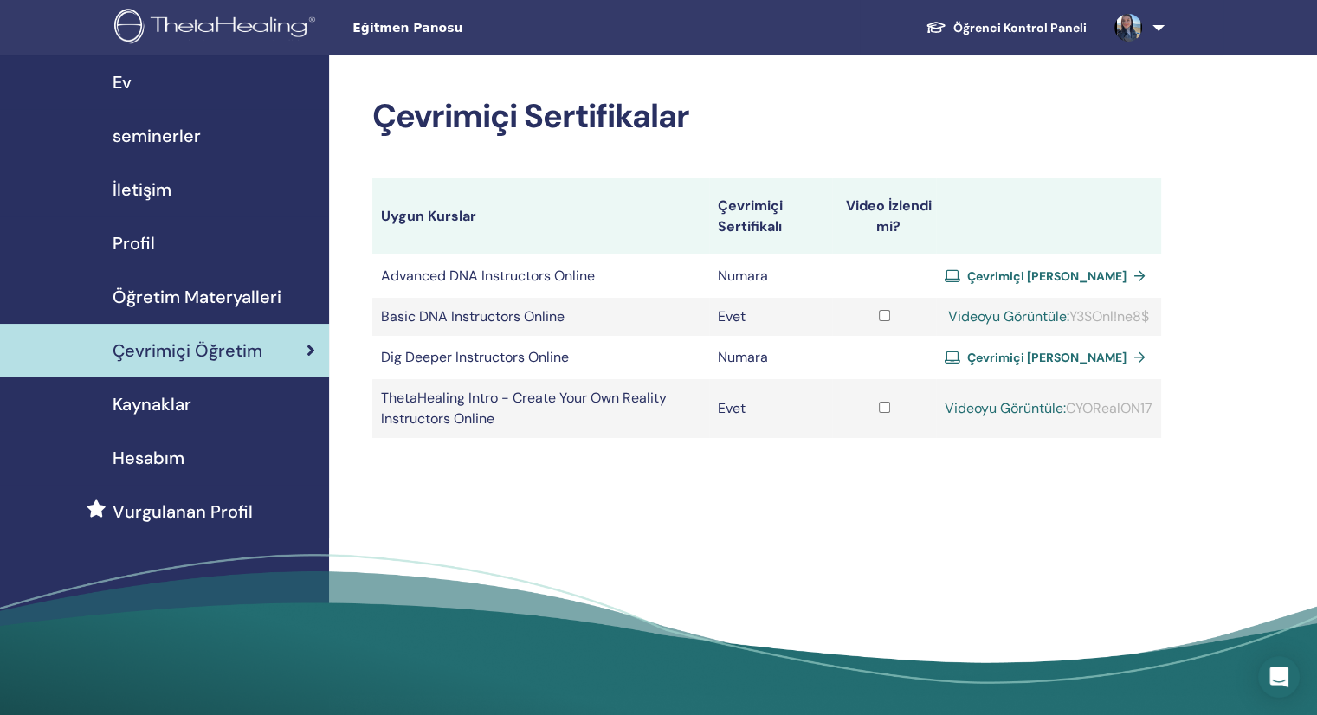
click at [1254, 183] on div "Çevrimiçi Sertifikalar Uygun Kurslar Çevrimiçi Sertifikalı Video İzlendi mi? Ad…" at bounding box center [823, 391] width 988 height 672
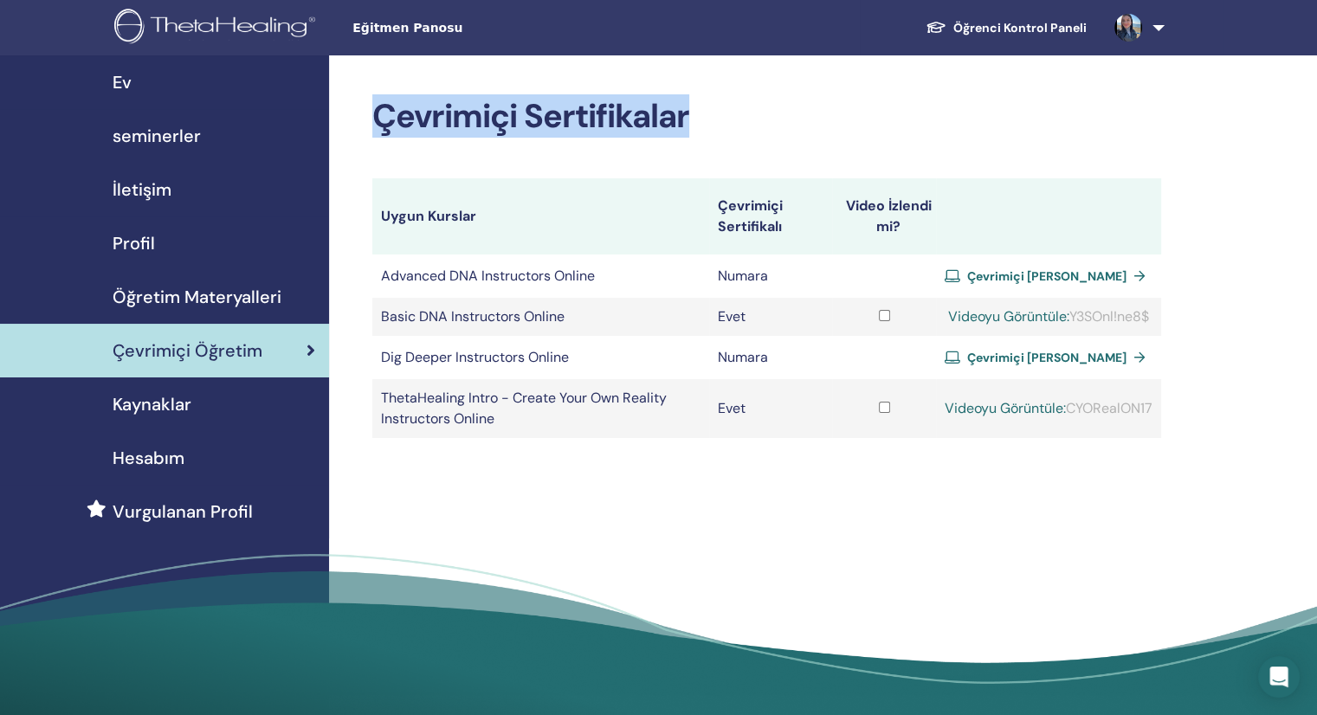
drag, startPoint x: 689, startPoint y: 117, endPoint x: 360, endPoint y: 117, distance: 329.1
click at [360, 117] on div "Çevrimiçi Sertifikalar Uygun Kurslar Çevrimiçi Sertifikalı Video İzlendi mi? Ad…" at bounding box center [823, 391] width 988 height 672
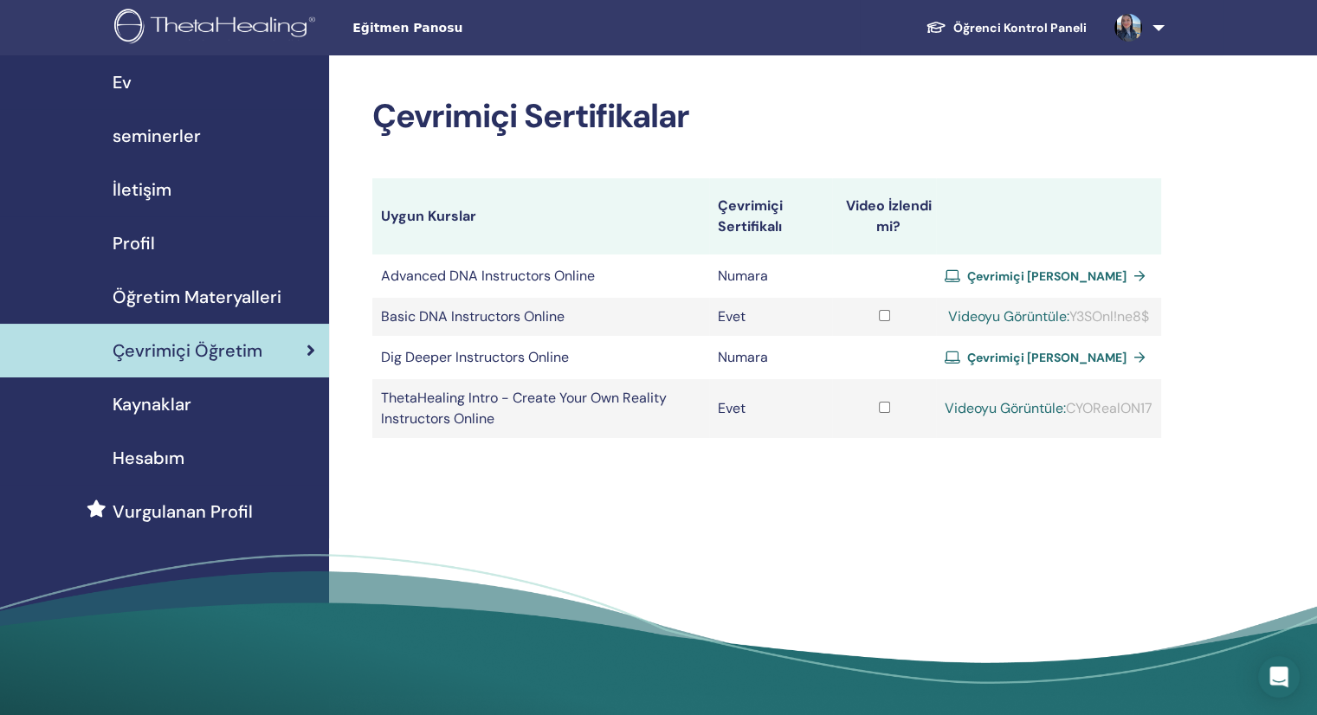
click at [1270, 176] on div "Çevrimiçi Sertifikalar Uygun Kurslar Çevrimiçi Sertifikalı Video İzlendi mi? Ad…" at bounding box center [823, 391] width 988 height 672
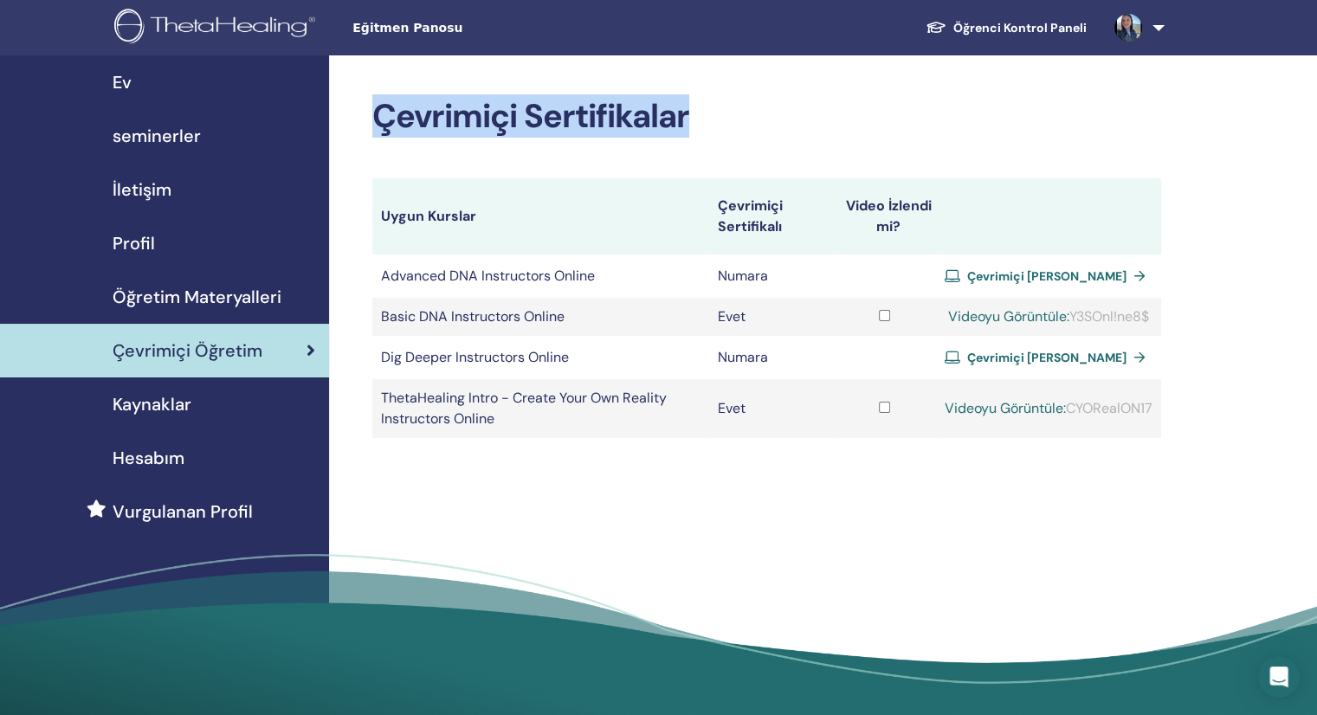
drag, startPoint x: 378, startPoint y: 120, endPoint x: 724, endPoint y: 114, distance: 346.4
click at [724, 114] on h2 "Çevrimiçi Sertifikalar" at bounding box center [766, 117] width 789 height 40
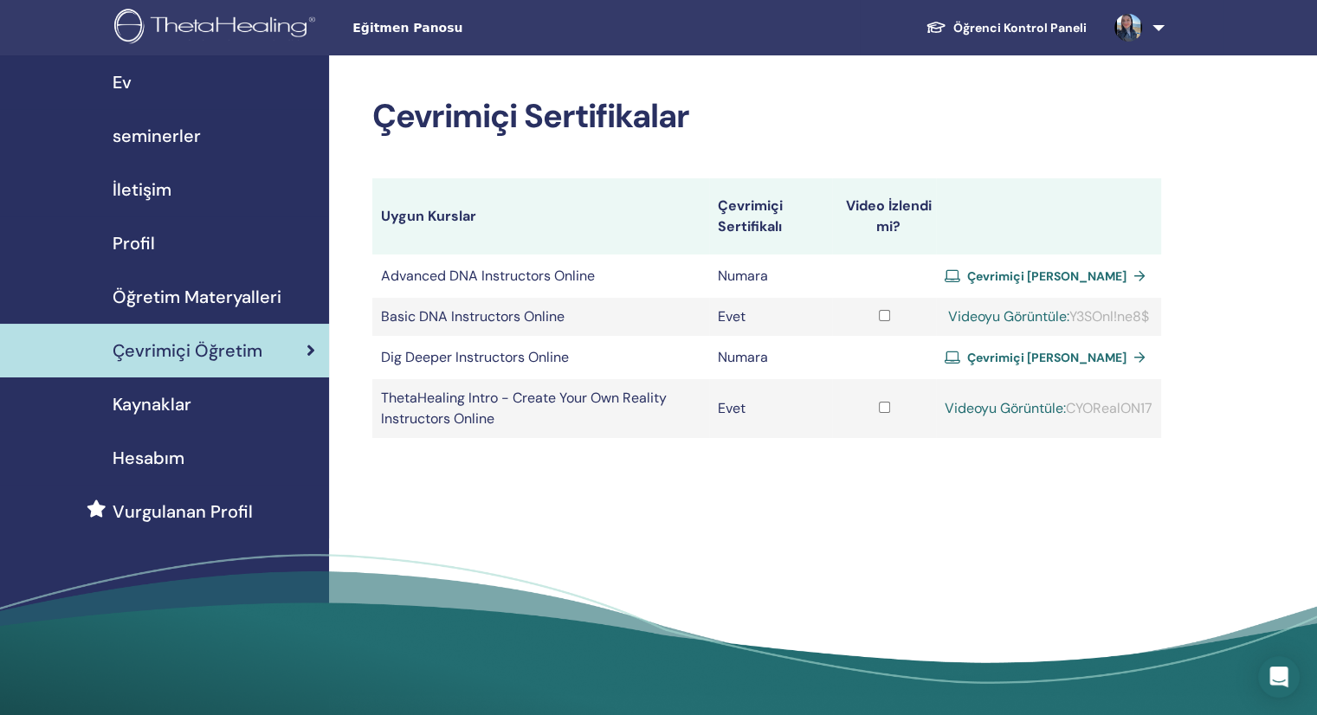
click at [1231, 264] on div "Çevrimiçi Sertifikalar Uygun Kurslar Çevrimiçi Sertifikalı Video İzlendi mi? Ad…" at bounding box center [823, 391] width 988 height 672
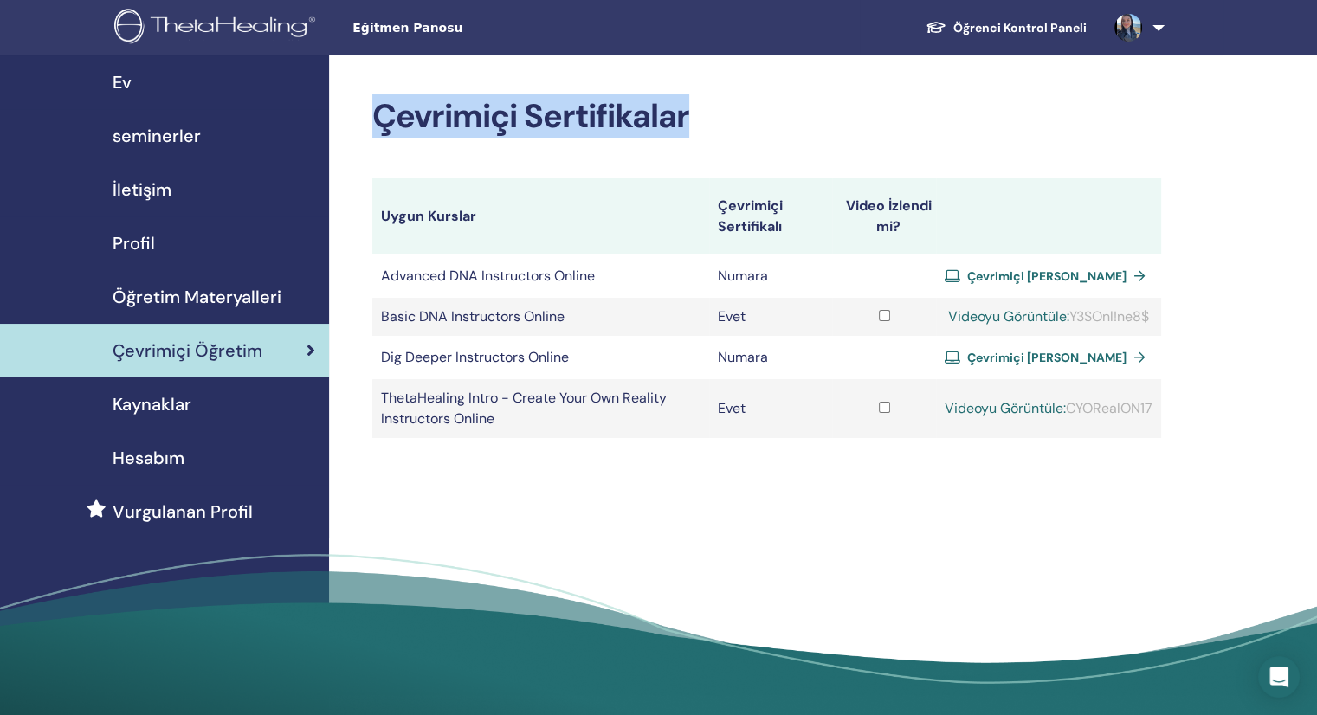
drag, startPoint x: 378, startPoint y: 121, endPoint x: 709, endPoint y: 126, distance: 331.7
click at [709, 126] on h2 "Çevrimiçi Sertifikalar" at bounding box center [766, 117] width 789 height 40
click at [775, 113] on h2 "Çevrimiçi Sertifikalar" at bounding box center [766, 117] width 789 height 40
drag, startPoint x: 690, startPoint y: 113, endPoint x: 365, endPoint y: 120, distance: 324.8
click at [365, 120] on div "Çevrimiçi Sertifikalar Uygun Kurslar Çevrimiçi Sertifikalı Video İzlendi mi? Ad…" at bounding box center [823, 391] width 988 height 672
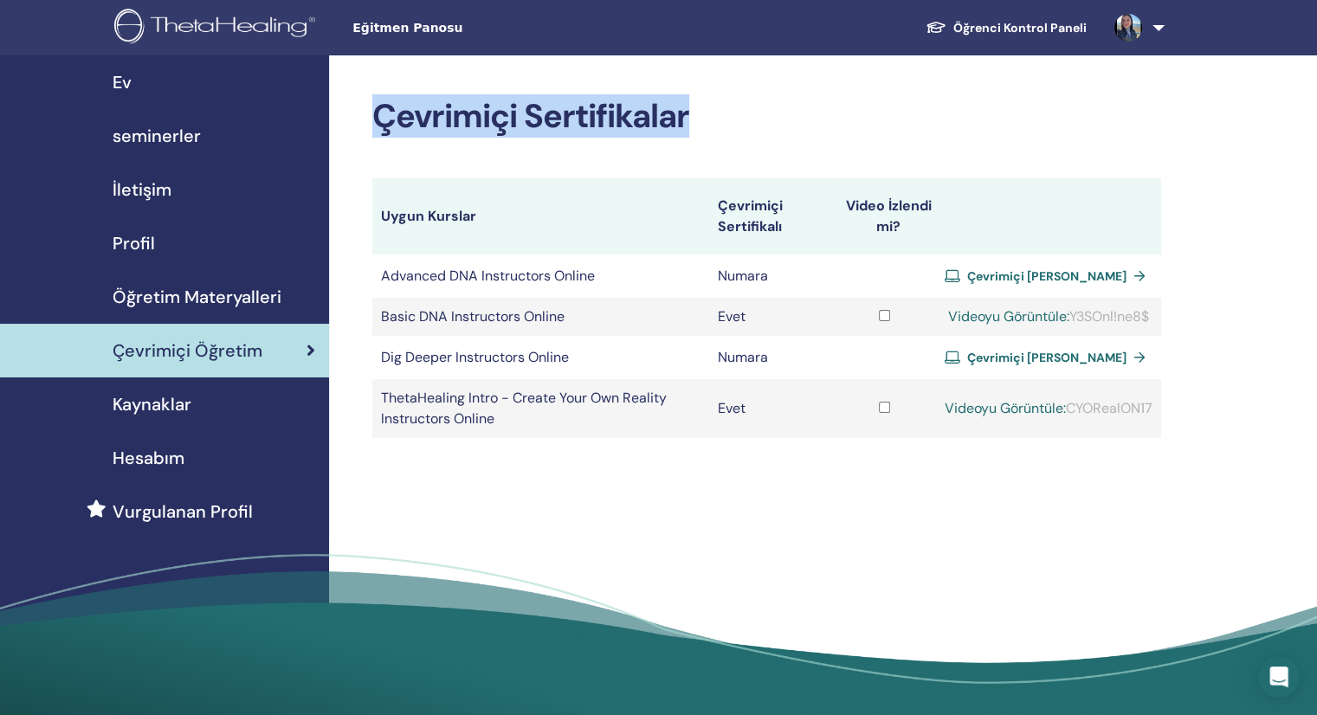
click at [843, 102] on h2 "Çevrimiçi Sertifikalar" at bounding box center [766, 117] width 789 height 40
drag, startPoint x: 373, startPoint y: 122, endPoint x: 703, endPoint y: 126, distance: 330.0
click at [703, 126] on h2 "Çevrimiçi Sertifikalar" at bounding box center [766, 117] width 789 height 40
click at [850, 113] on h2 "Çevrimiçi Sertifikalar" at bounding box center [766, 117] width 789 height 40
drag, startPoint x: 690, startPoint y: 113, endPoint x: 371, endPoint y: 113, distance: 319.5
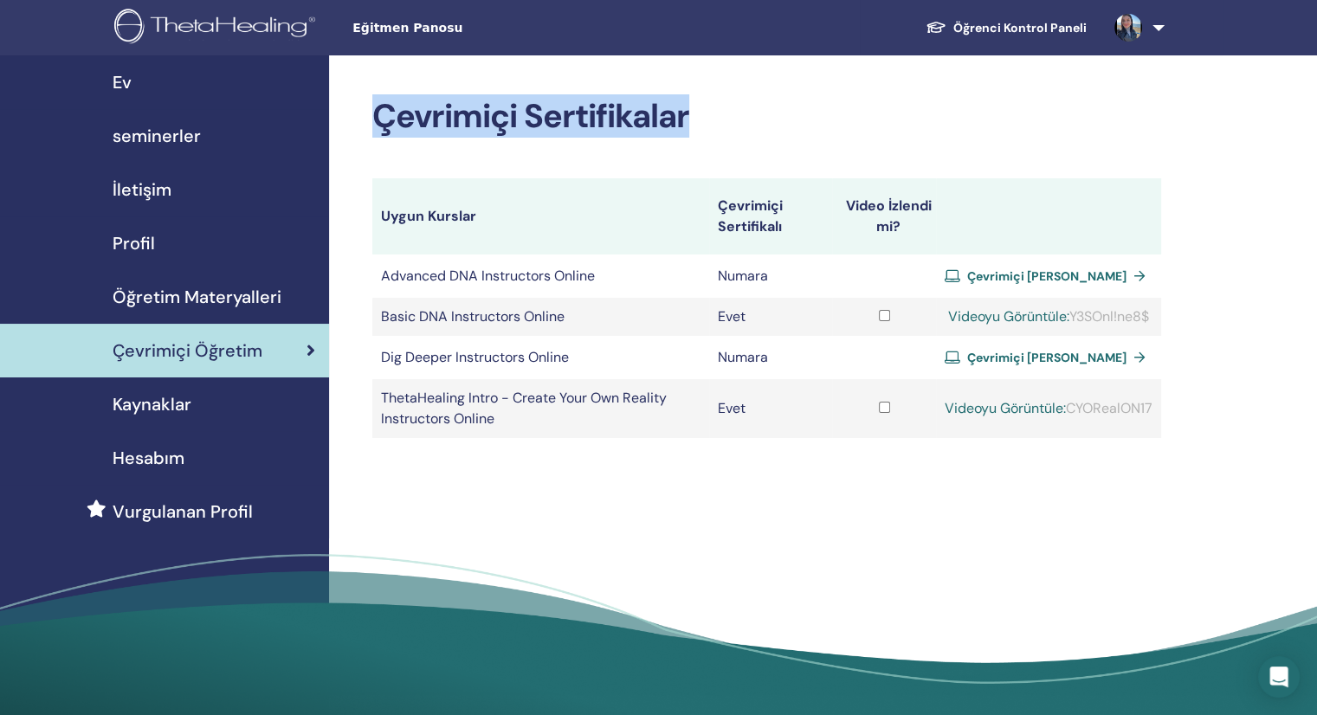
click at [359, 113] on div "Çevrimiçi Sertifikalar Uygun Kurslar Çevrimiçi Sertifikalı Video İzlendi mi? Ad…" at bounding box center [823, 391] width 988 height 672
click at [806, 119] on h2 "Çevrimiçi Sertifikalar" at bounding box center [766, 117] width 789 height 40
drag, startPoint x: 376, startPoint y: 119, endPoint x: 690, endPoint y: 115, distance: 314.4
click at [690, 115] on h2 "Çevrimiçi Sertifikalar" at bounding box center [766, 117] width 789 height 40
click at [814, 132] on h2 "Çevrimiçi Sertifikalar" at bounding box center [766, 117] width 789 height 40
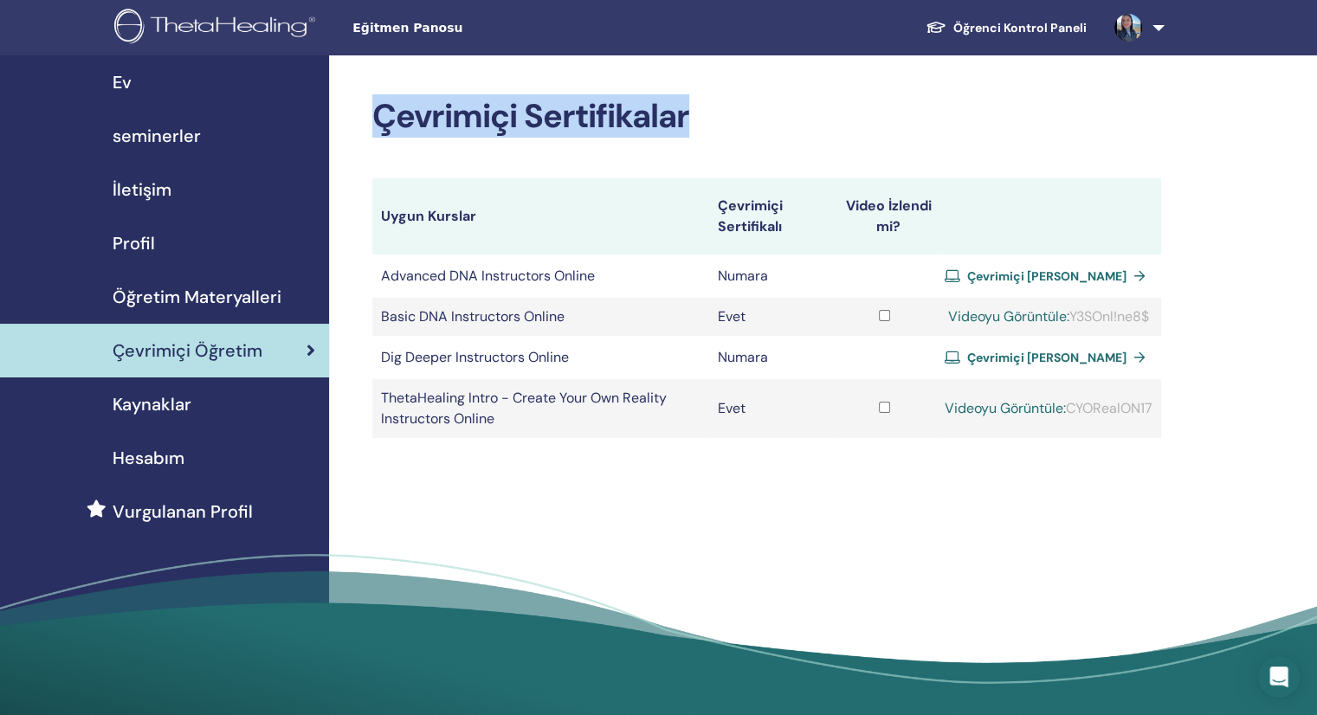
drag, startPoint x: 695, startPoint y: 116, endPoint x: 350, endPoint y: 124, distance: 344.8
click at [350, 124] on div "Çevrimiçi Sertifikalar Uygun Kurslar Çevrimiçi Sertifikalı Video İzlendi mi? Ad…" at bounding box center [823, 391] width 988 height 672
click at [890, 95] on div "Çevrimiçi Sertifikalar Uygun Kurslar Çevrimiçi Sertifikalı Video İzlendi mi? Ad…" at bounding box center [823, 391] width 988 height 672
drag, startPoint x: 384, startPoint y: 115, endPoint x: 743, endPoint y: 107, distance: 359.5
click at [743, 107] on h2 "Çevrimiçi Sertifikalar" at bounding box center [766, 117] width 789 height 40
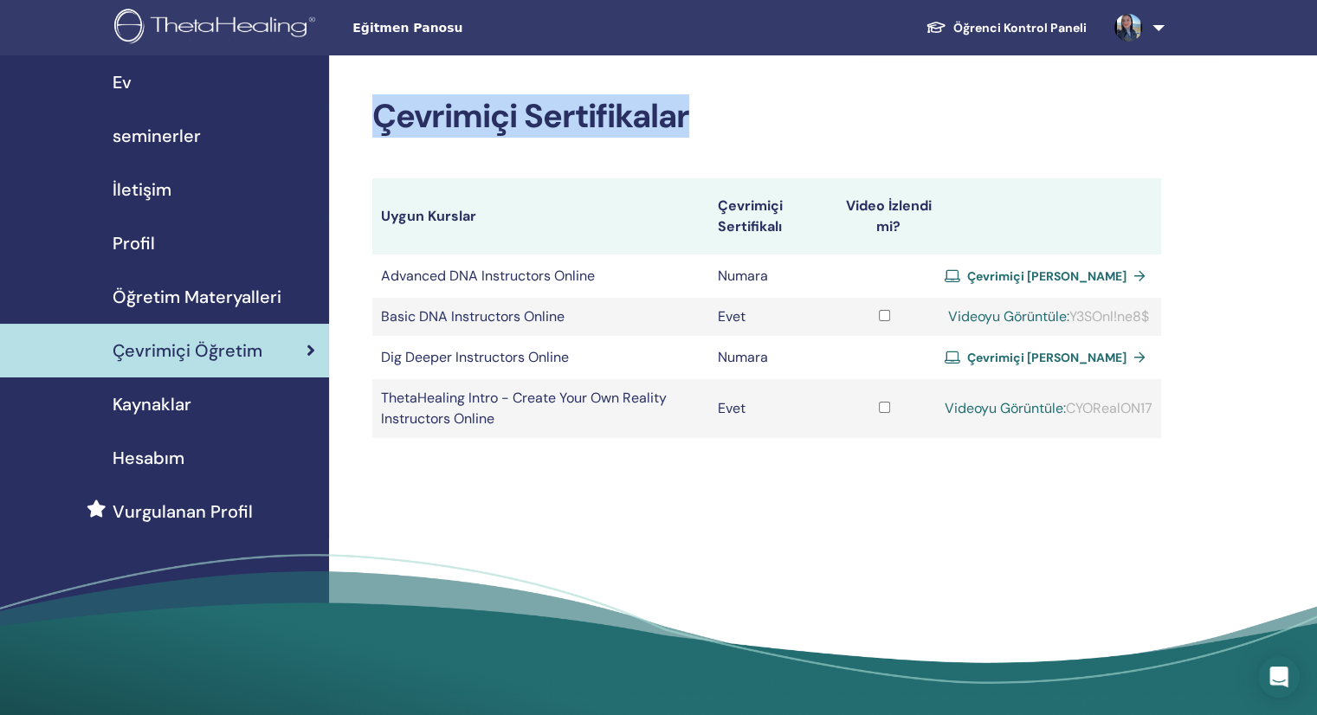
click at [1218, 115] on div "Çevrimiçi Sertifikalar Uygun Kurslar Çevrimiçi Sertifikalı Video İzlendi mi? Ad…" at bounding box center [823, 391] width 988 height 672
drag, startPoint x: 376, startPoint y: 115, endPoint x: 716, endPoint y: 110, distance: 340.4
click at [716, 110] on h2 "Çevrimiçi Sertifikalar" at bounding box center [766, 117] width 789 height 40
click at [849, 119] on h2 "Çevrimiçi Sertifikalar" at bounding box center [766, 117] width 789 height 40
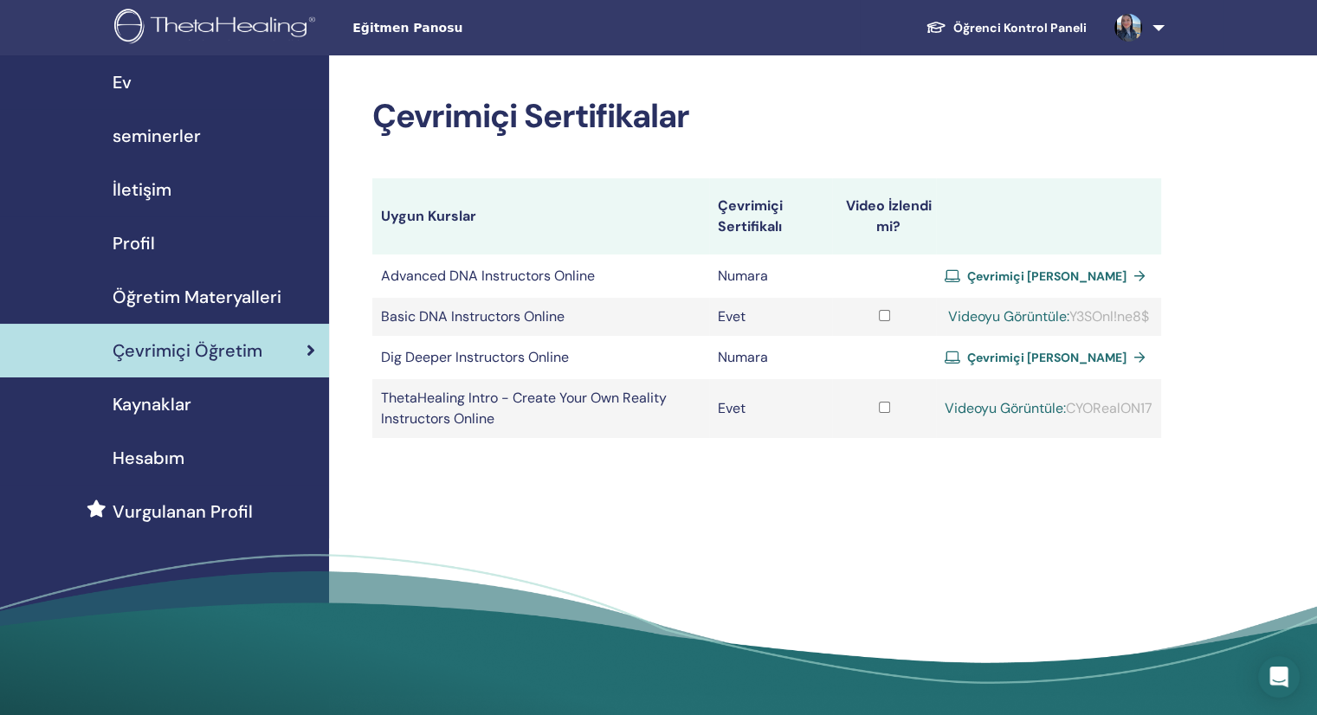
drag, startPoint x: 689, startPoint y: 120, endPoint x: 353, endPoint y: 139, distance: 336.5
click at [353, 139] on div "Çevrimiçi Sertifikalar Uygun Kurslar Çevrimiçi Sertifikalı Video İzlendi mi? Ad…" at bounding box center [823, 391] width 988 height 672
drag, startPoint x: 370, startPoint y: 118, endPoint x: 381, endPoint y: 118, distance: 11.3
click at [371, 118] on div "Çevrimiçi Sertifikalar Uygun Kurslar Çevrimiçi Sertifikalı Video İzlendi mi? Ad…" at bounding box center [823, 391] width 988 height 672
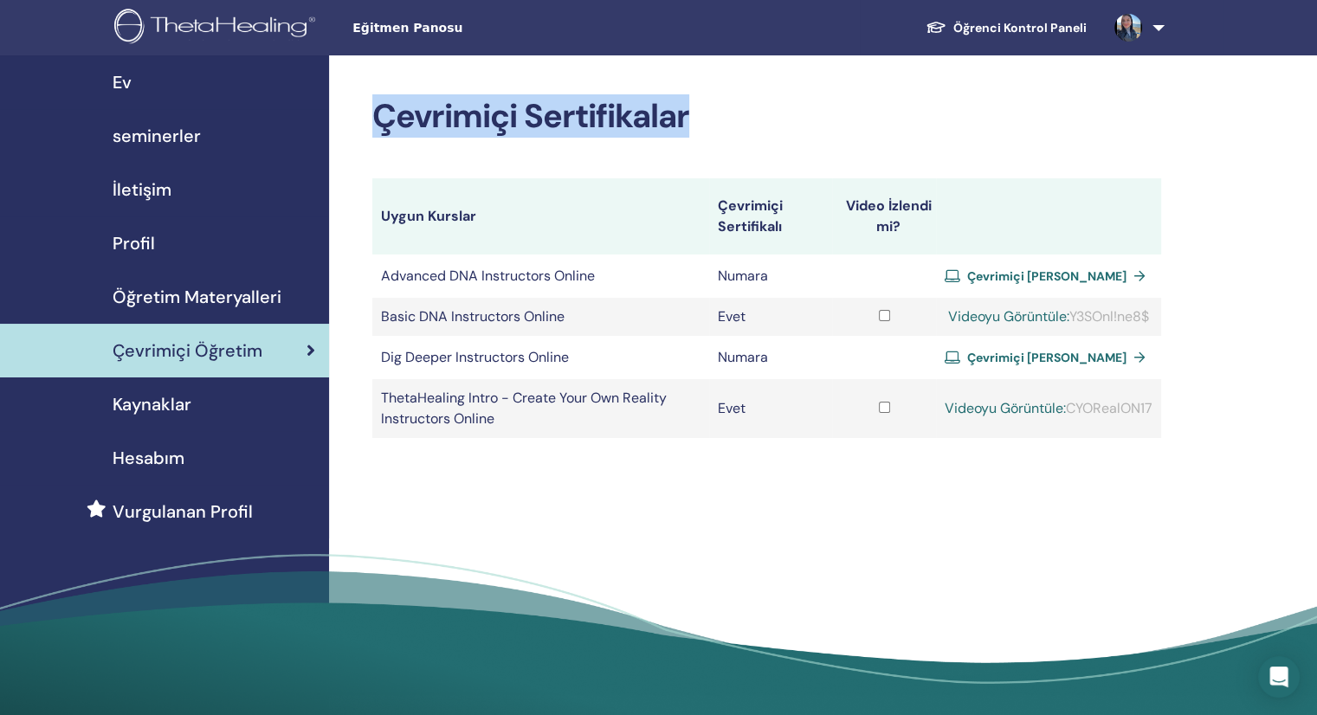
drag, startPoint x: 381, startPoint y: 118, endPoint x: 754, endPoint y: 110, distance: 373.3
click at [753, 110] on h2 "Çevrimiçi Sertifikalar" at bounding box center [766, 117] width 789 height 40
click at [725, 129] on h2 "Çevrimiçi Sertifikalar" at bounding box center [766, 117] width 789 height 40
drag, startPoint x: 376, startPoint y: 117, endPoint x: 770, endPoint y: 110, distance: 394.1
click at [769, 110] on h2 "Çevrimiçi Sertifikalar" at bounding box center [766, 117] width 789 height 40
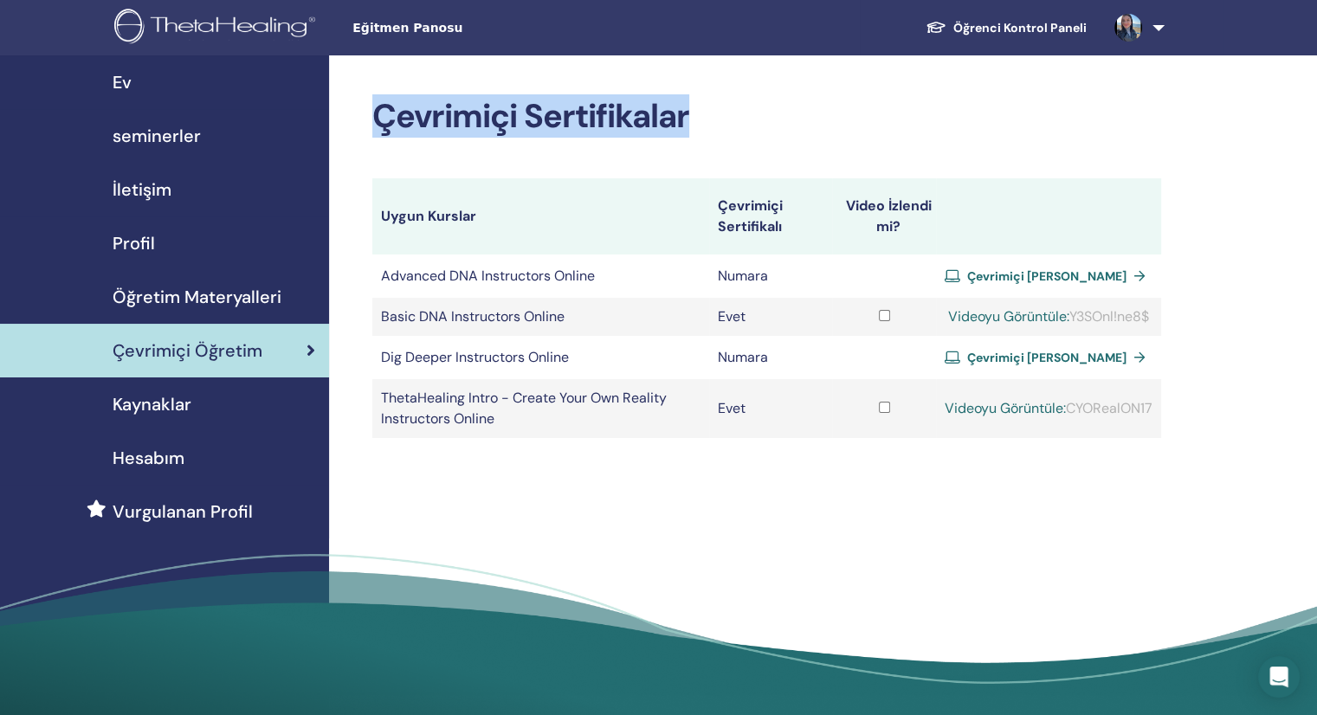
click at [1200, 97] on div "Çevrimiçi Sertifikalar Uygun Kurslar Çevrimiçi Sertifikalı Video İzlendi mi? Ad…" at bounding box center [823, 391] width 988 height 672
drag, startPoint x: 689, startPoint y: 110, endPoint x: 335, endPoint y: 122, distance: 354.4
click at [335, 122] on div "Çevrimiçi Sertifikalar Uygun Kurslar Çevrimiçi Sertifikalı Video İzlendi mi? Ad…" at bounding box center [823, 391] width 988 height 672
click at [1232, 93] on div "Çevrimiçi Sertifikalar Uygun Kurslar Çevrimiçi Sertifikalı Video İzlendi mi? Ad…" at bounding box center [823, 391] width 988 height 672
drag, startPoint x: 1276, startPoint y: 131, endPoint x: 1276, endPoint y: 164, distance: 32.9
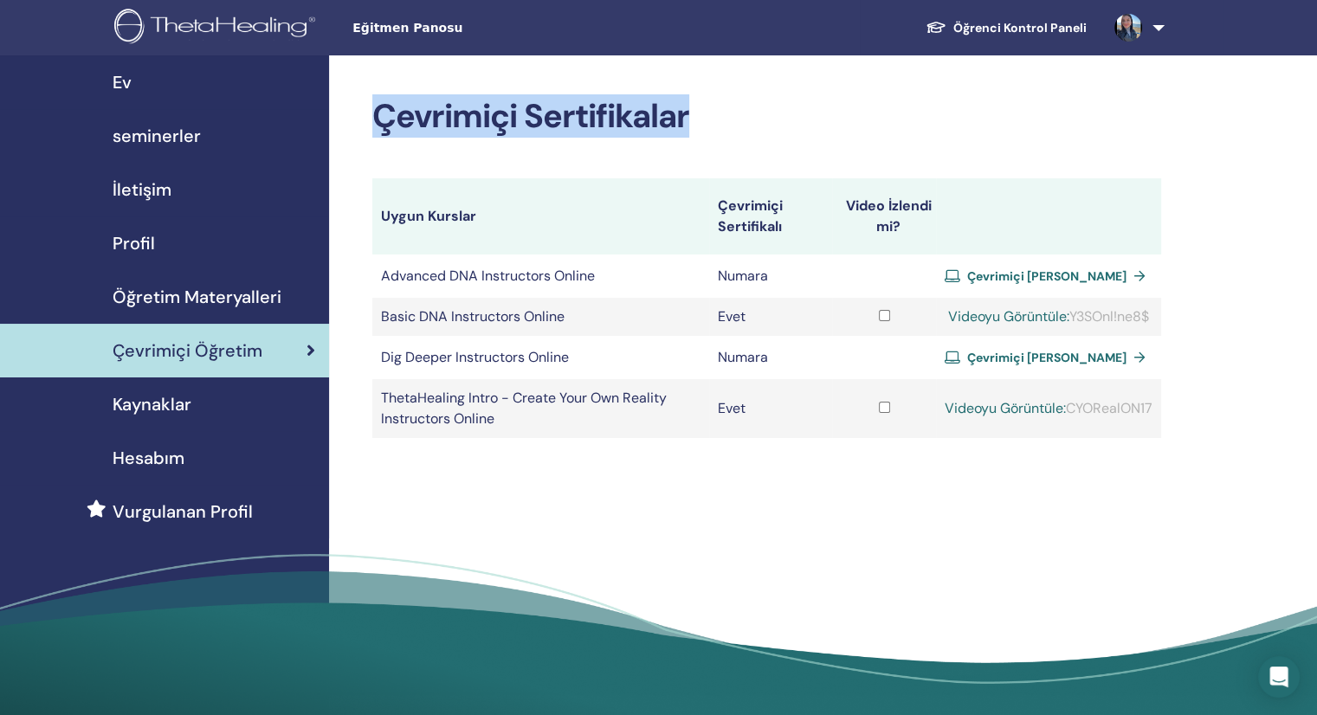
click at [1276, 132] on div "Çevrimiçi Sertifikalar Uygun Kurslar Çevrimiçi Sertifikalı Video İzlendi mi? Ad…" at bounding box center [823, 391] width 988 height 672
click at [762, 99] on h2 "Çevrimiçi Sertifikalar" at bounding box center [766, 117] width 789 height 40
drag, startPoint x: 376, startPoint y: 124, endPoint x: 908, endPoint y: 109, distance: 531.9
click at [881, 109] on h2 "Çevrimiçi Sertifikalar" at bounding box center [766, 117] width 789 height 40
click at [779, 91] on div "Çevrimiçi Sertifikalar Uygun Kurslar Çevrimiçi Sertifikalı Video İzlendi mi? Ad…" at bounding box center [823, 391] width 988 height 672
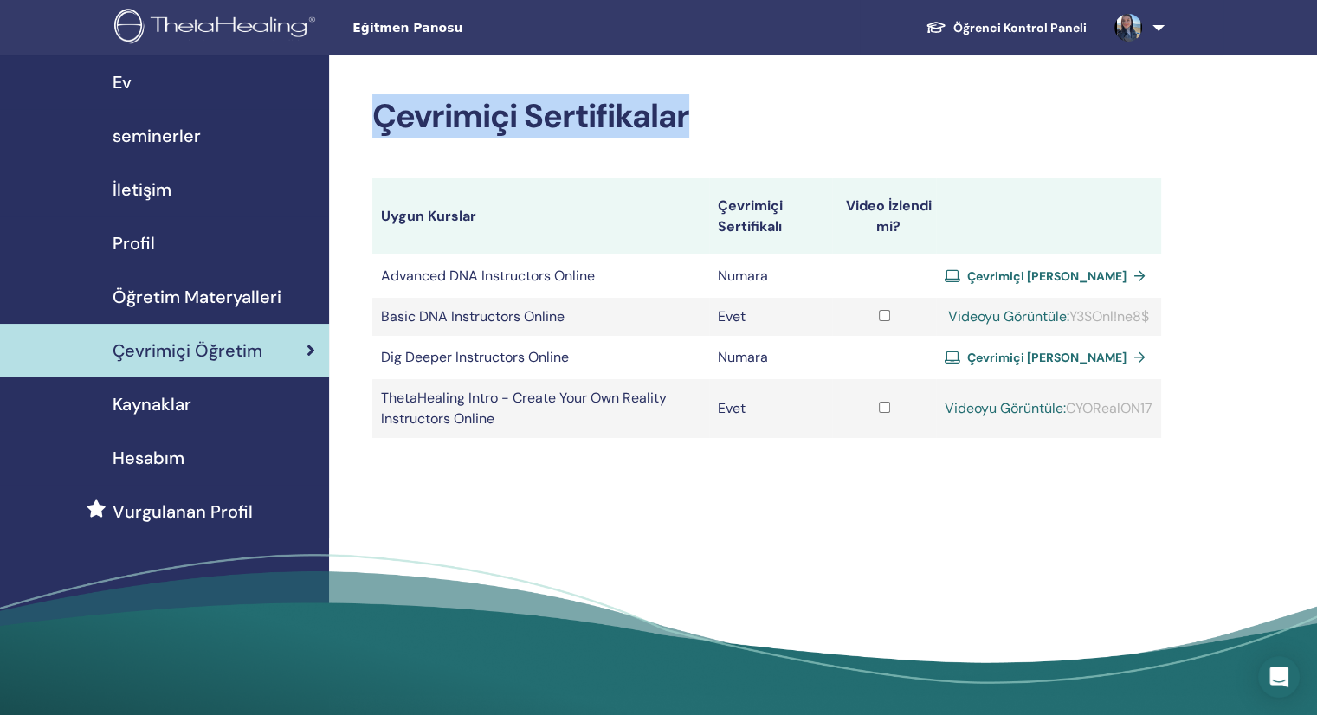
click at [1219, 122] on div "Çevrimiçi Sertifikalar Uygun Kurslar Çevrimiçi Sertifikalı Video İzlendi mi? Ad…" at bounding box center [823, 391] width 988 height 672
drag, startPoint x: 696, startPoint y: 114, endPoint x: 349, endPoint y: 120, distance: 347.3
click at [349, 120] on div "Çevrimiçi Sertifikalar Uygun Kurslar Çevrimiçi Sertifikalı Video İzlendi mi? Ad…" at bounding box center [823, 391] width 988 height 672
click at [1275, 101] on div "Çevrimiçi Sertifikalar Uygun Kurslar Çevrimiçi Sertifikalı Video İzlendi mi? Ad…" at bounding box center [823, 391] width 988 height 672
drag, startPoint x: 373, startPoint y: 117, endPoint x: 824, endPoint y: 107, distance: 450.4
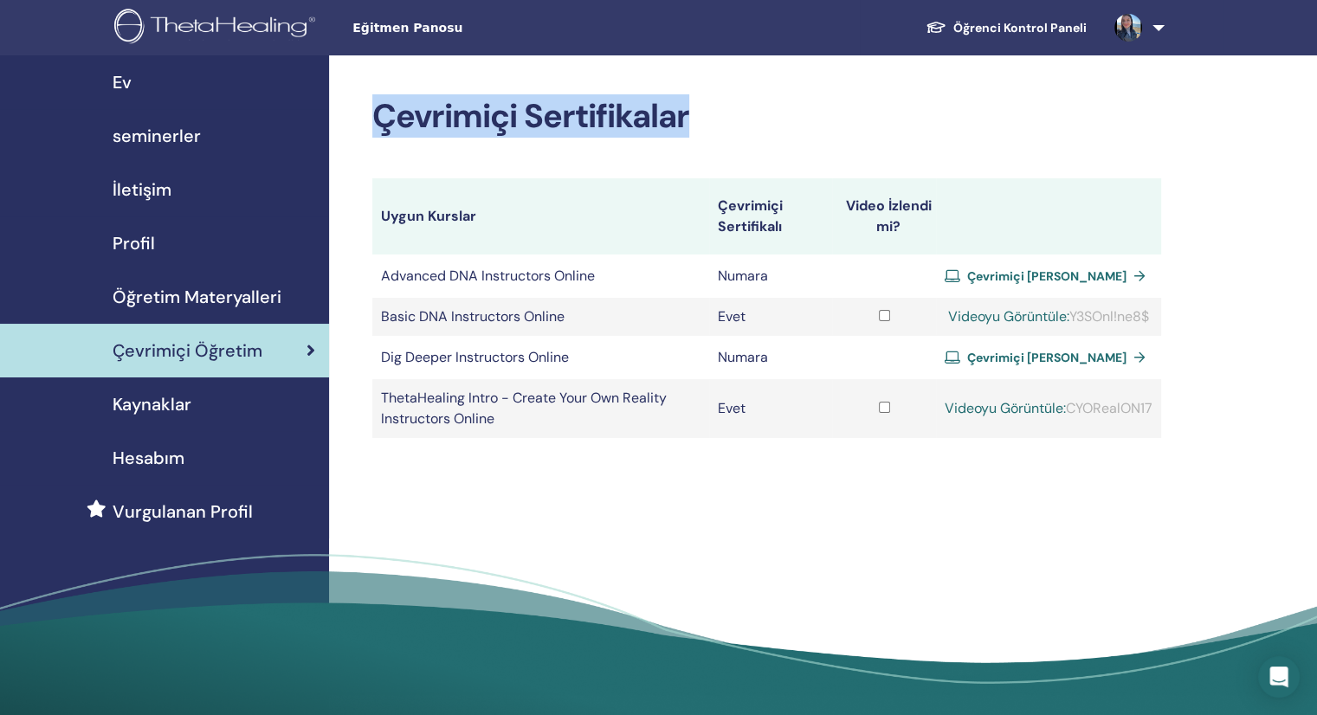
click at [824, 107] on h2 "Çevrimiçi Sertifikalar" at bounding box center [766, 117] width 789 height 40
click at [768, 115] on h2 "Çevrimiçi Sertifikalar" at bounding box center [766, 117] width 789 height 40
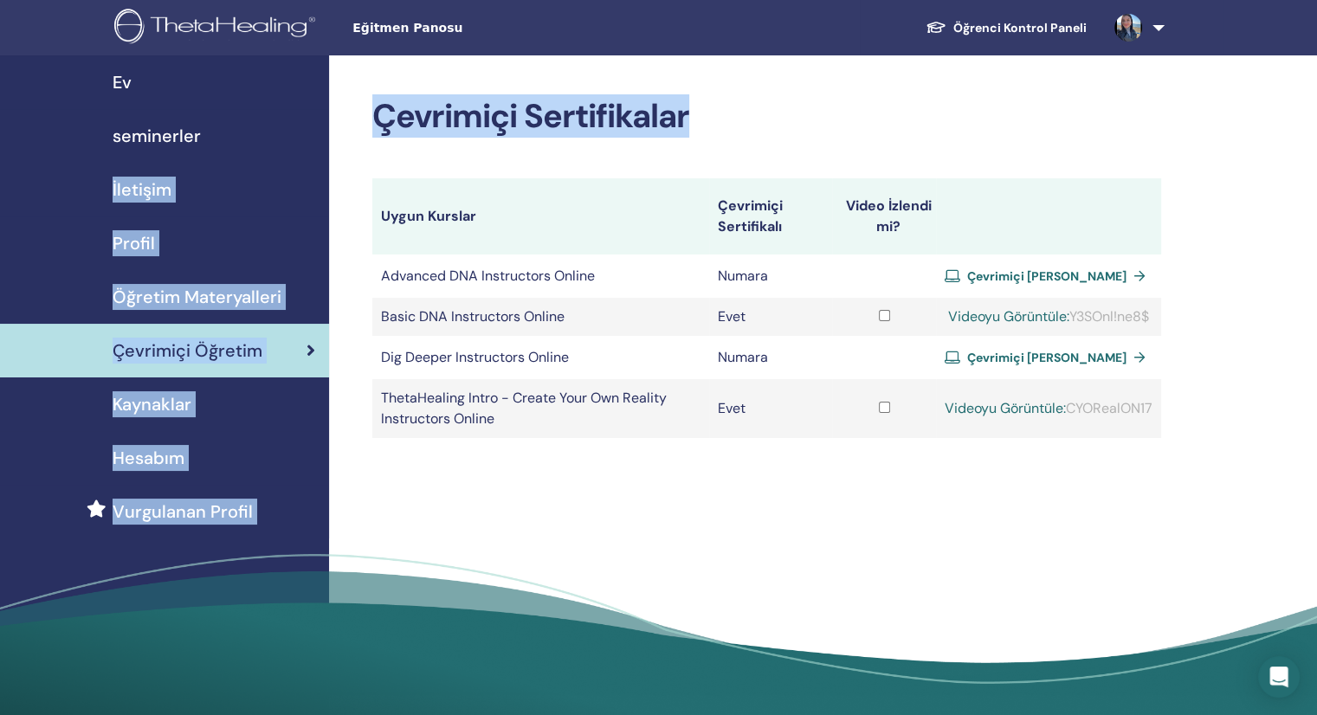
drag, startPoint x: 693, startPoint y: 113, endPoint x: 348, endPoint y: 119, distance: 344.7
click at [300, 119] on div "Ev seminerler İletişim Profil Öğretim Materyalleri Çevrimiçi Öğretim" at bounding box center [658, 391] width 1317 height 672
click at [882, 112] on h2 "Çevrimiçi Sertifikalar" at bounding box center [766, 117] width 789 height 40
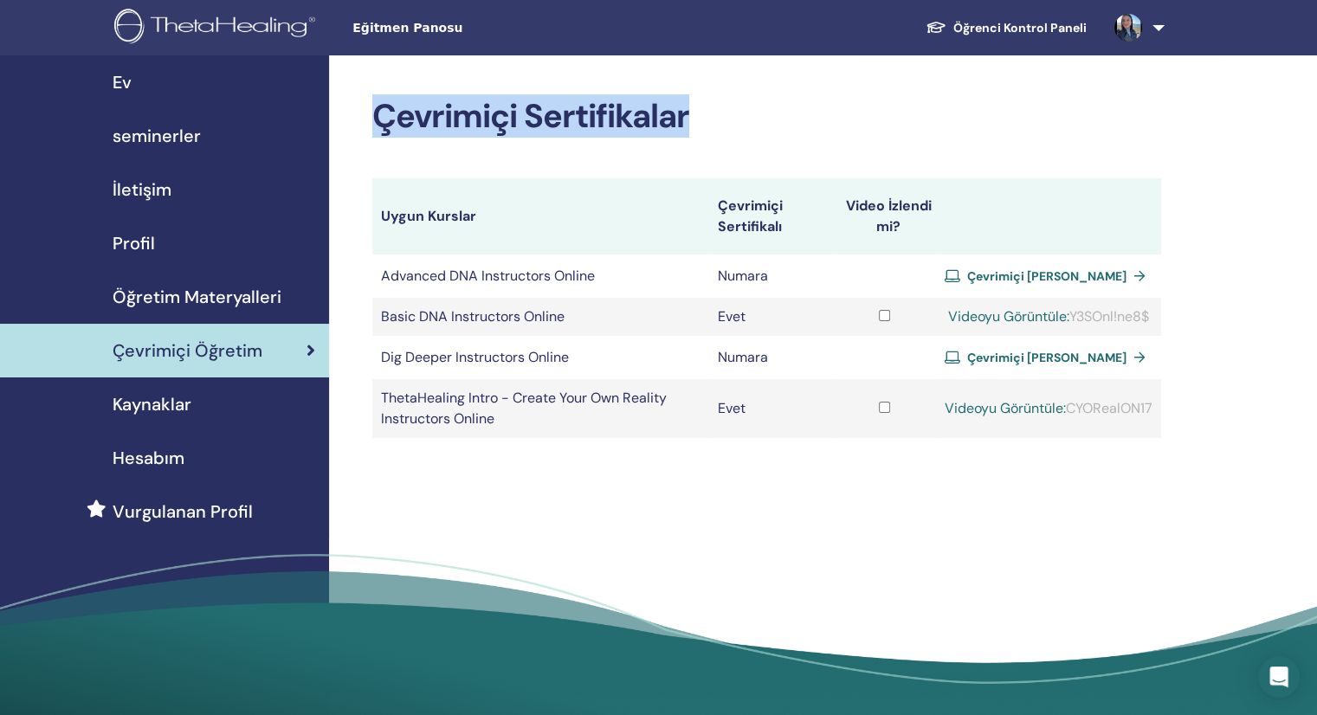
drag, startPoint x: 378, startPoint y: 109, endPoint x: 880, endPoint y: 100, distance: 502.3
click at [880, 100] on h2 "Çevrimiçi Sertifikalar" at bounding box center [766, 117] width 789 height 40
click at [1018, 90] on div "Çevrimiçi Sertifikalar Uygun Kurslar Çevrimiçi Sertifikalı Video İzlendi mi? Ad…" at bounding box center [823, 391] width 988 height 672
drag, startPoint x: 688, startPoint y: 117, endPoint x: 339, endPoint y: 119, distance: 349.0
click at [339, 119] on div "Çevrimiçi Sertifikalar Uygun Kurslar Çevrimiçi Sertifikalı Video İzlendi mi? Ad…" at bounding box center [823, 391] width 988 height 672
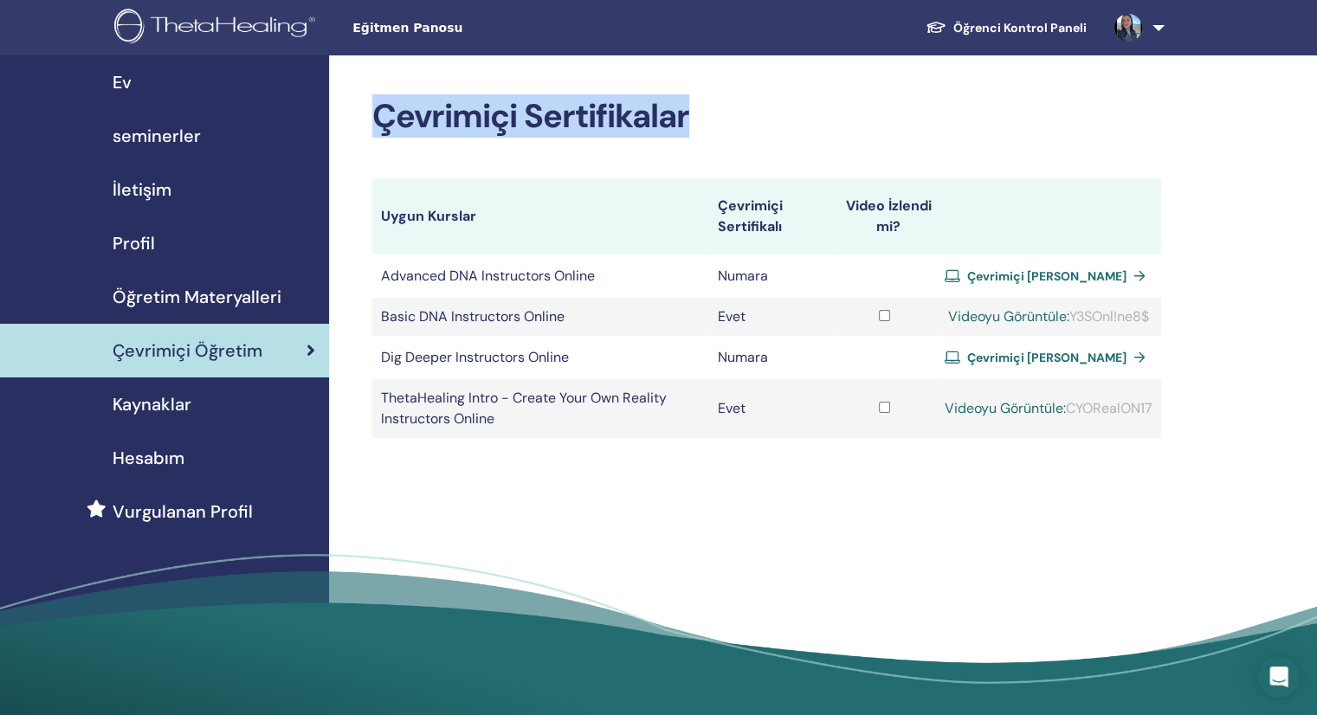
click at [876, 98] on h2 "Çevrimiçi Sertifikalar" at bounding box center [766, 117] width 789 height 40
drag, startPoint x: 375, startPoint y: 120, endPoint x: 838, endPoint y: 105, distance: 463.5
click at [783, 104] on h2 "Çevrimiçi Sertifikalar" at bounding box center [766, 117] width 789 height 40
click at [892, 105] on h2 "Çevrimiçi Sertifikalar" at bounding box center [766, 117] width 789 height 40
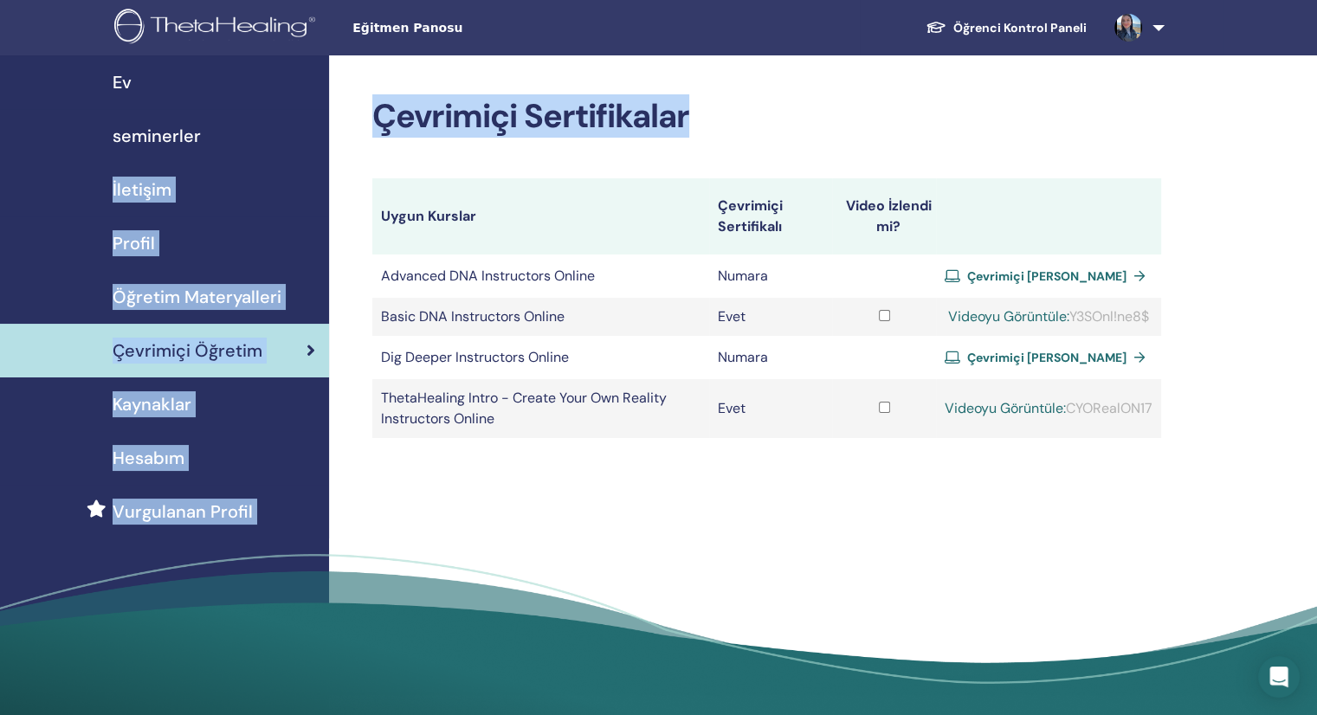
drag, startPoint x: 689, startPoint y: 116, endPoint x: 516, endPoint y: 110, distance: 173.3
click at [282, 122] on div "Ev seminerler İletişim Profil Öğretim Materyalleri Çevrimiçi Öğretim" at bounding box center [658, 391] width 1317 height 672
click at [1027, 106] on h2 "Çevrimiçi Sertifikalar" at bounding box center [766, 117] width 789 height 40
click at [1261, 125] on div "Çevrimiçi Sertifikalar Uygun Kurslar Çevrimiçi Sertifikalı Video İzlendi mi? Ad…" at bounding box center [823, 391] width 988 height 672
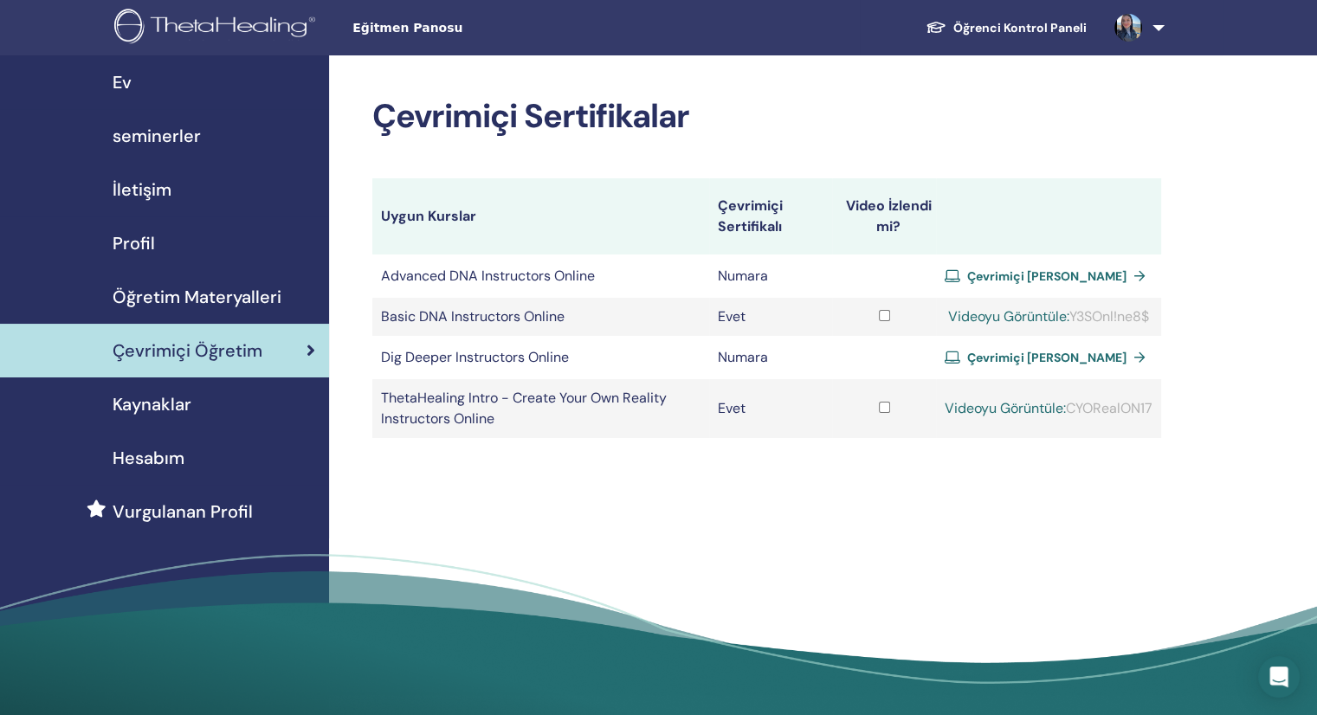
click at [368, 120] on div "Çevrimiçi Sertifikalar Uygun Kurslar Çevrimiçi Sertifikalı Video İzlendi mi? Ad…" at bounding box center [823, 391] width 988 height 672
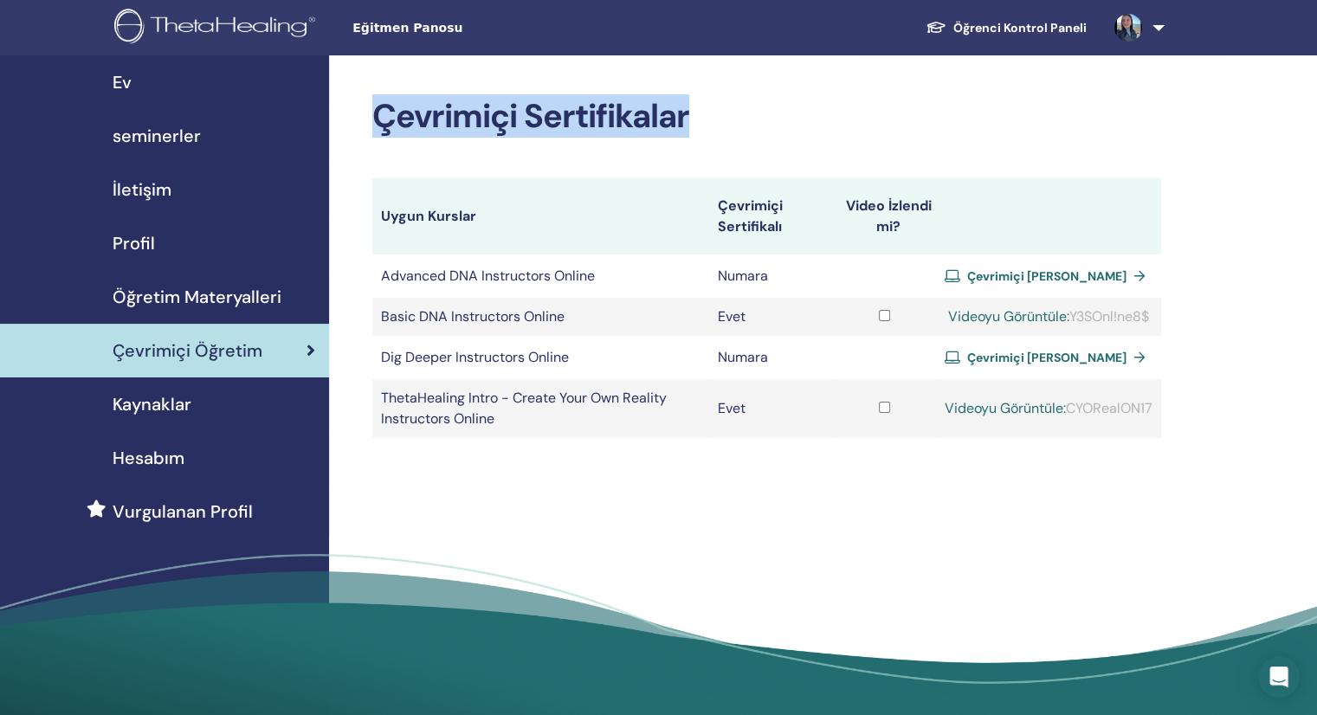
drag, startPoint x: 381, startPoint y: 120, endPoint x: 765, endPoint y: 88, distance: 385.0
click at [765, 88] on div "Çevrimiçi Sertifikalar Uygun Kurslar Çevrimiçi Sertifikalı Video İzlendi mi? Ad…" at bounding box center [823, 391] width 988 height 672
click at [1285, 110] on div "Çevrimiçi Sertifikalar Uygun Kurslar Çevrimiçi Sertifikalı Video İzlendi mi? Ad…" at bounding box center [823, 391] width 988 height 672
drag, startPoint x: 688, startPoint y: 114, endPoint x: 349, endPoint y: 132, distance: 340.0
click at [353, 132] on div "Çevrimiçi Sertifikalar Uygun Kurslar Çevrimiçi Sertifikalı Video İzlendi mi? Ad…" at bounding box center [823, 391] width 988 height 672
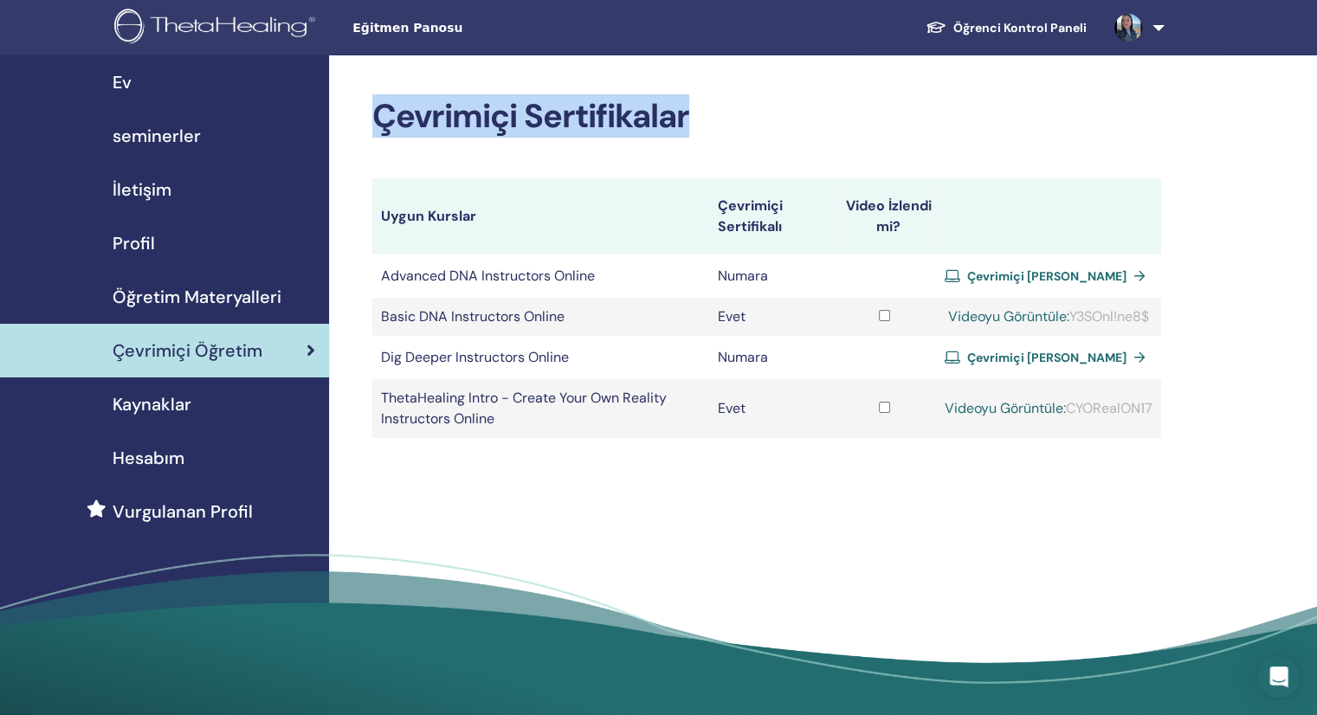
drag, startPoint x: 821, startPoint y: 78, endPoint x: 791, endPoint y: 87, distance: 31.8
click at [821, 77] on div "Çevrimiçi Sertifikalar Uygun Kurslar Çevrimiçi Sertifikalı Video İzlendi mi? Ad…" at bounding box center [823, 391] width 988 height 672
click at [1292, 94] on div "Çevrimiçi Sertifikalar Uygun Kurslar Çevrimiçi Sertifikalı Video İzlendi mi? Ad…" at bounding box center [823, 391] width 988 height 672
drag, startPoint x: 377, startPoint y: 118, endPoint x: 950, endPoint y: 83, distance: 574.3
click at [824, 83] on div "Çevrimiçi Sertifikalar Uygun Kurslar Çevrimiçi Sertifikalı Video İzlendi mi? Ad…" at bounding box center [823, 391] width 988 height 672
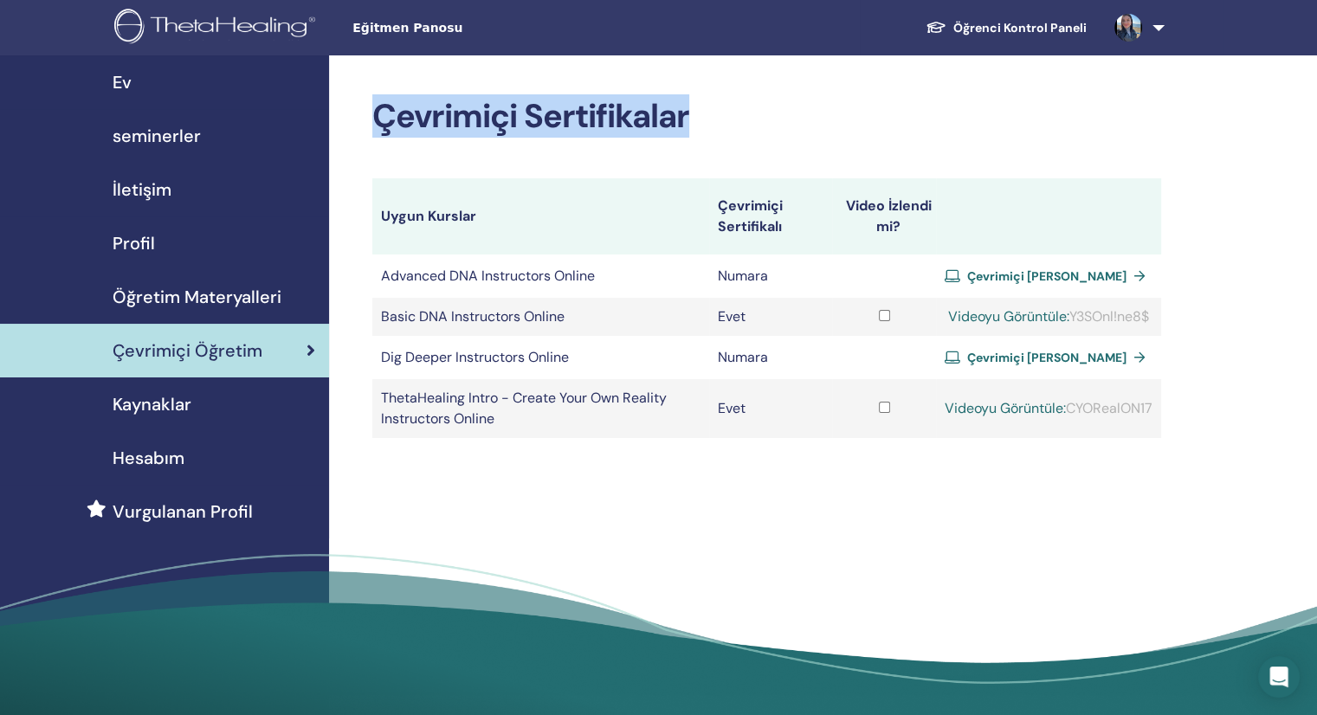
click at [1299, 101] on div "Çevrimiçi Sertifikalar Uygun Kurslar Çevrimiçi Sertifikalı Video İzlendi mi? Ad…" at bounding box center [823, 391] width 988 height 672
drag, startPoint x: 377, startPoint y: 115, endPoint x: 748, endPoint y: 121, distance: 371.6
click at [748, 121] on h2 "Çevrimiçi Sertifikalar" at bounding box center [766, 117] width 789 height 40
click at [763, 116] on h2 "Çevrimiçi Sertifikalar" at bounding box center [766, 117] width 789 height 40
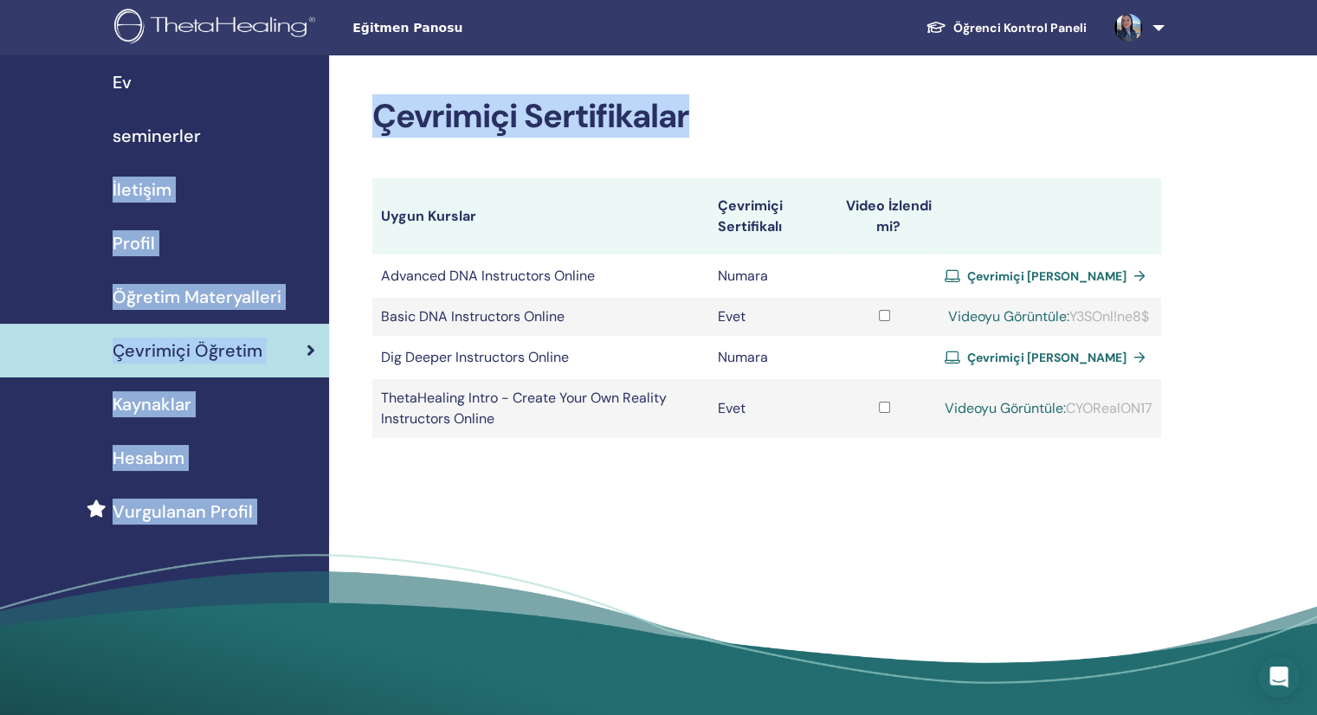
drag, startPoint x: 689, startPoint y: 113, endPoint x: 319, endPoint y: 115, distance: 370.7
click at [319, 115] on div "Ev seminerler İletişim Profil Öğretim Materyalleri Çevrimiçi Öğretim" at bounding box center [658, 391] width 1317 height 672
click at [953, 113] on h2 "Çevrimiçi Sertifikalar" at bounding box center [766, 117] width 789 height 40
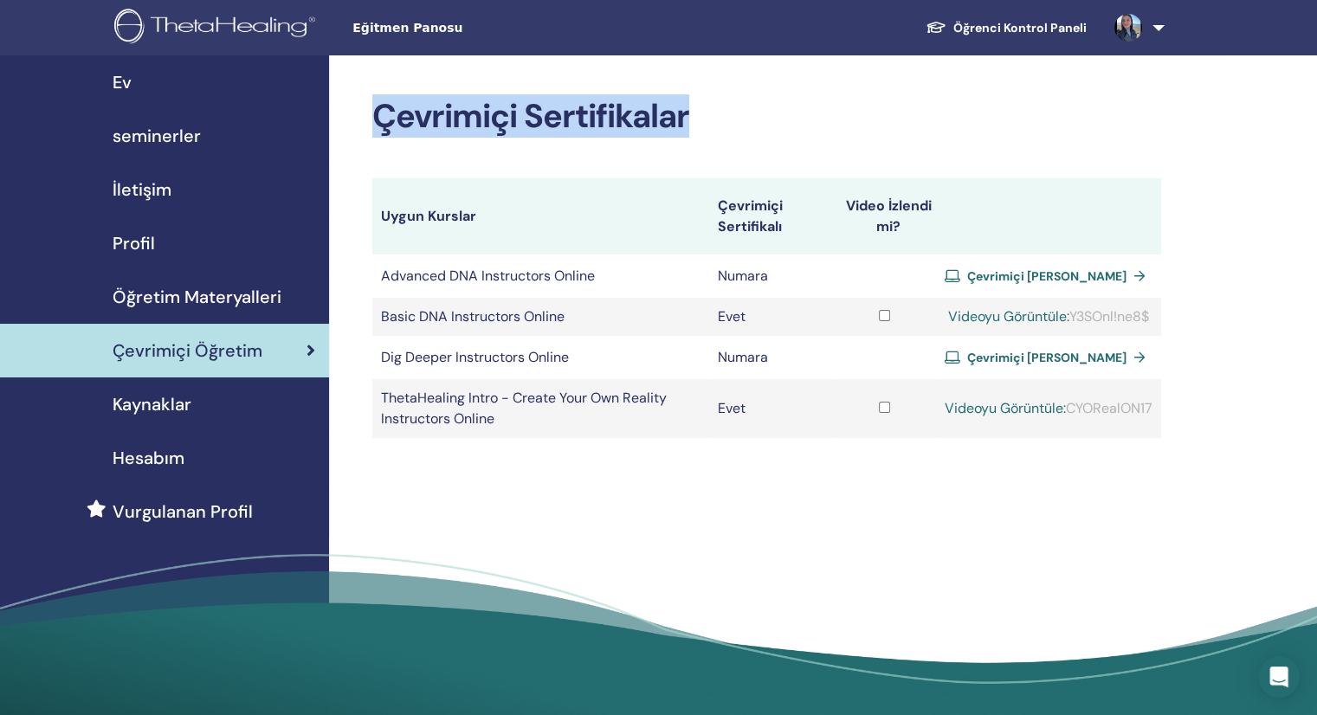
drag, startPoint x: 687, startPoint y: 113, endPoint x: 381, endPoint y: 117, distance: 305.7
click at [381, 117] on h2 "Çevrimiçi Sertifikalar" at bounding box center [766, 117] width 789 height 40
click at [1098, 107] on h2 "Çevrimiçi Sertifikalar" at bounding box center [766, 117] width 789 height 40
drag, startPoint x: 378, startPoint y: 113, endPoint x: 755, endPoint y: 115, distance: 376.7
click at [755, 115] on h2 "Çevrimiçi Sertifikalar" at bounding box center [766, 117] width 789 height 40
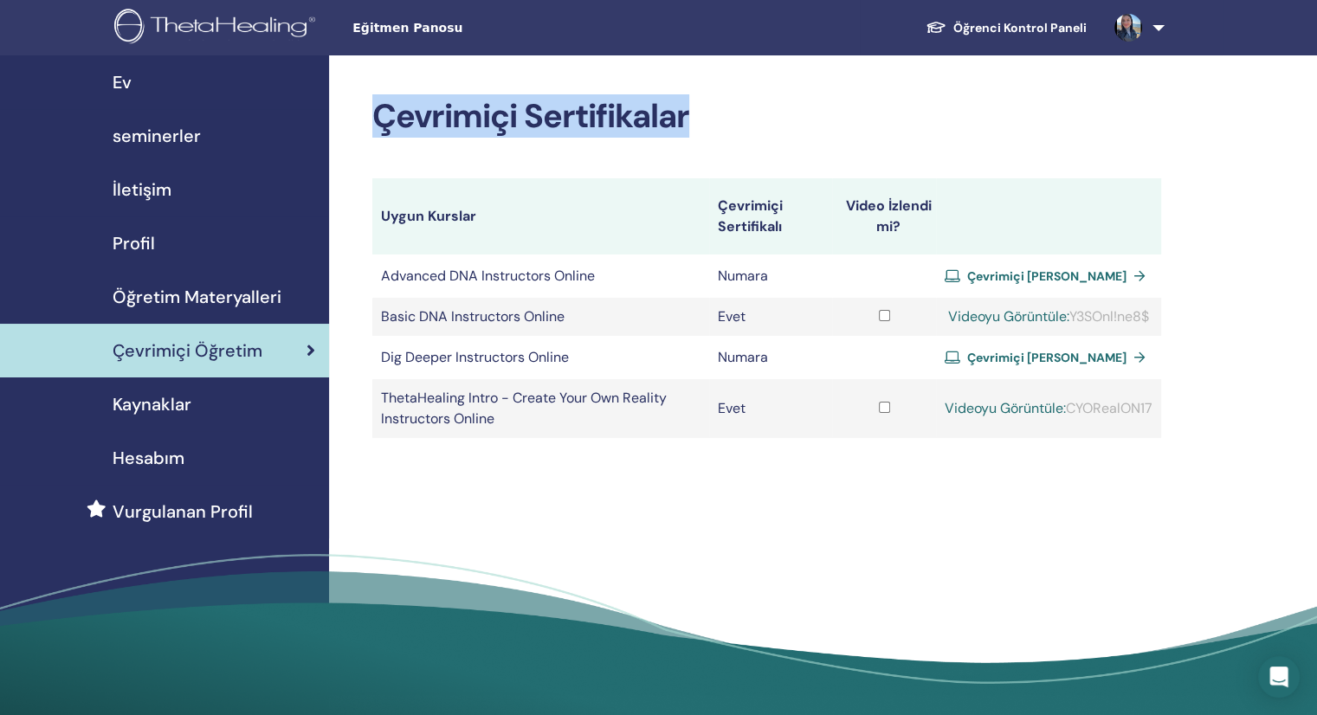
click at [1005, 107] on h2 "Çevrimiçi Sertifikalar" at bounding box center [766, 117] width 789 height 40
click at [720, 106] on h2 "Çevrimiçi Sertifikalar" at bounding box center [766, 117] width 789 height 40
drag, startPoint x: 373, startPoint y: 109, endPoint x: 715, endPoint y: 151, distance: 344.6
click at [715, 151] on div "Çevrimiçi Sertifikalar Uygun Kurslar Çevrimiçi Sertifikalı Video İzlendi mi? Ad…" at bounding box center [766, 267] width 789 height 341
click at [869, 87] on div "Çevrimiçi Sertifikalar Uygun Kurslar Çevrimiçi Sertifikalı Video İzlendi mi? Ad…" at bounding box center [823, 391] width 988 height 672
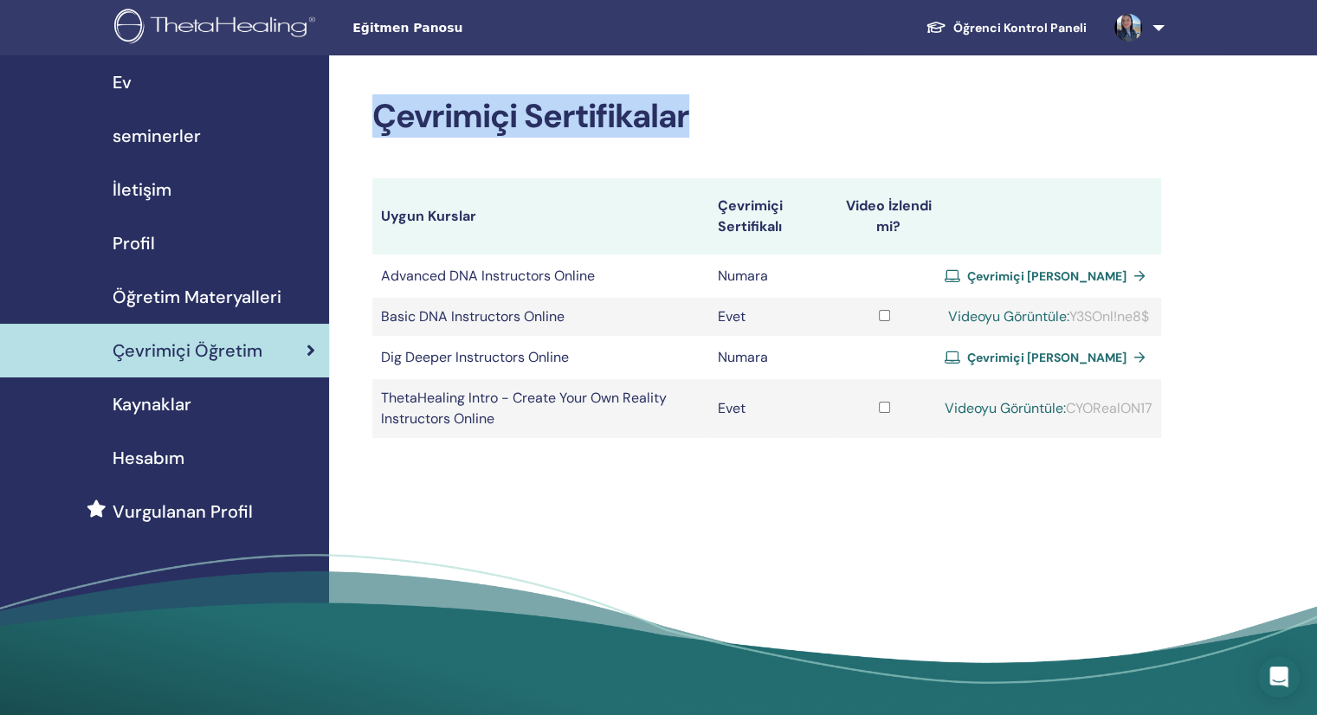
drag, startPoint x: 689, startPoint y: 112, endPoint x: 351, endPoint y: 87, distance: 339.5
click at [351, 87] on div "Çevrimiçi Sertifikalar Uygun Kurslar Çevrimiçi Sertifikalı Video İzlendi mi? Ad…" at bounding box center [823, 391] width 988 height 672
click at [940, 127] on h2 "Çevrimiçi Sertifikalar" at bounding box center [766, 117] width 789 height 40
drag, startPoint x: 374, startPoint y: 120, endPoint x: 785, endPoint y: 139, distance: 411.8
click at [785, 139] on div "Çevrimiçi Sertifikalar Uygun Kurslar Çevrimiçi Sertifikalı Video İzlendi mi? Ad…" at bounding box center [766, 267] width 789 height 341
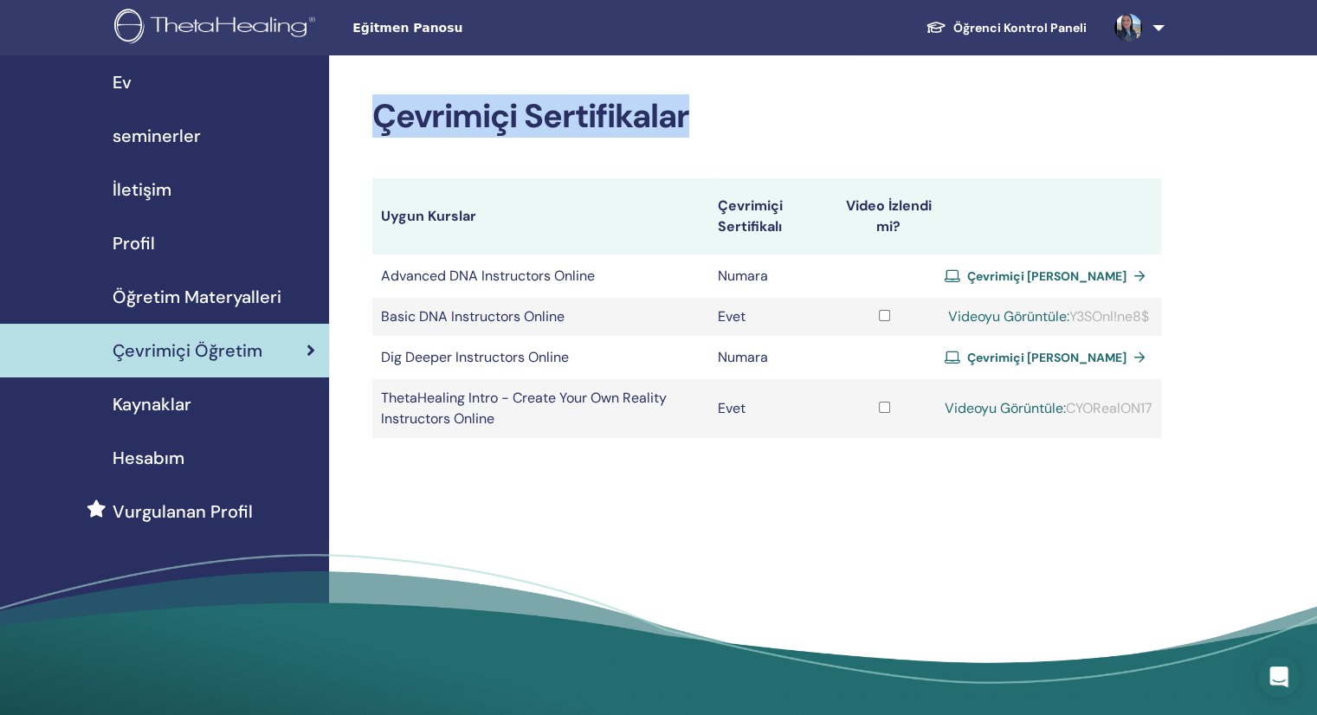
click at [829, 138] on div "Çevrimiçi Sertifikalar Uygun Kurslar Çevrimiçi Sertifikalı Video İzlendi mi? Ad…" at bounding box center [766, 267] width 789 height 341
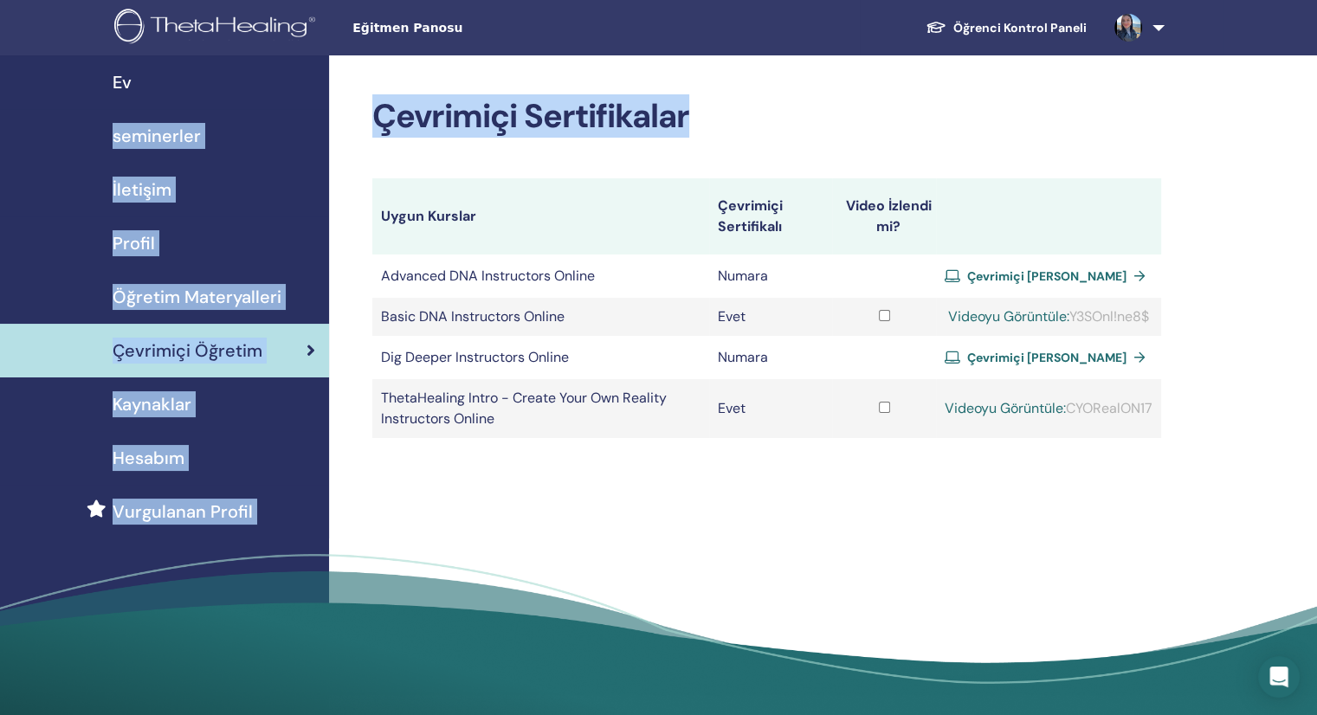
drag, startPoint x: 689, startPoint y: 113, endPoint x: 313, endPoint y: 105, distance: 376.8
click at [313, 105] on div "Ev seminerler İletişim Profil Öğretim Materyalleri Çevrimiçi Öğretim" at bounding box center [658, 391] width 1317 height 672
click at [947, 126] on h2 "Çevrimiçi Sertifikalar" at bounding box center [766, 117] width 789 height 40
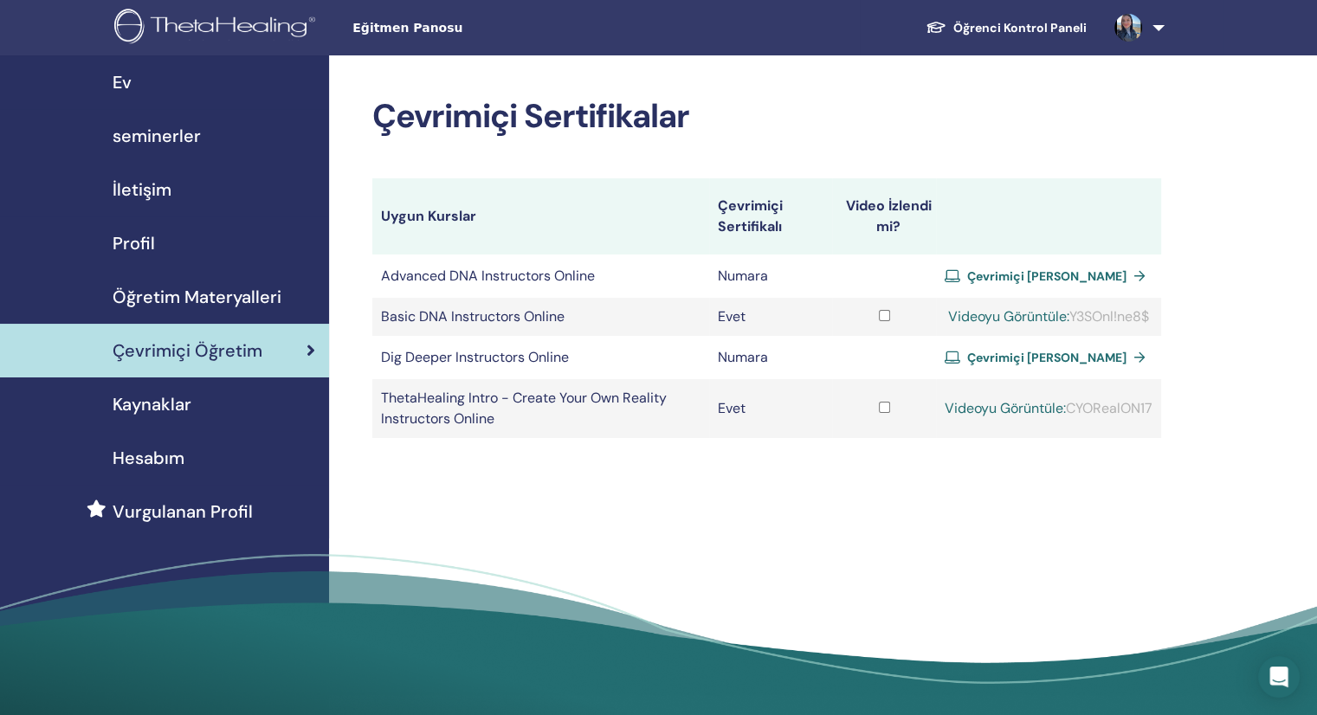
click at [1140, 87] on div "Çevrimiçi Sertifikalar Uygun Kurslar Çevrimiçi Sertifikalı Video İzlendi mi? Ad…" at bounding box center [823, 391] width 988 height 672
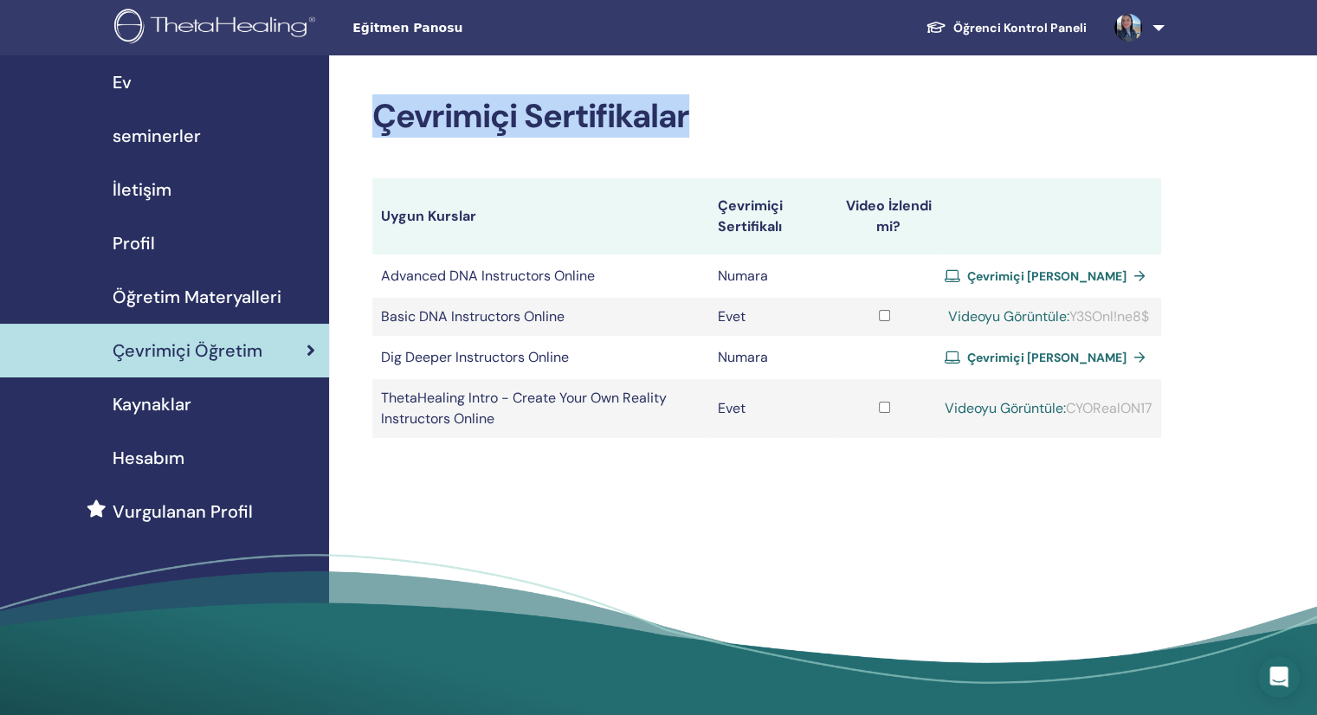
drag, startPoint x: 381, startPoint y: 125, endPoint x: 718, endPoint y: 132, distance: 337.0
click at [718, 132] on h2 "Çevrimiçi Sertifikalar" at bounding box center [766, 117] width 789 height 40
click at [873, 119] on h2 "Çevrimiçi Sertifikalar" at bounding box center [766, 117] width 789 height 40
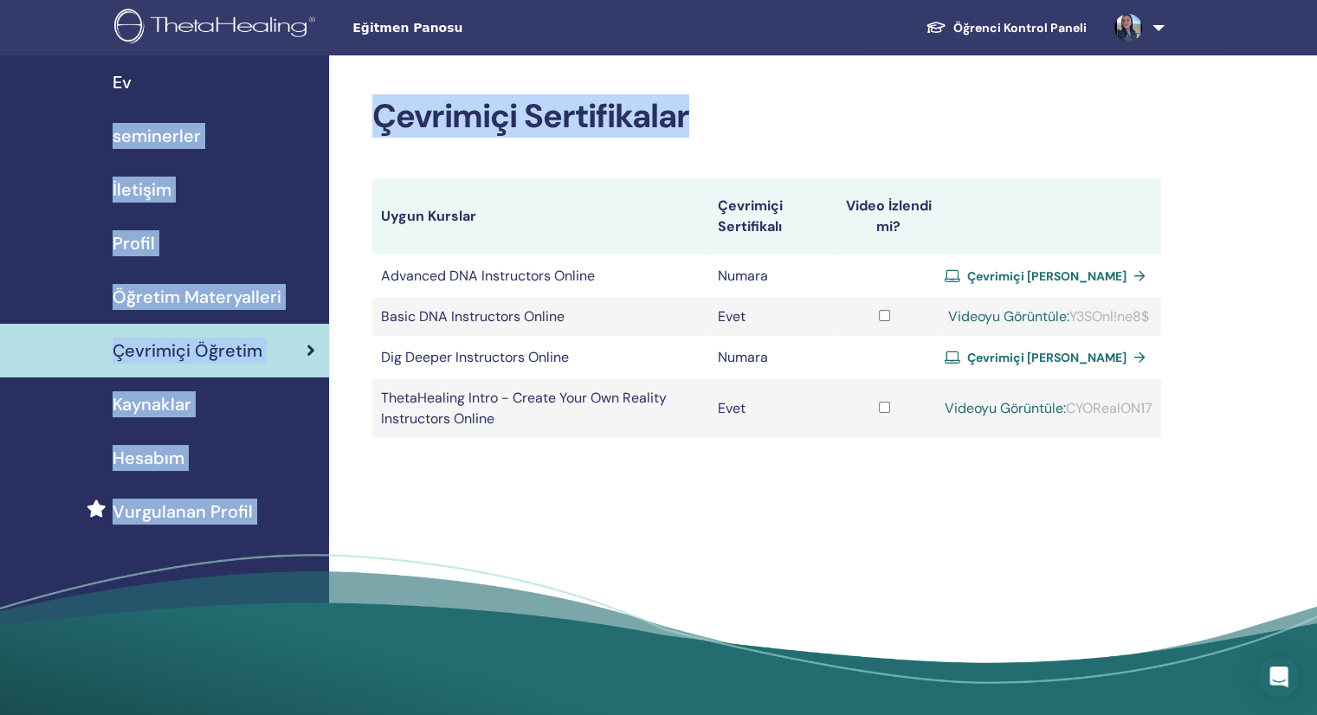
drag, startPoint x: 691, startPoint y: 112, endPoint x: 320, endPoint y: 105, distance: 370.7
click at [320, 105] on div "Ev seminerler İletişim Profil Öğretim Materyalleri Çevrimiçi Öğretim" at bounding box center [658, 391] width 1317 height 672
click at [761, 113] on h2 "Çevrimiçi Sertifikalar" at bounding box center [766, 117] width 789 height 40
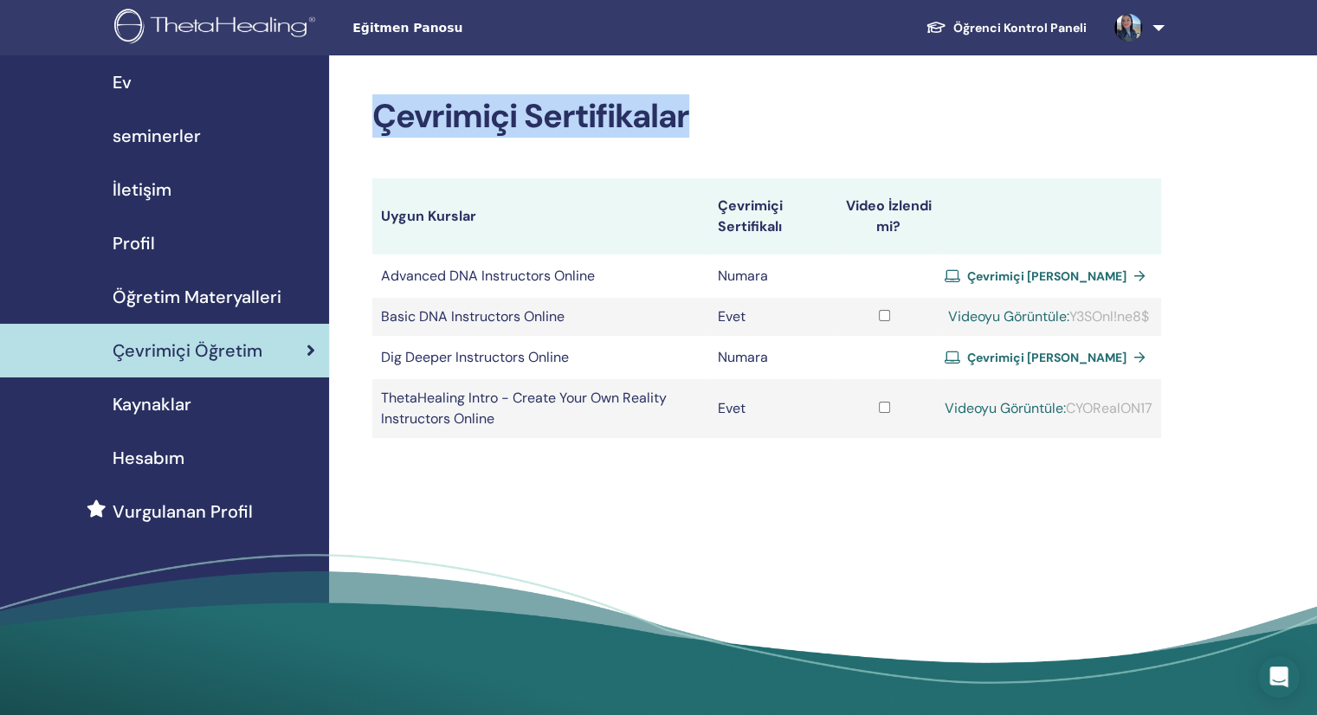
drag, startPoint x: 688, startPoint y: 110, endPoint x: 353, endPoint y: 101, distance: 335.2
click at [353, 101] on div "Çevrimiçi Sertifikalar Uygun Kurslar Çevrimiçi Sertifikalı Video İzlendi mi? Ad…" at bounding box center [823, 391] width 988 height 672
click at [934, 126] on h2 "Çevrimiçi Sertifikalar" at bounding box center [766, 117] width 789 height 40
drag, startPoint x: 378, startPoint y: 113, endPoint x: 761, endPoint y: 146, distance: 384.3
click at [761, 146] on div "Çevrimiçi Sertifikalar Uygun Kurslar Çevrimiçi Sertifikalı Video İzlendi mi? Ad…" at bounding box center [766, 267] width 789 height 341
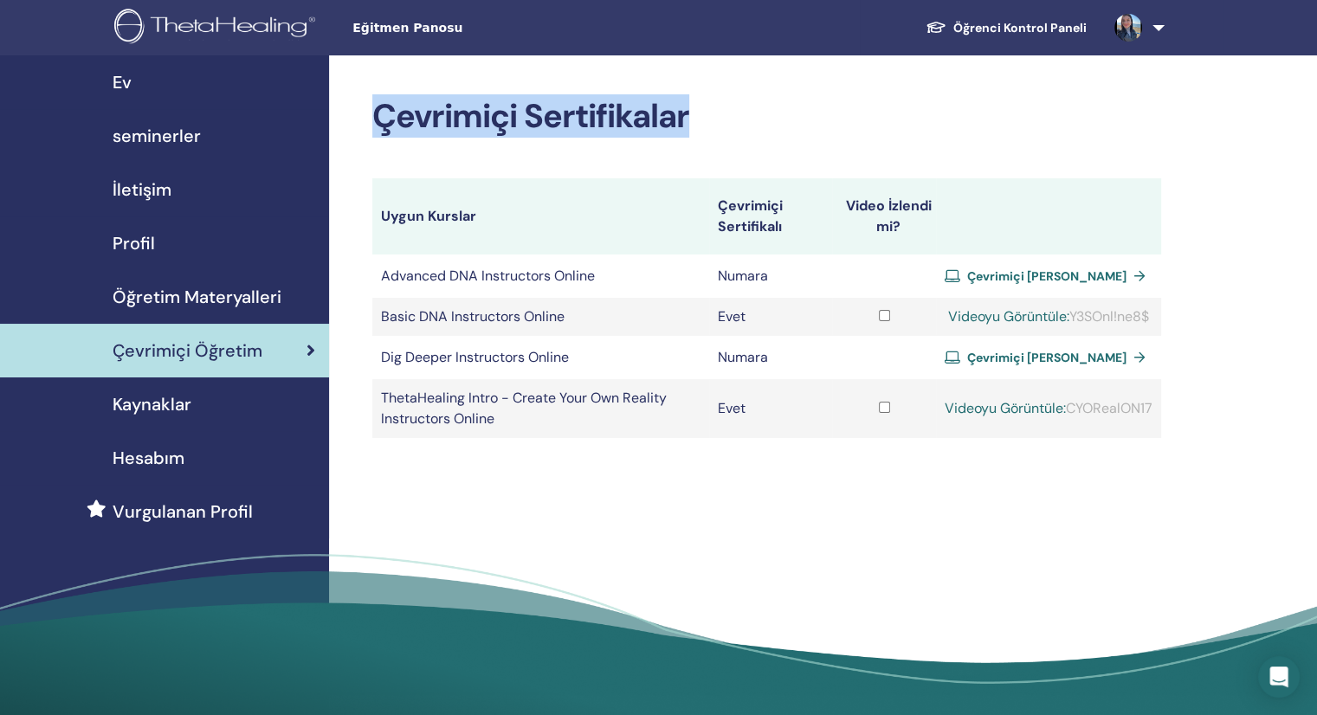
click at [822, 116] on h2 "Çevrimiçi Sertifikalar" at bounding box center [766, 117] width 789 height 40
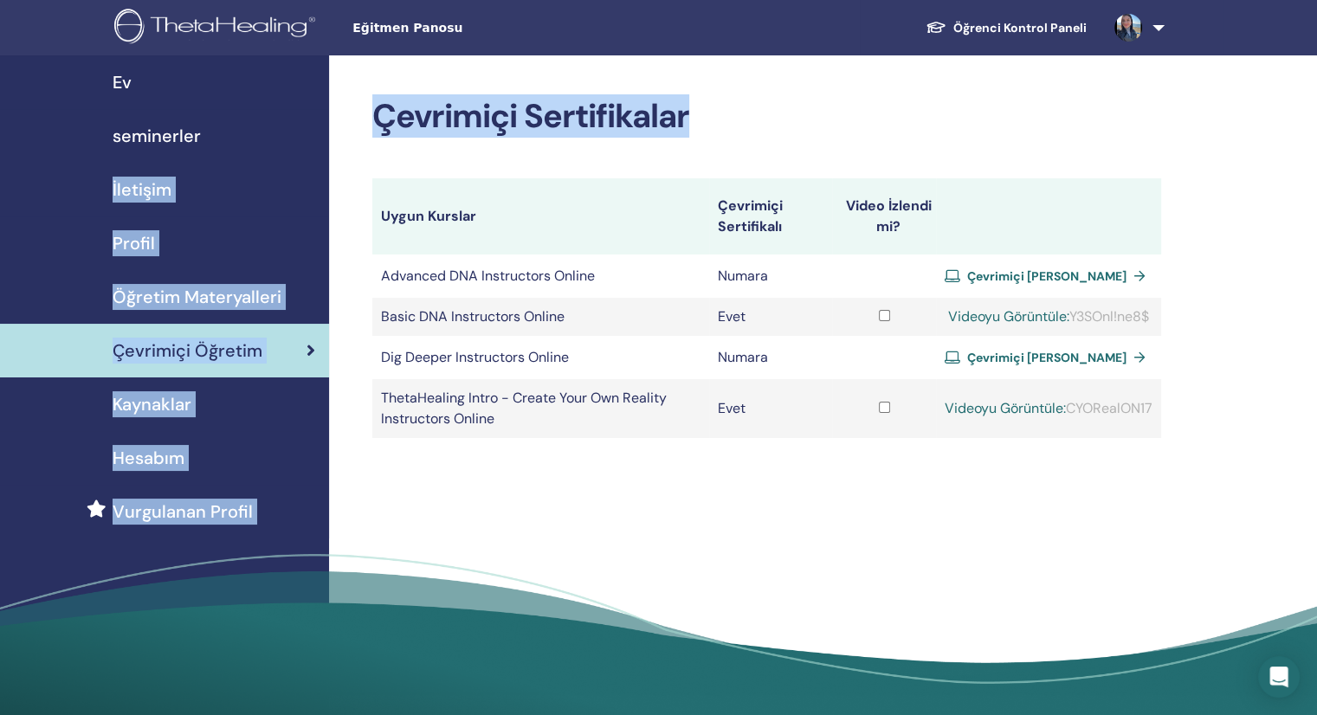
drag, startPoint x: 689, startPoint y: 112, endPoint x: 317, endPoint y: 108, distance: 372.4
click at [317, 108] on div "Ev seminerler İletişim Profil Öğretim Materyalleri Çevrimiçi Öğretim" at bounding box center [658, 391] width 1317 height 672
click at [969, 108] on h2 "Çevrimiçi Sertifikalar" at bounding box center [766, 117] width 789 height 40
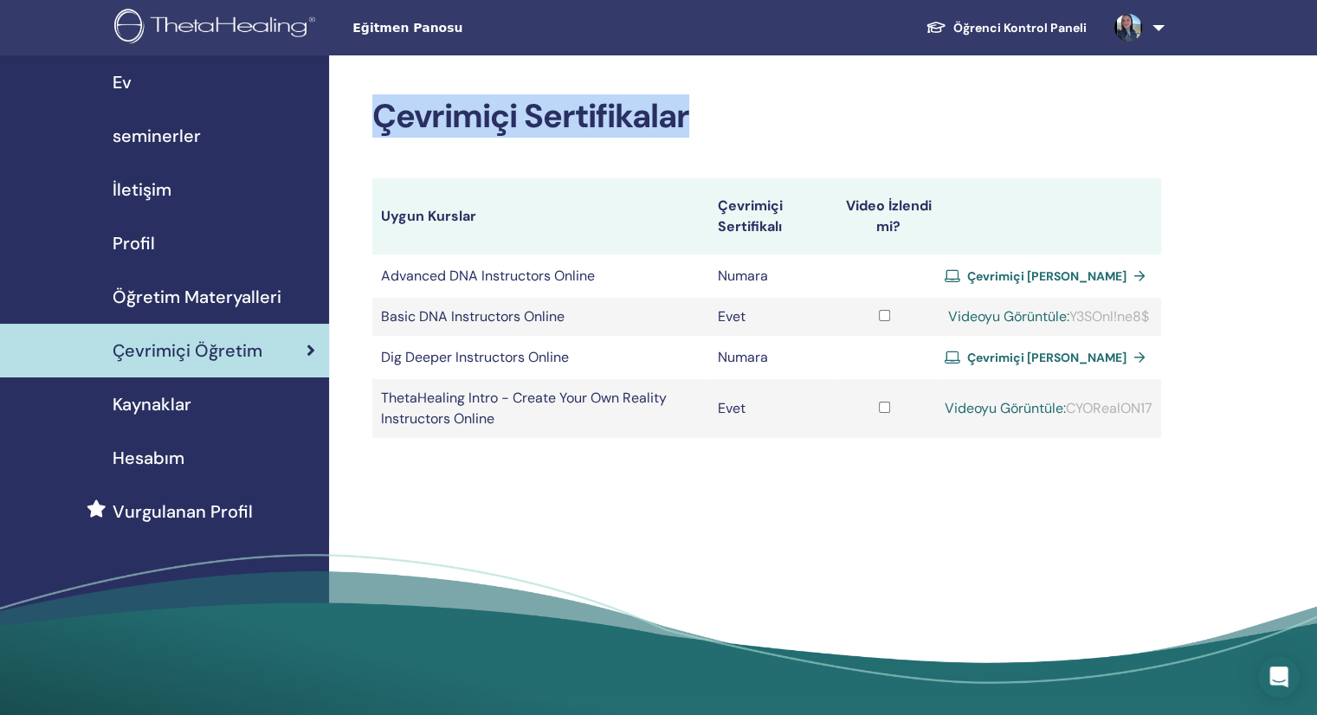
drag, startPoint x: 374, startPoint y: 122, endPoint x: 704, endPoint y: 126, distance: 330.0
click at [704, 126] on h2 "Çevrimiçi Sertifikalar" at bounding box center [766, 117] width 789 height 40
click at [980, 94] on div "Çevrimiçi Sertifikalar Uygun Kurslar Çevrimiçi Sertifikalı Video İzlendi mi? Ad…" at bounding box center [823, 391] width 988 height 672
drag, startPoint x: 375, startPoint y: 112, endPoint x: 712, endPoint y: 113, distance: 336.9
click at [710, 113] on h2 "Çevrimiçi Sertifikalar" at bounding box center [766, 117] width 789 height 40
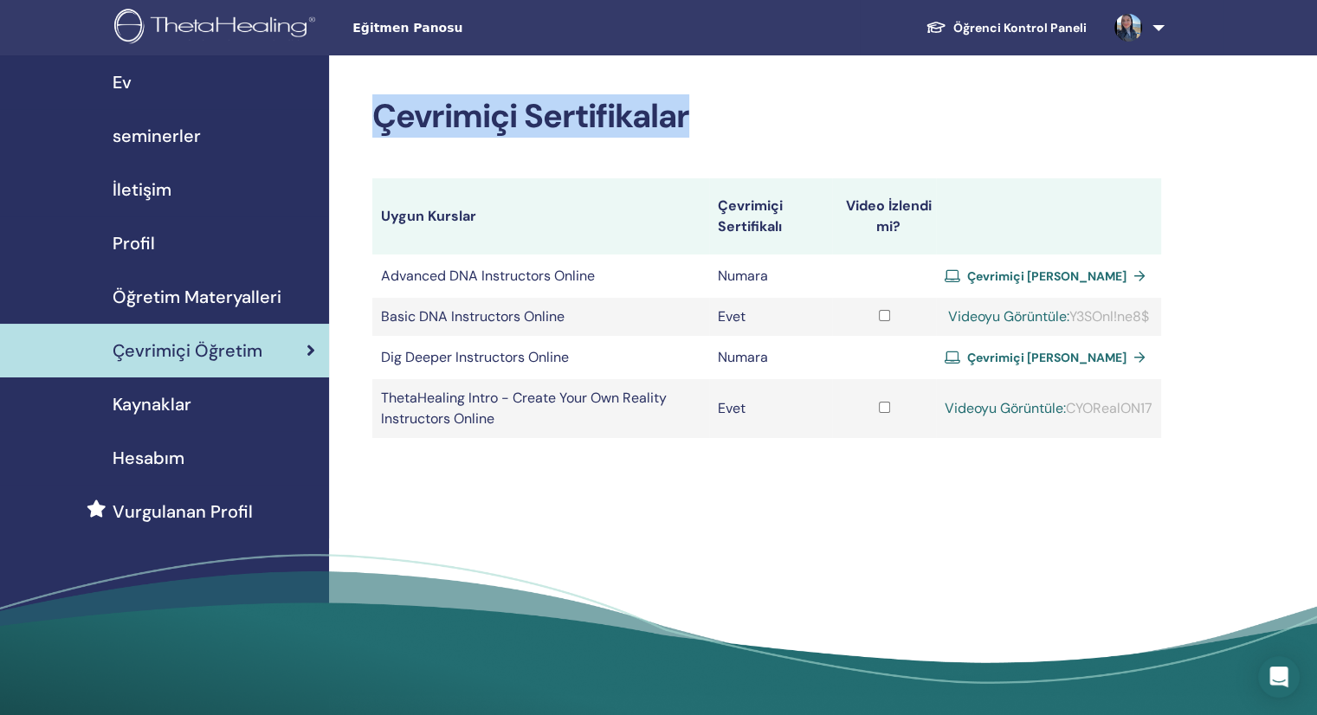
click at [922, 126] on h2 "Çevrimiçi Sertifikalar" at bounding box center [766, 117] width 789 height 40
drag, startPoint x: 691, startPoint y: 110, endPoint x: 362, endPoint y: 108, distance: 329.1
click at [362, 108] on div "Çevrimiçi Sertifikalar Uygun Kurslar Çevrimiçi Sertifikalı Video İzlendi mi? Ad…" at bounding box center [823, 391] width 988 height 672
click at [912, 109] on h2 "Çevrimiçi Sertifikalar" at bounding box center [766, 117] width 789 height 40
drag, startPoint x: 378, startPoint y: 112, endPoint x: 773, endPoint y: 126, distance: 396.0
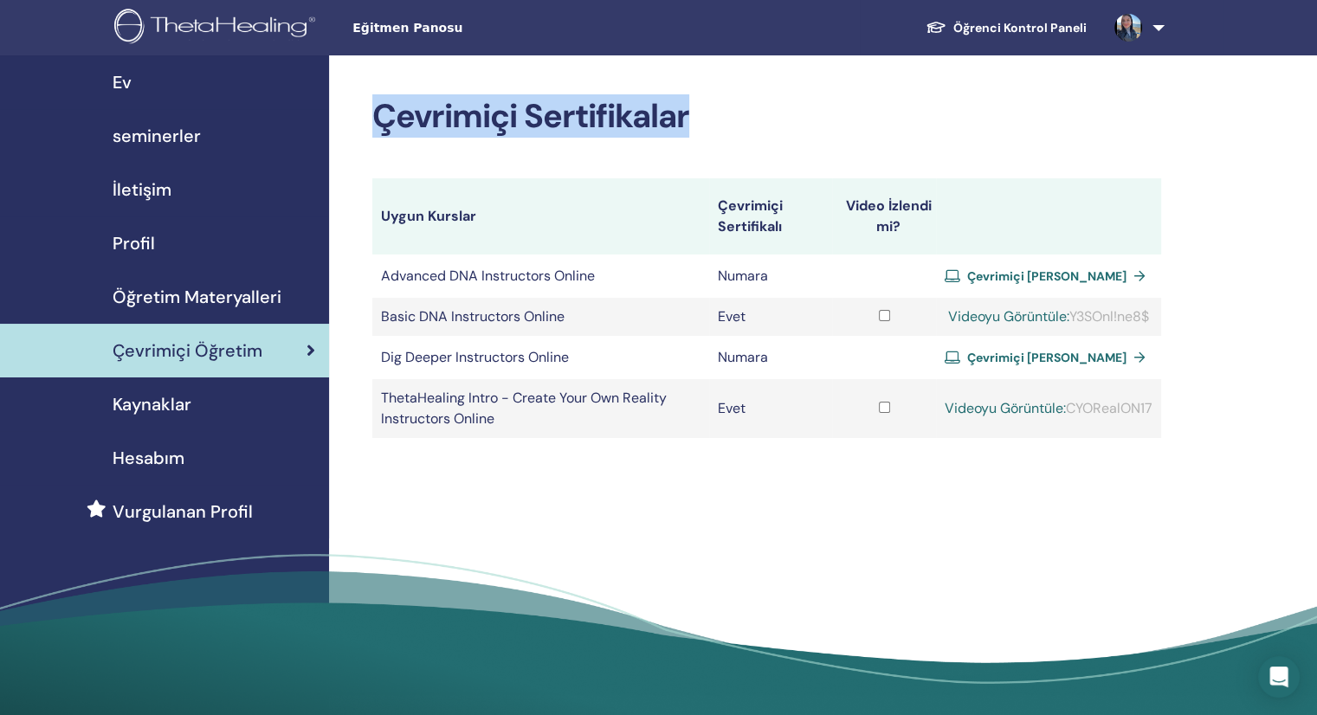
click at [773, 126] on h2 "Çevrimiçi Sertifikalar" at bounding box center [766, 117] width 789 height 40
click at [1056, 113] on h2 "Çevrimiçi Sertifikalar" at bounding box center [766, 117] width 789 height 40
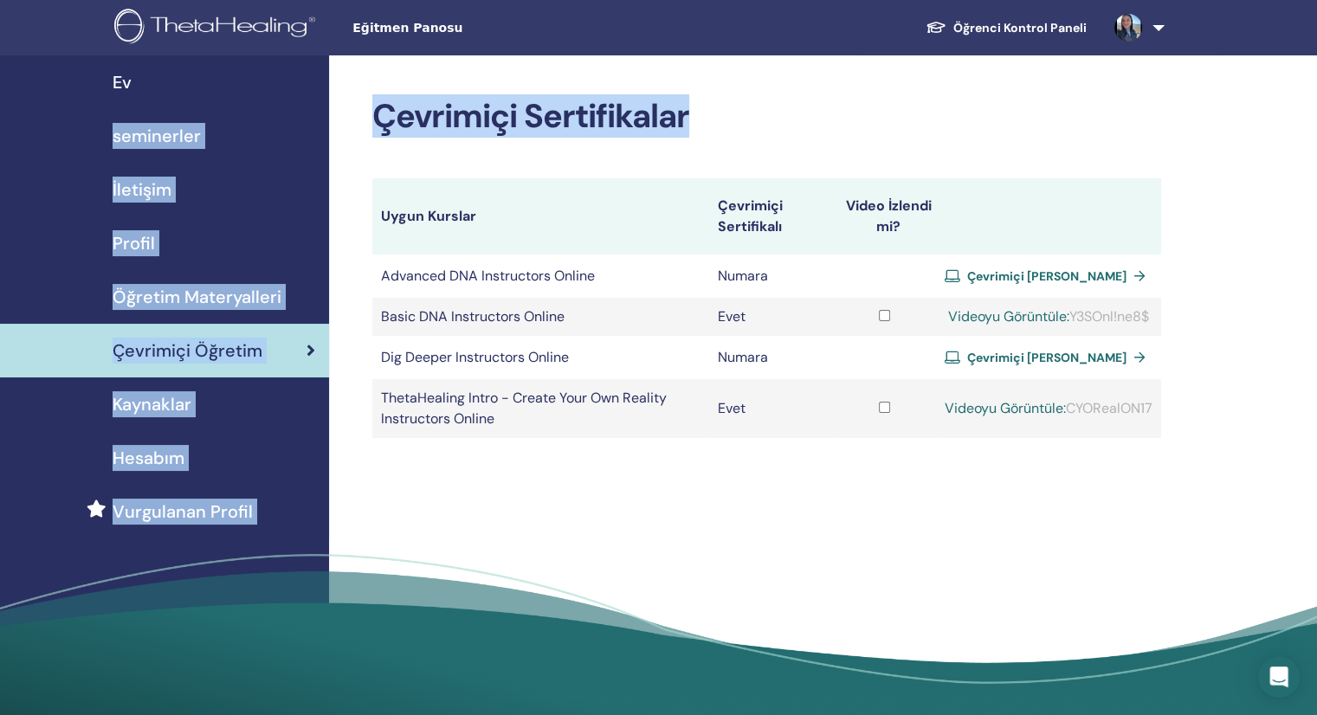
drag, startPoint x: 689, startPoint y: 112, endPoint x: 329, endPoint y: 98, distance: 360.5
click at [329, 98] on div "Ev seminerler İletişim Profil Öğretim Materyalleri Çevrimiçi Öğretim" at bounding box center [658, 391] width 1317 height 672
click at [1224, 135] on div "Çevrimiçi Sertifikalar Uygun Kurslar Çevrimiçi Sertifikalı Video İzlendi mi? Ad…" at bounding box center [823, 391] width 988 height 672
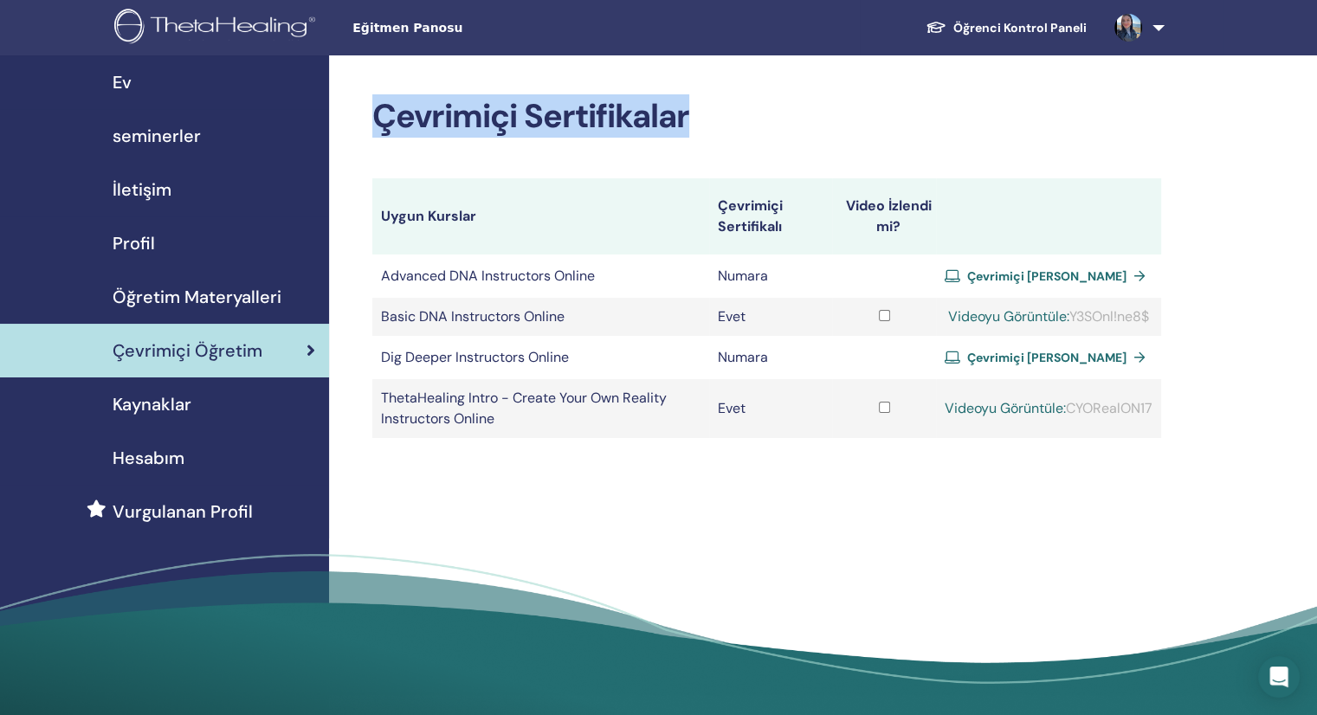
drag, startPoint x: 381, startPoint y: 119, endPoint x: 707, endPoint y: 135, distance: 326.0
click at [707, 135] on h2 "Çevrimiçi Sertifikalar" at bounding box center [766, 117] width 789 height 40
click at [1278, 130] on div "Çevrimiçi Sertifikalar Uygun Kurslar Çevrimiçi Sertifikalı Video İzlendi mi? Ad…" at bounding box center [823, 391] width 988 height 672
drag, startPoint x: 374, startPoint y: 111, endPoint x: 738, endPoint y: 120, distance: 363.8
click at [738, 120] on h2 "Çevrimiçi Sertifikalar" at bounding box center [766, 117] width 789 height 40
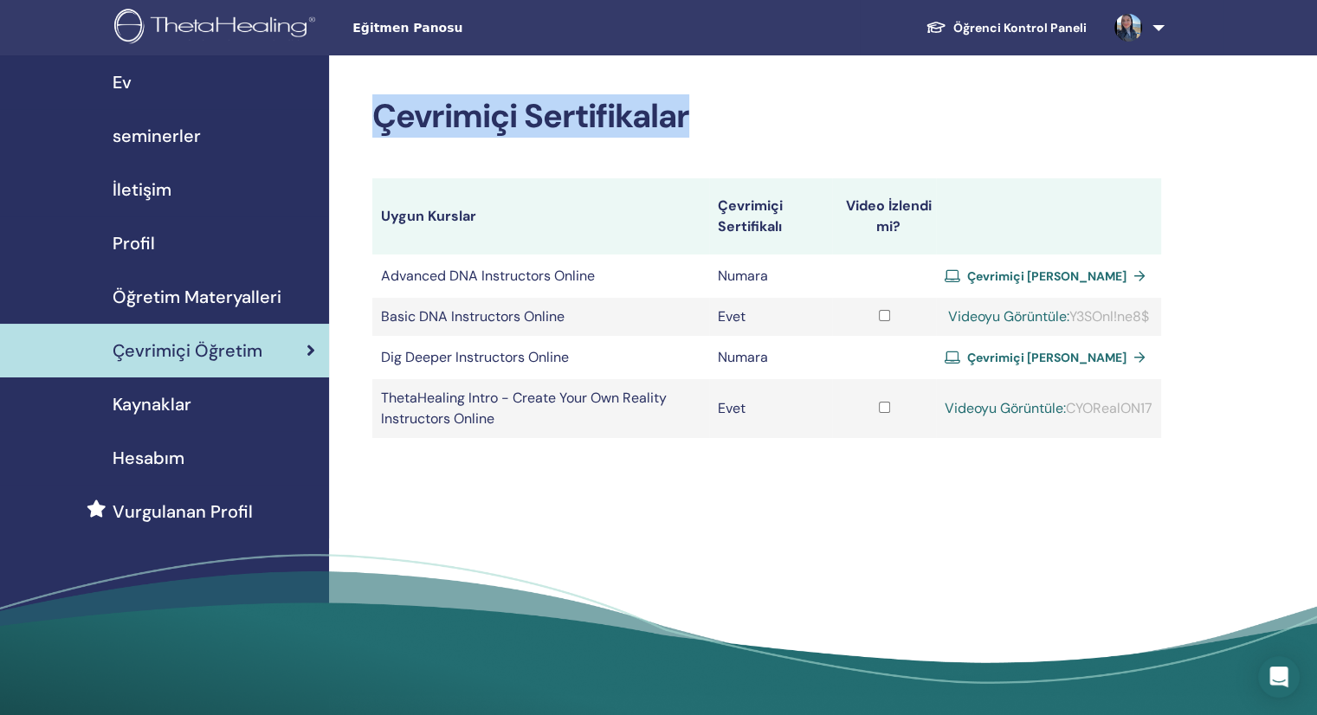
click at [1147, 117] on h2 "Çevrimiçi Sertifikalar" at bounding box center [766, 117] width 789 height 40
drag, startPoint x: 689, startPoint y: 112, endPoint x: 350, endPoint y: 108, distance: 339.5
click at [350, 108] on div "Çevrimiçi Sertifikalar Uygun Kurslar Çevrimiçi Sertifikalı Video İzlendi mi? Ad…" at bounding box center [823, 391] width 988 height 672
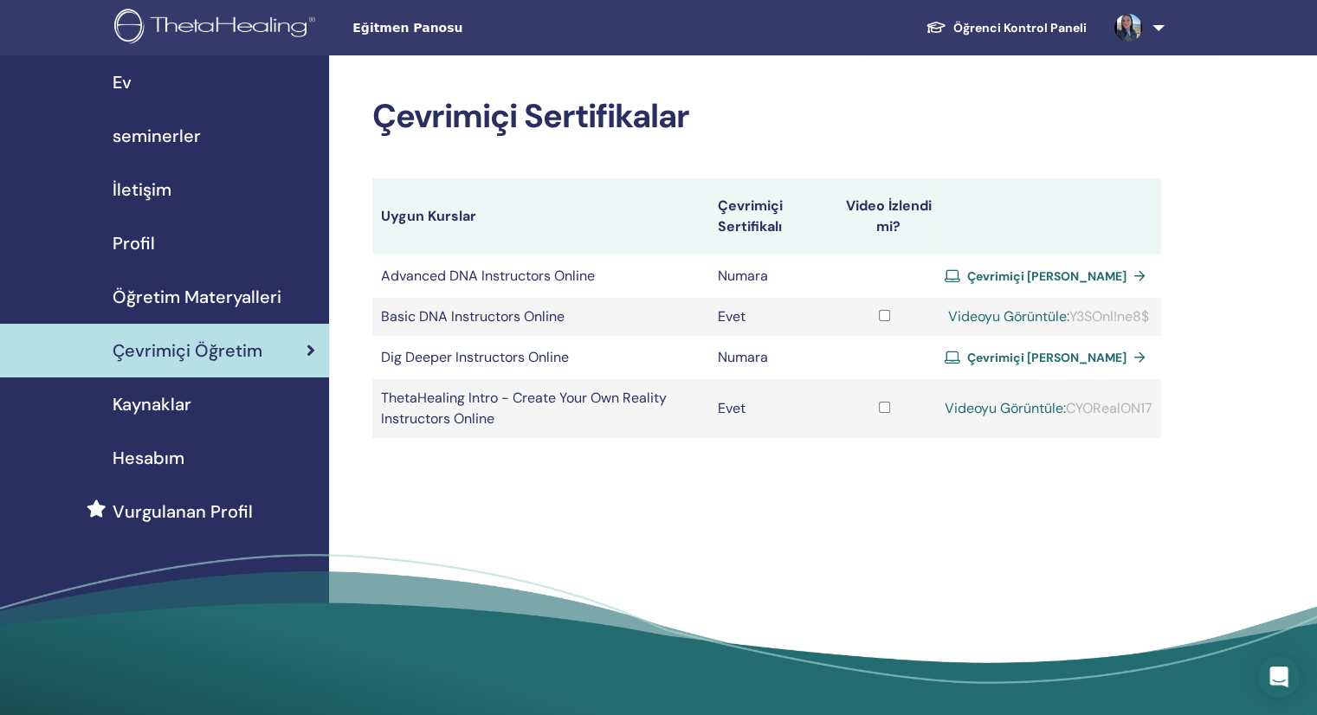
drag, startPoint x: 1254, startPoint y: 154, endPoint x: 1237, endPoint y: 150, distance: 17.0
click at [1248, 151] on div "Çevrimiçi Sertifikalar Uygun Kurslar Çevrimiçi Sertifikalı Video İzlendi mi? Ad…" at bounding box center [823, 391] width 988 height 672
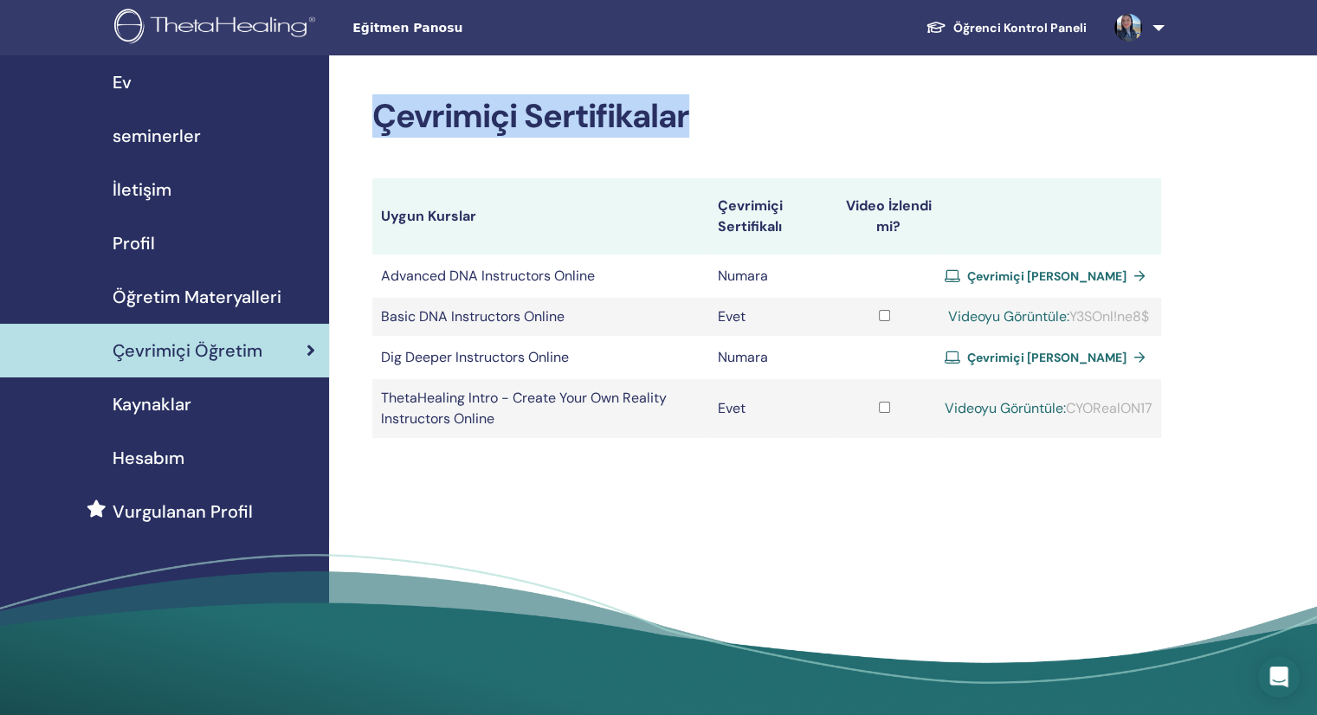
drag, startPoint x: 374, startPoint y: 115, endPoint x: 886, endPoint y: 146, distance: 512.7
click at [746, 122] on h2 "Çevrimiçi Sertifikalar" at bounding box center [766, 117] width 789 height 40
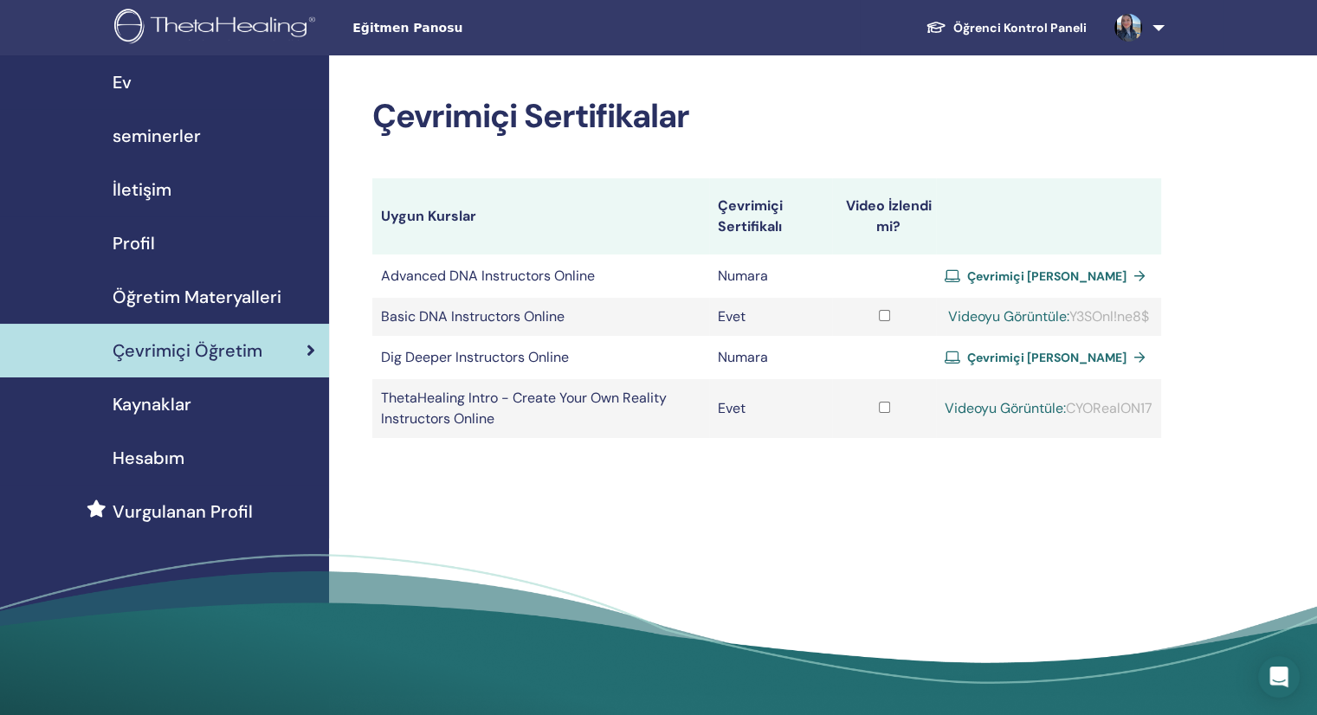
click at [1289, 159] on div "Çevrimiçi Sertifikalar Uygun Kurslar Çevrimiçi Sertifikalı Video İzlendi mi? Ad…" at bounding box center [823, 391] width 988 height 672
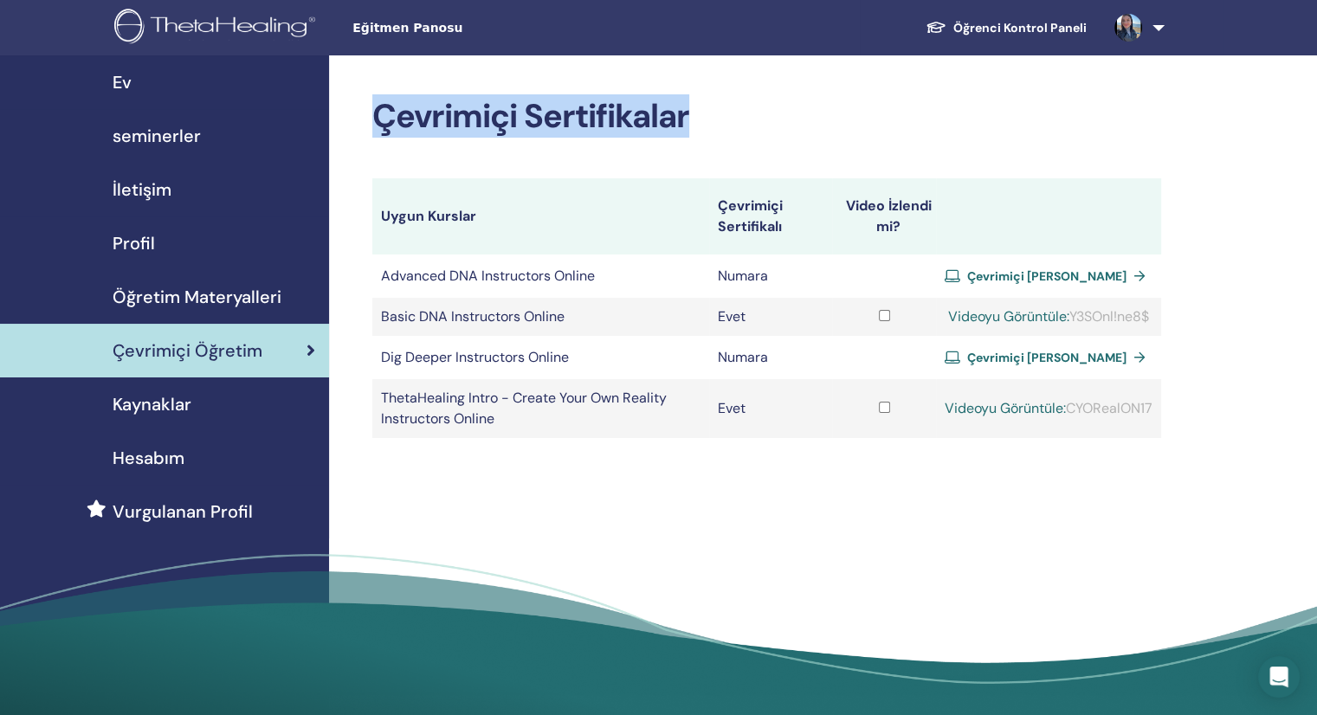
drag, startPoint x: 340, startPoint y: 82, endPoint x: 1164, endPoint y: 157, distance: 826.9
click at [1162, 157] on div "Çevrimiçi Sertifikalar Uygun Kurslar Çevrimiçi Sertifikalı Video İzlendi mi? Ad…" at bounding box center [823, 391] width 988 height 672
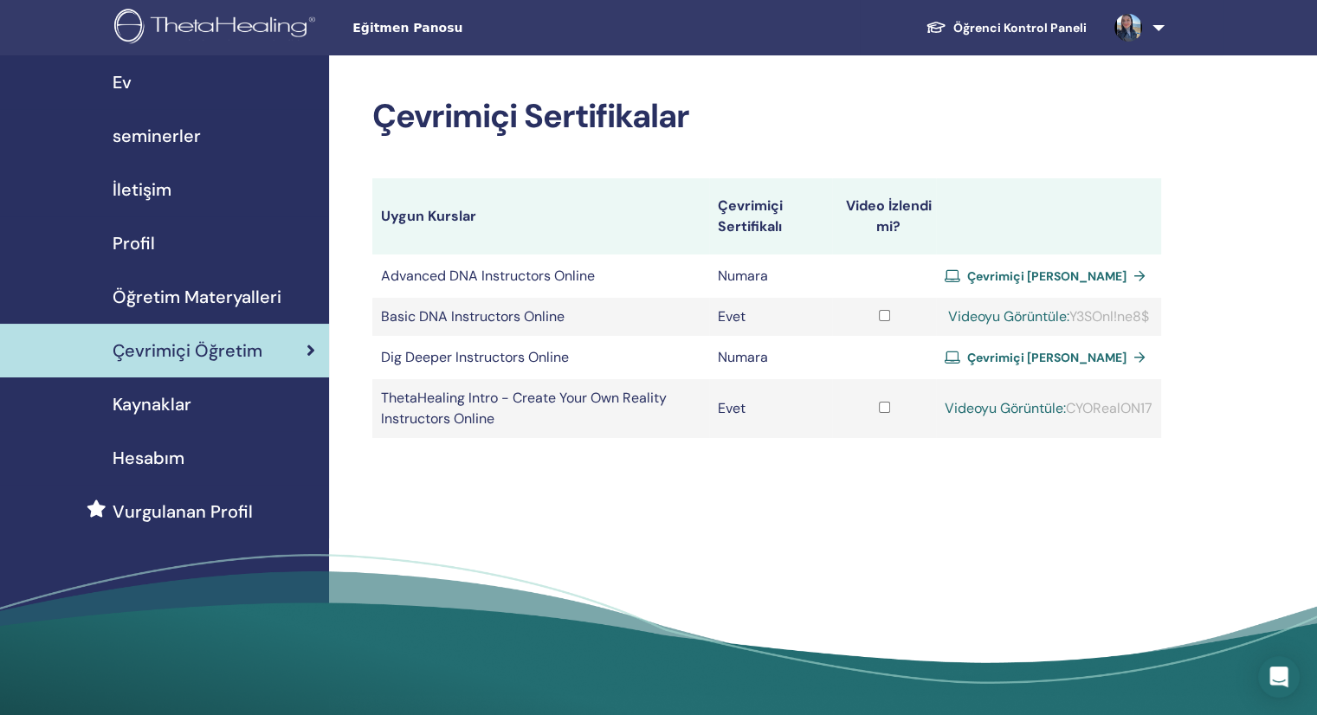
click at [1060, 48] on ul "Öğrenci Kontrol Paneli NT Nadin Turker ThetaLearning'im ThetaHealer'larım Semin…" at bounding box center [1042, 27] width 364 height 55
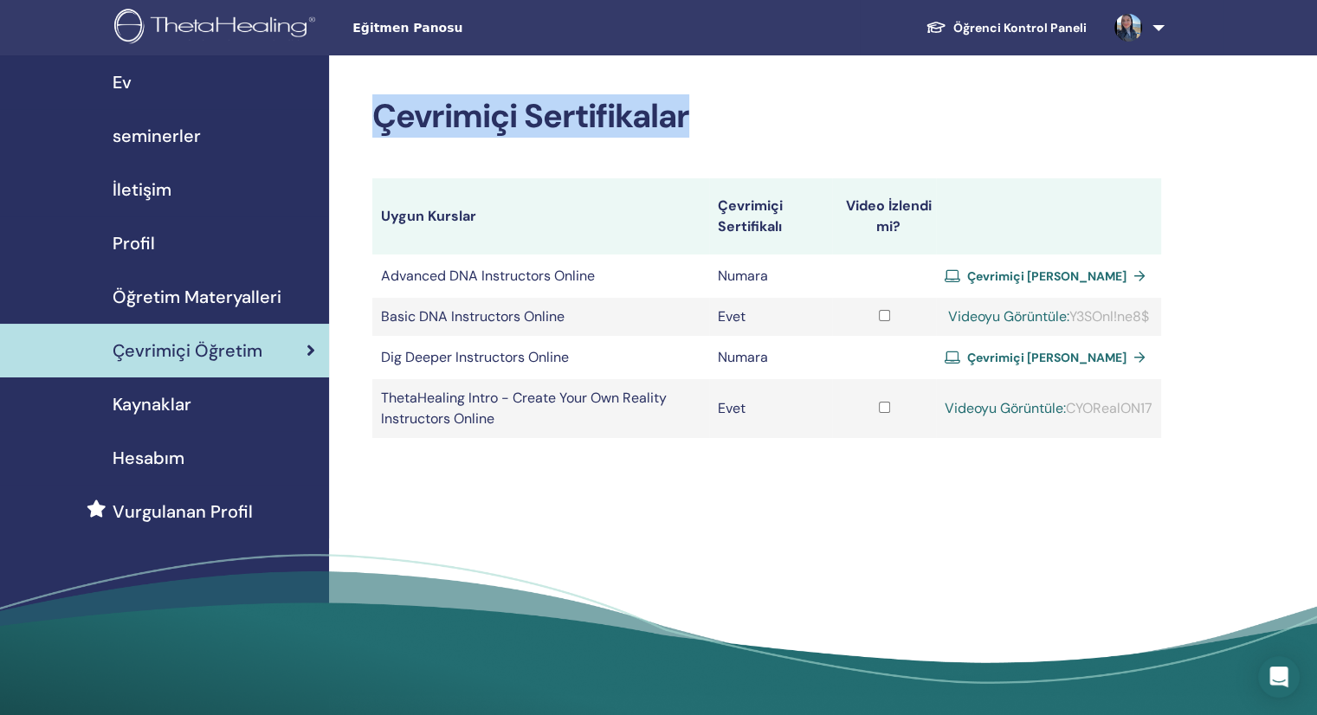
drag, startPoint x: 375, startPoint y: 120, endPoint x: 1182, endPoint y: 528, distance: 904.7
click at [1178, 528] on div "Çevrimiçi Sertifikalar Uygun Kurslar Çevrimiçi Sertifikalı Video İzlendi mi? Ad…" at bounding box center [823, 391] width 988 height 672
click at [913, 482] on div "Çevrimiçi Sertifikalar Uygun Kurslar Çevrimiçi Sertifikalı Video İzlendi mi? Ad…" at bounding box center [823, 391] width 988 height 672
click at [478, 472] on div "Çevrimiçi Sertifikalar Uygun Kurslar Çevrimiçi Sertifikalı Video İzlendi mi? Ad…" at bounding box center [823, 391] width 988 height 672
click at [359, 514] on div "Çevrimiçi Sertifikalar Uygun Kurslar Çevrimiçi Sertifikalı Video İzlendi mi? Ad…" at bounding box center [823, 391] width 988 height 672
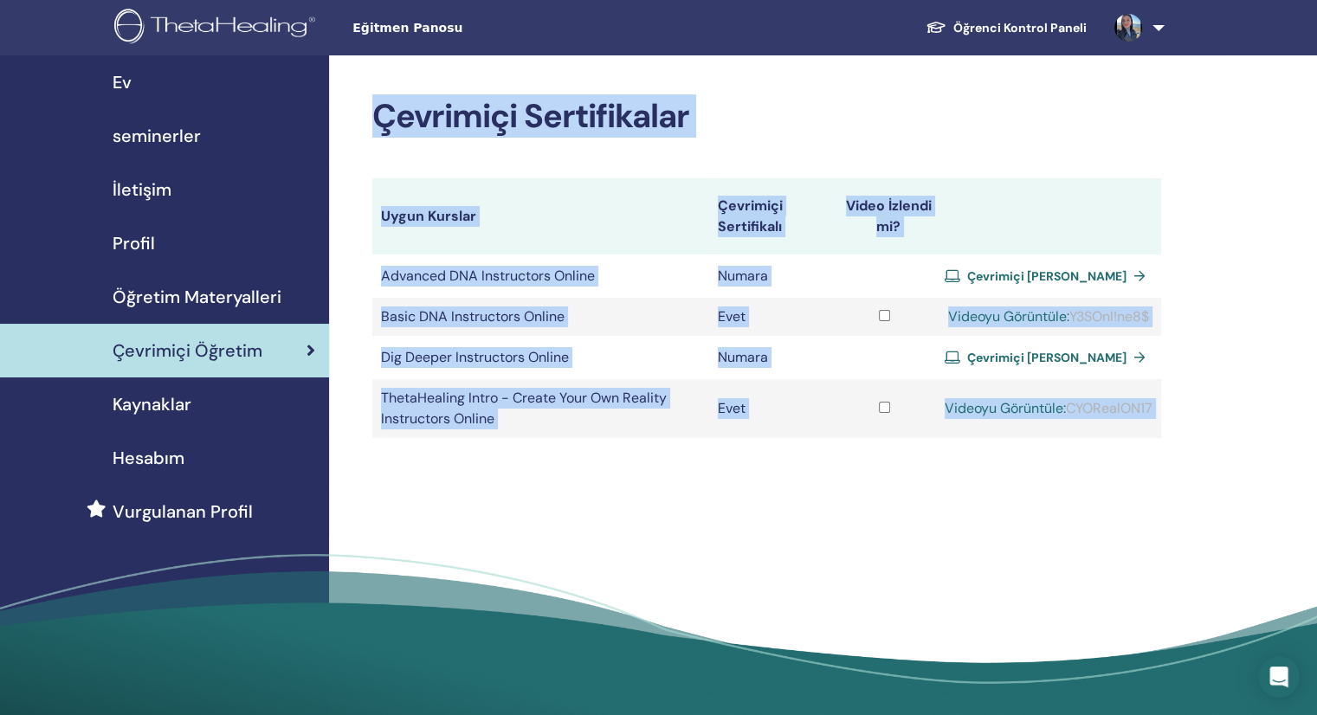
drag, startPoint x: 375, startPoint y: 118, endPoint x: 960, endPoint y: 561, distance: 733.7
click at [960, 561] on body "Eğitmen Panosu Öğrenci Kontrol Paneli NT Nadin Turker ThetaLearning'im ThetaHea…" at bounding box center [658, 357] width 1317 height 715
click at [993, 87] on div "Çevrimiçi Sertifikalar Uygun Kurslar Çevrimiçi Sertifikalı Video İzlendi mi? Ad…" at bounding box center [823, 391] width 988 height 672
click at [1237, 129] on div "Çevrimiçi Sertifikalar Uygun Kurslar Çevrimiçi Sertifikalı Video İzlendi mi? Ad…" at bounding box center [823, 391] width 988 height 672
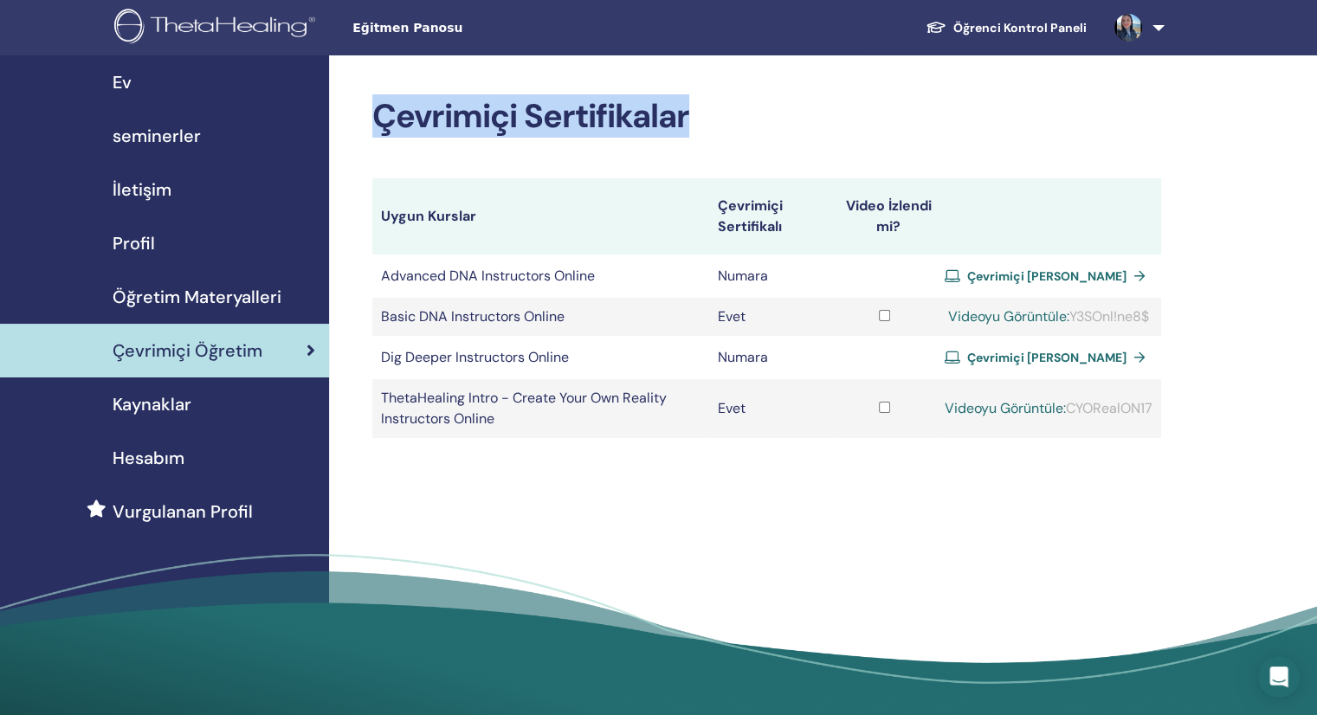
drag, startPoint x: 376, startPoint y: 113, endPoint x: 738, endPoint y: 104, distance: 362.1
click at [738, 104] on h2 "Çevrimiçi Sertifikalar" at bounding box center [766, 117] width 789 height 40
click at [738, 107] on h2 "Çevrimiçi Sertifikalar" at bounding box center [766, 117] width 789 height 40
drag, startPoint x: 689, startPoint y: 111, endPoint x: 352, endPoint y: 126, distance: 338.1
click at [352, 126] on div "Çevrimiçi Sertifikalar Uygun Kurslar Çevrimiçi Sertifikalı Video İzlendi mi? Ad…" at bounding box center [823, 391] width 988 height 672
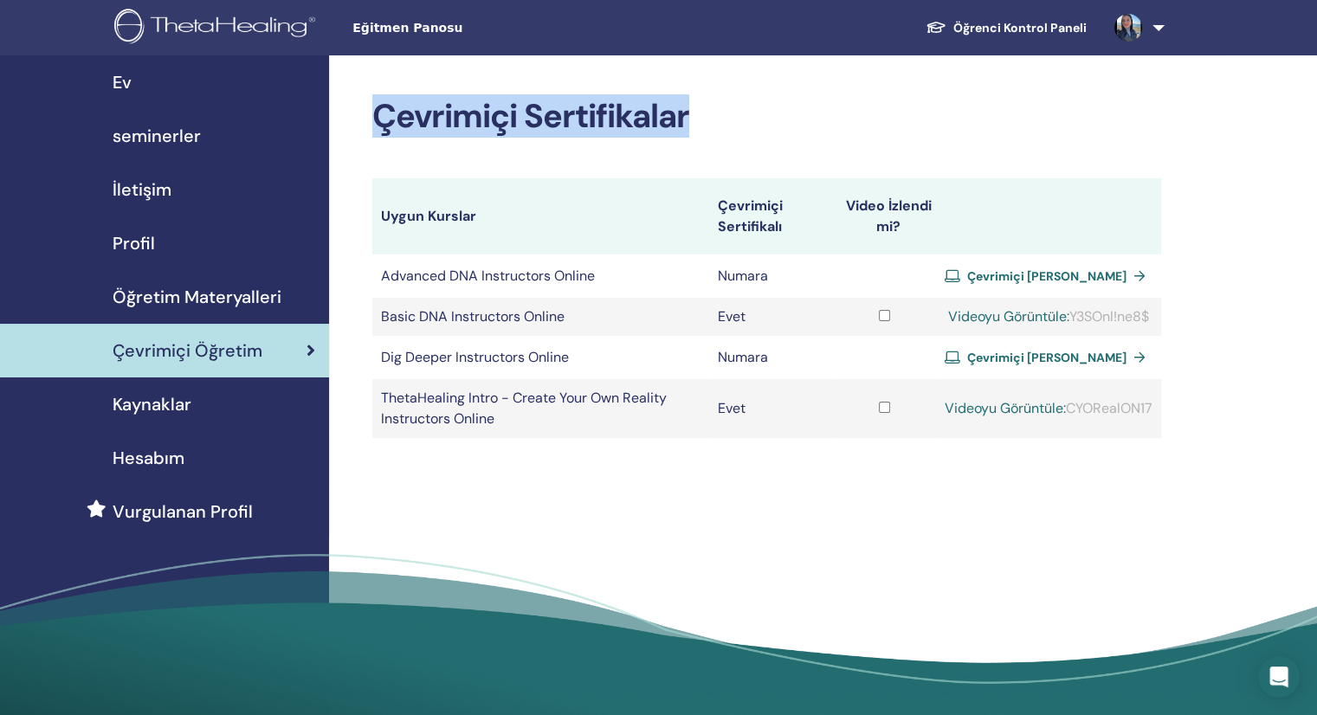
click at [973, 60] on div "Çevrimiçi Sertifikalar Uygun Kurslar Çevrimiçi Sertifikalı Video İzlendi mi? Ad…" at bounding box center [823, 391] width 988 height 672
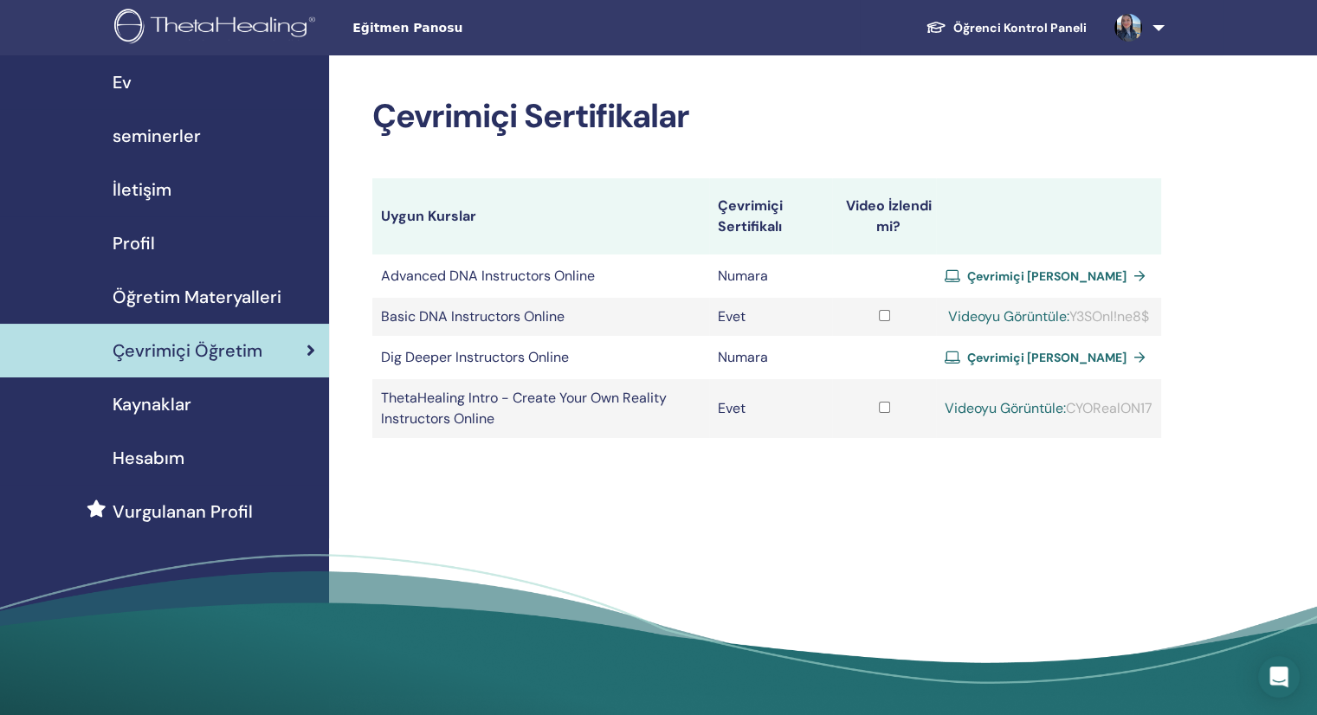
click at [890, 106] on h2 "Çevrimiçi Sertifikalar" at bounding box center [766, 117] width 789 height 40
